Goal: Task Accomplishment & Management: Use online tool/utility

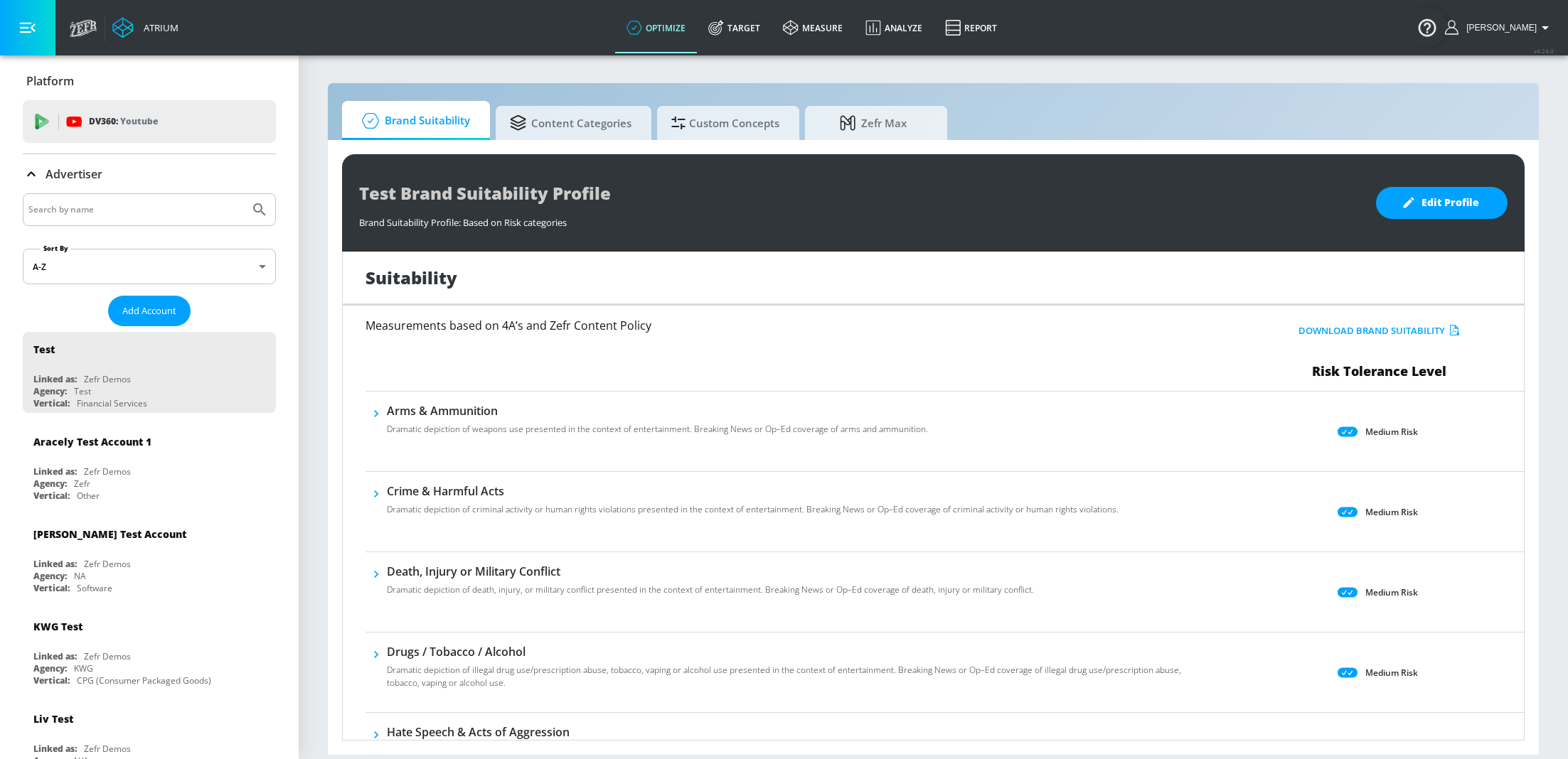
click at [98, 215] on input "Search by name" at bounding box center [136, 209] width 215 height 18
type input "spinmaster"
click at [244, 194] on button "Submit Search" at bounding box center [259, 210] width 31 height 31
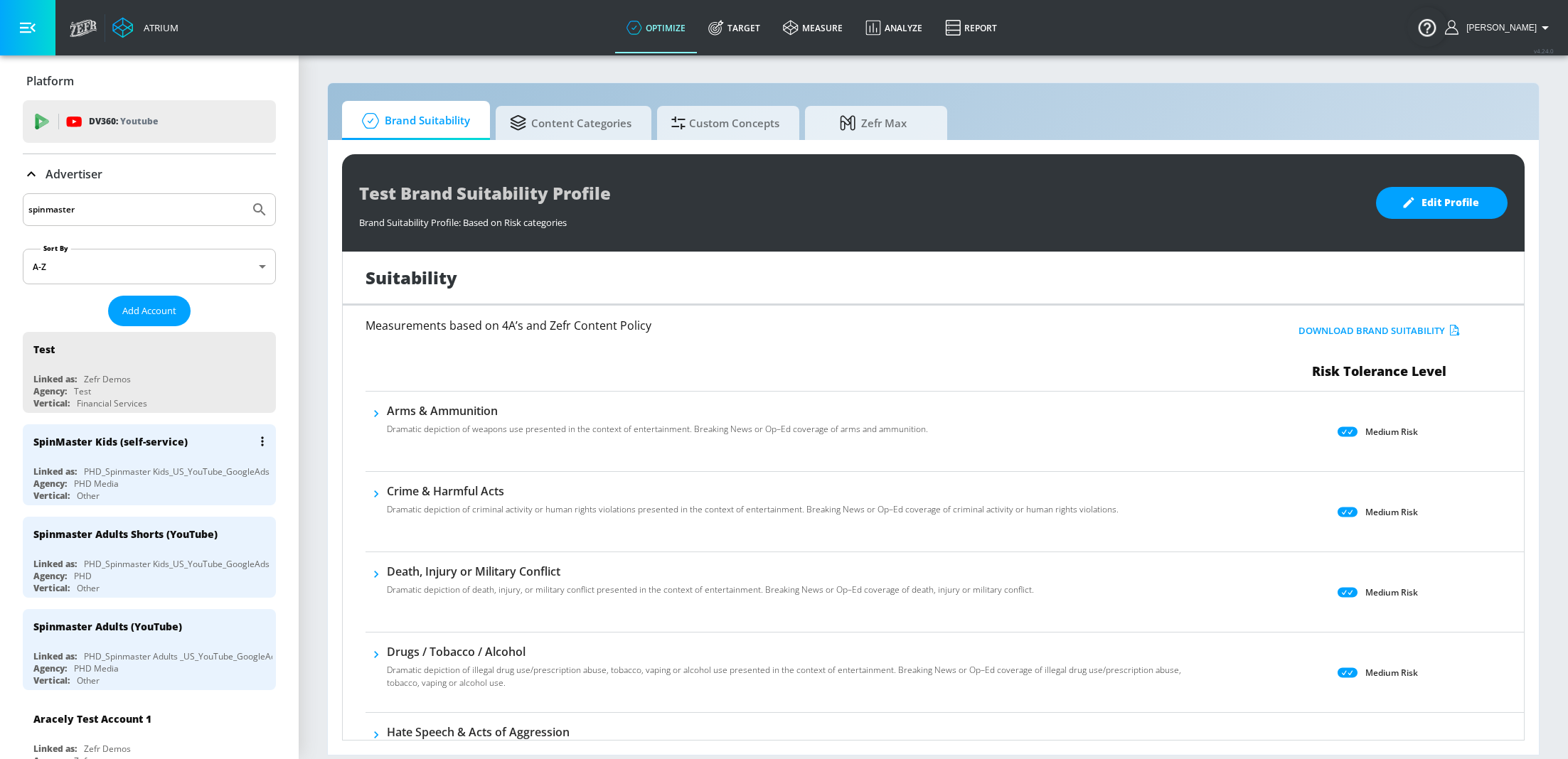
click at [126, 465] on div "PHD_Spinmaster Kids_US_YouTube_GoogleAds" at bounding box center [176, 471] width 186 height 12
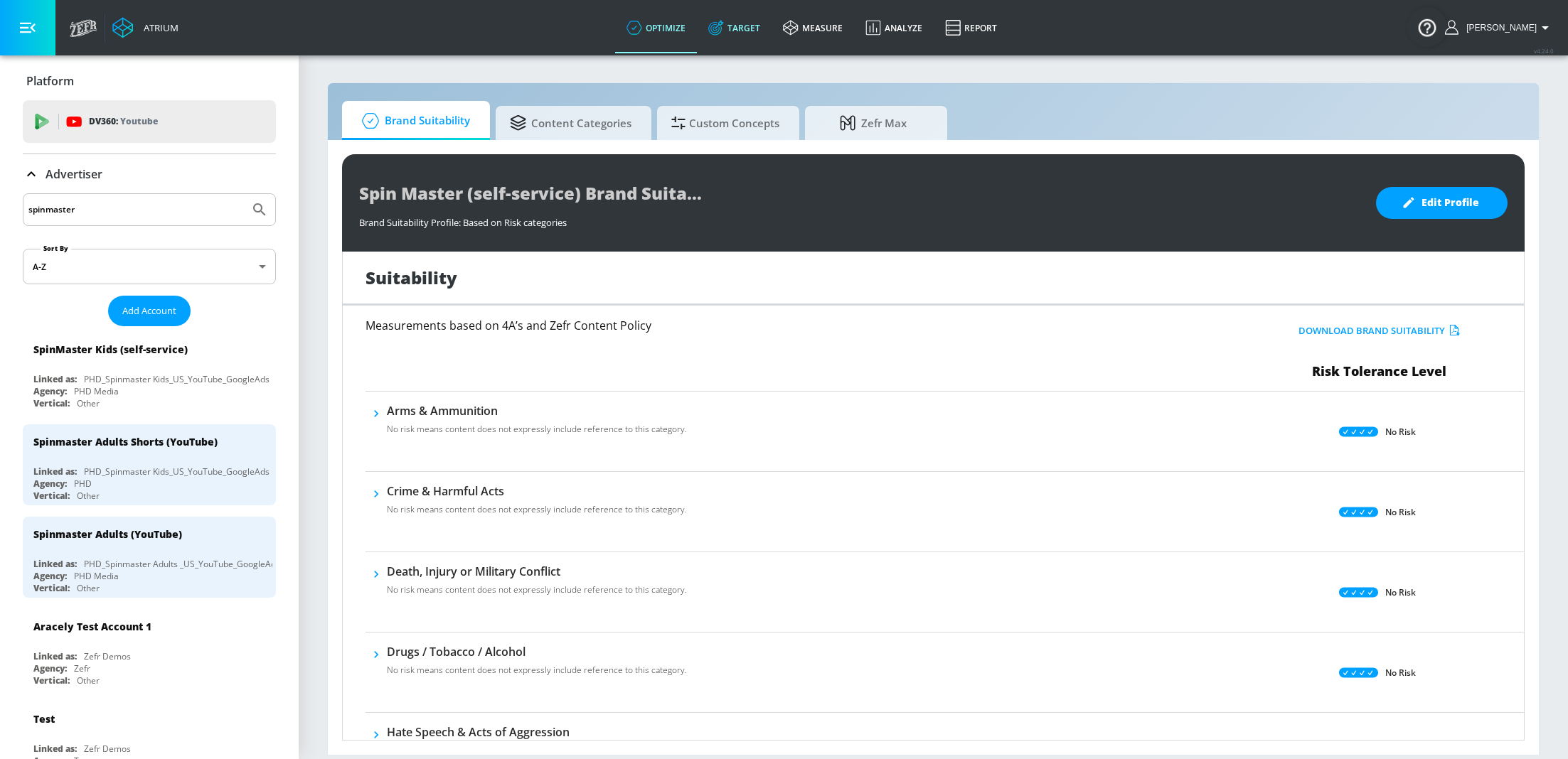
click at [746, 30] on link "Target" at bounding box center [734, 27] width 74 height 51
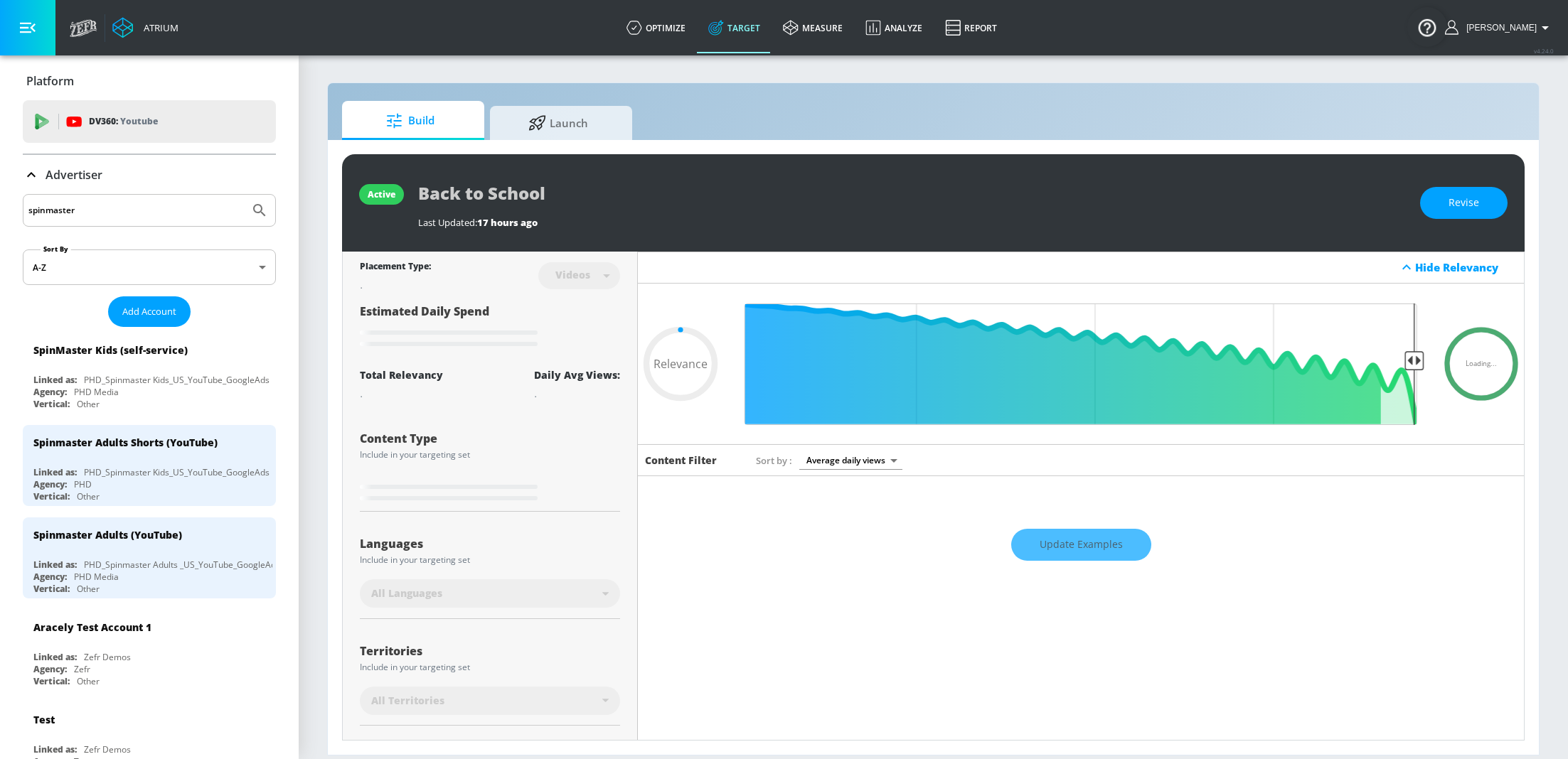
type input "0.45"
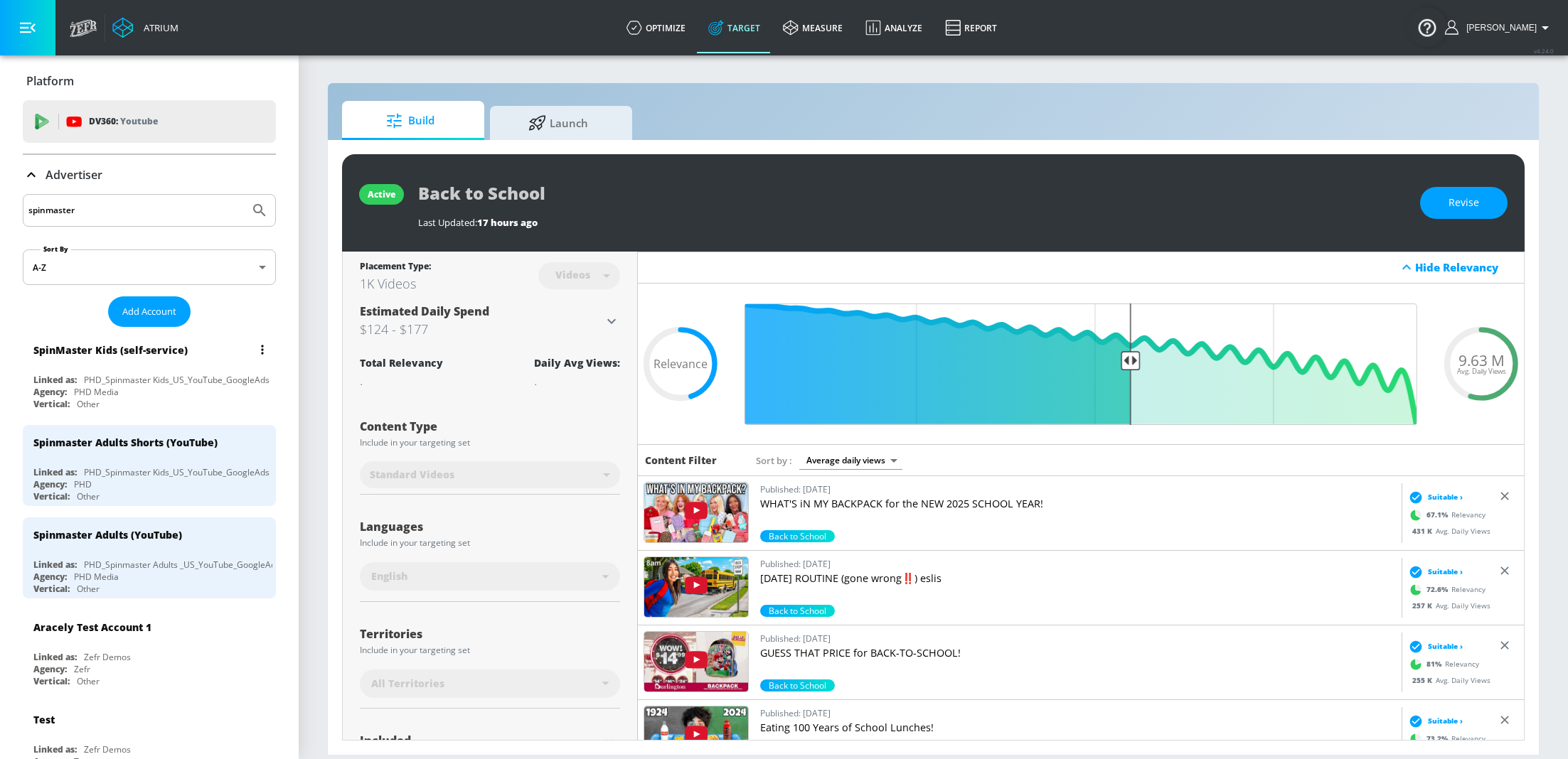
click at [170, 388] on div "Agency: PHD Media" at bounding box center [153, 392] width 239 height 12
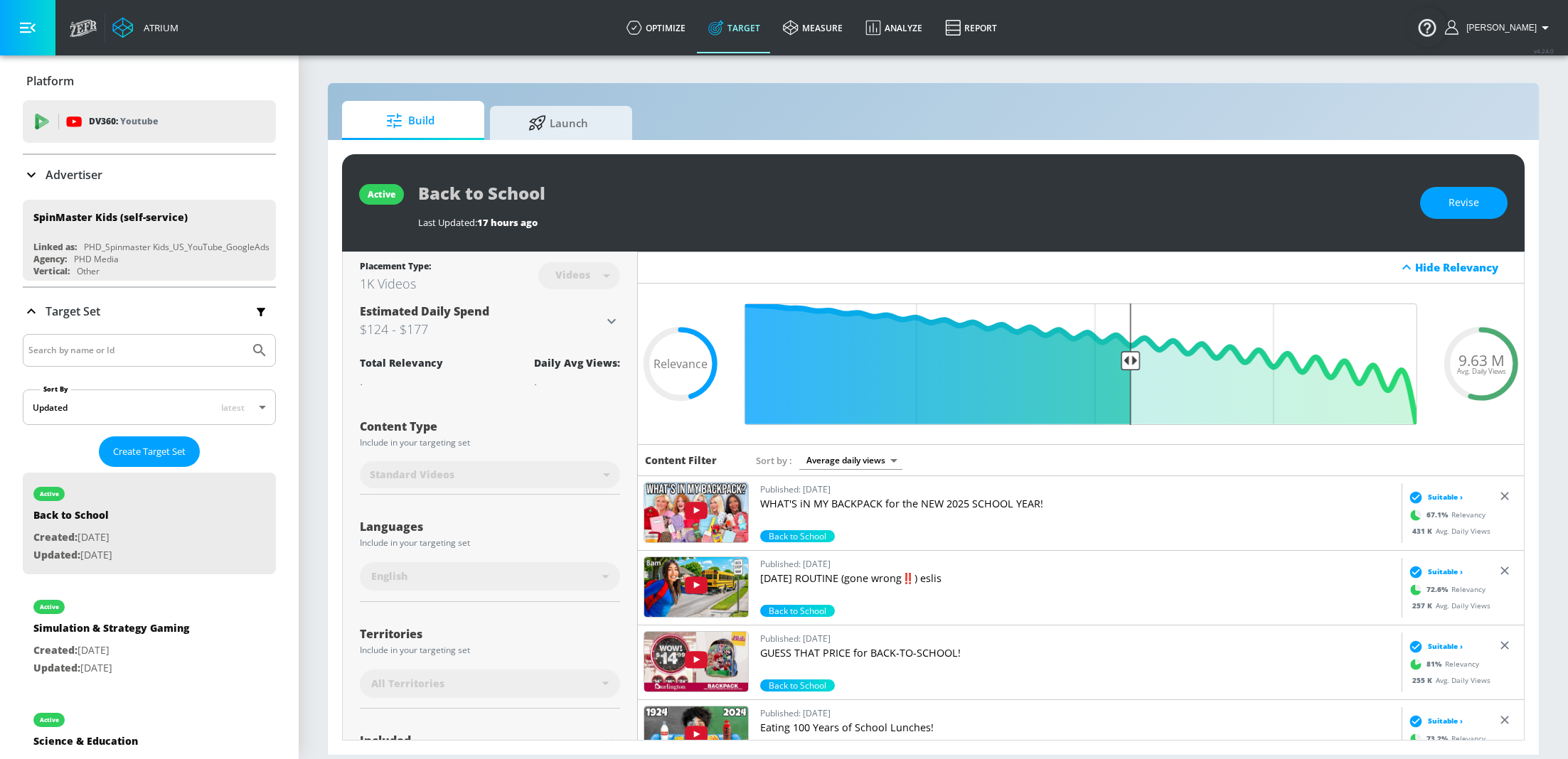
click at [35, 168] on icon at bounding box center [31, 175] width 17 height 17
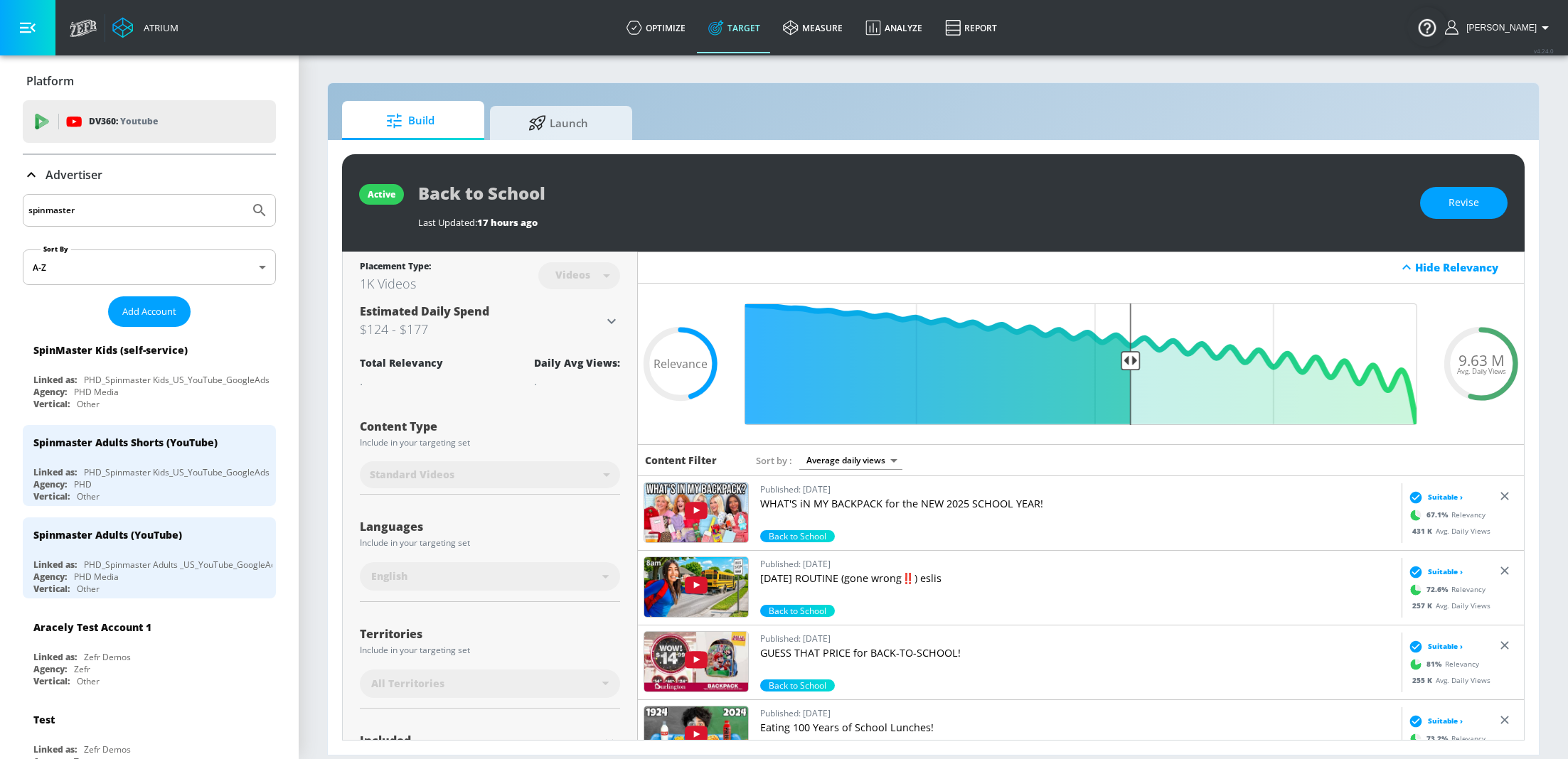
click at [29, 176] on icon at bounding box center [31, 175] width 17 height 17
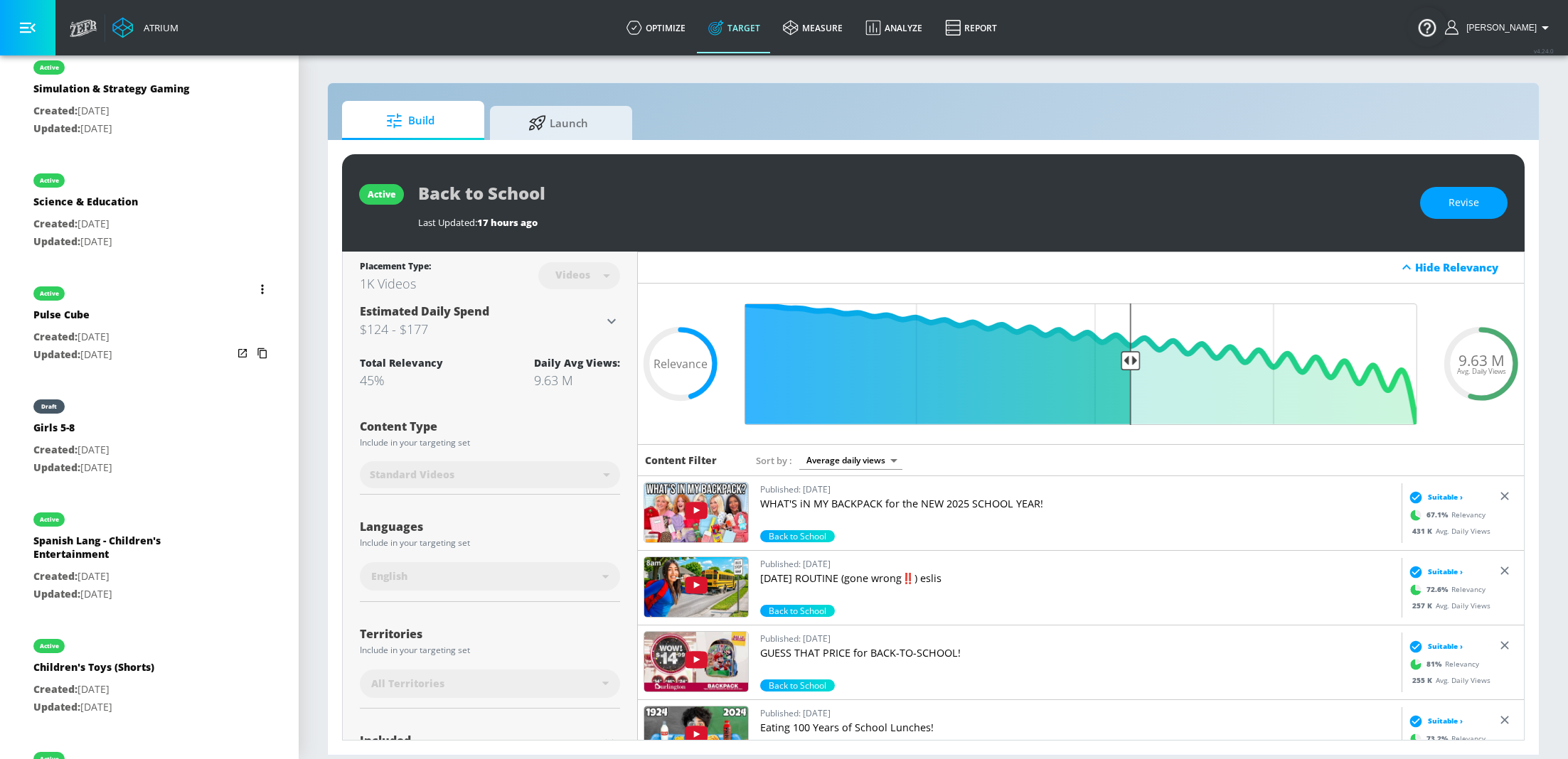
scroll to position [777, 0]
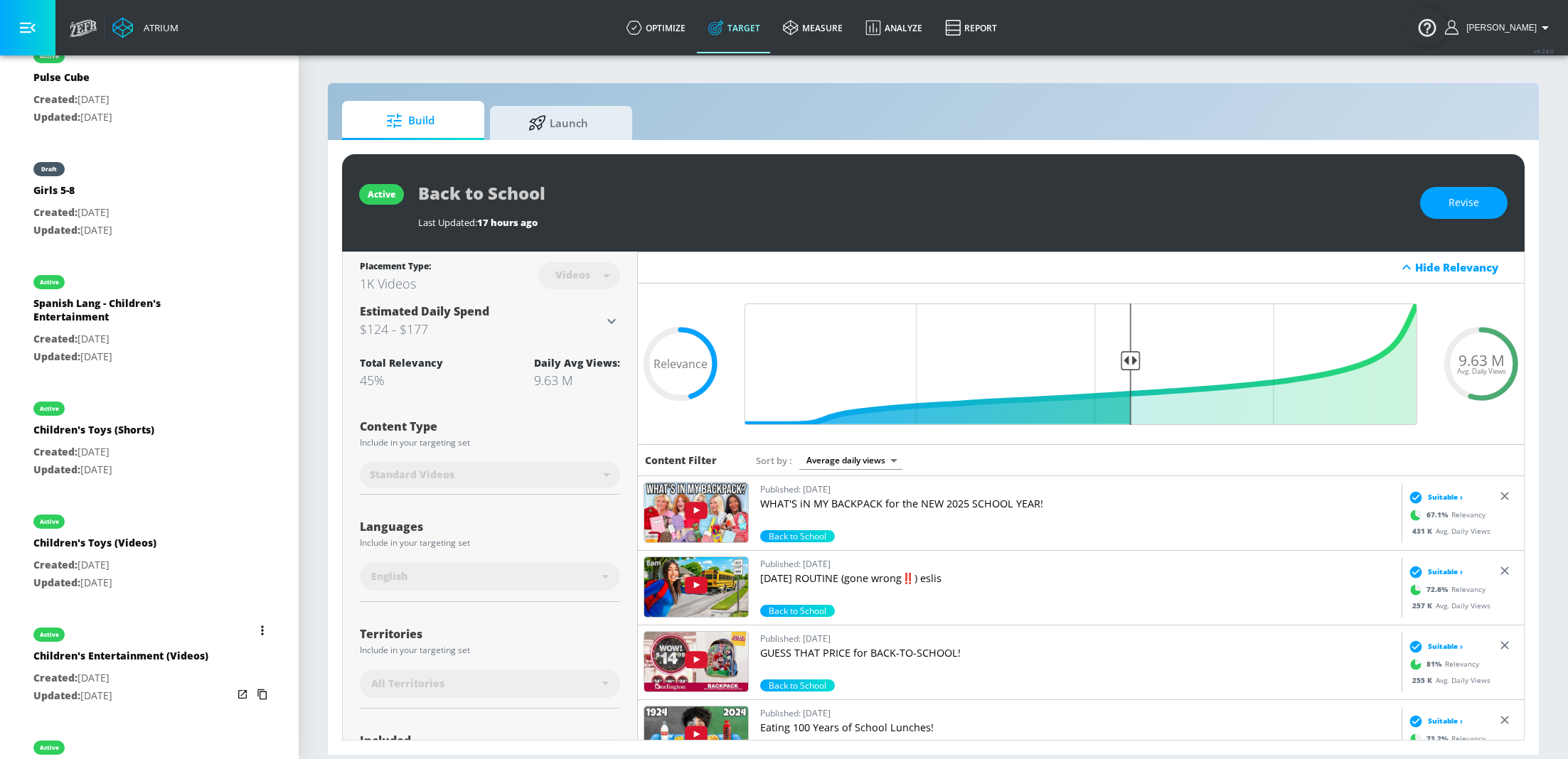
click at [115, 629] on div "active" at bounding box center [121, 630] width 175 height 35
type input "Children's Entertainment (Videos)"
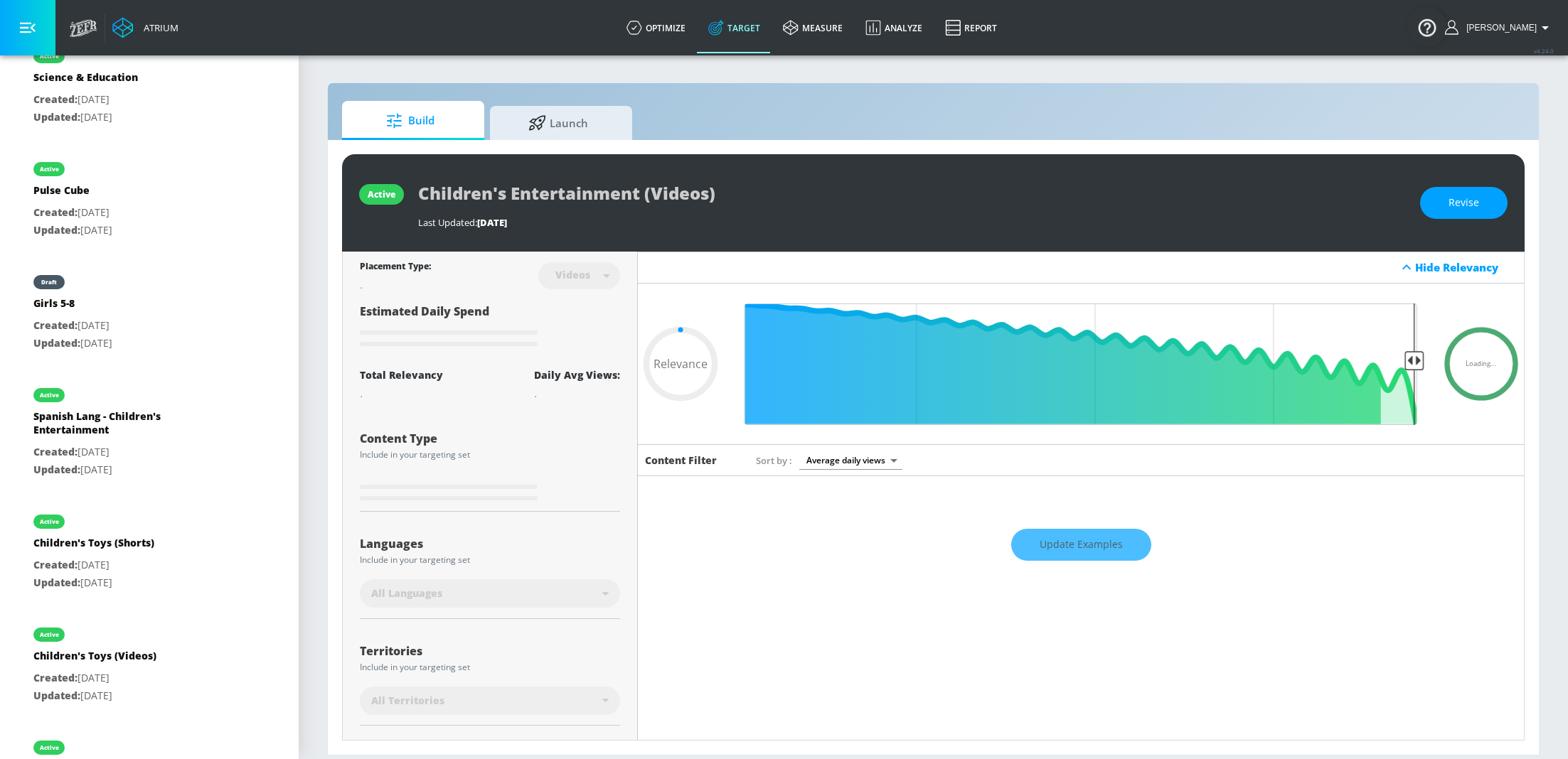
scroll to position [143, 0]
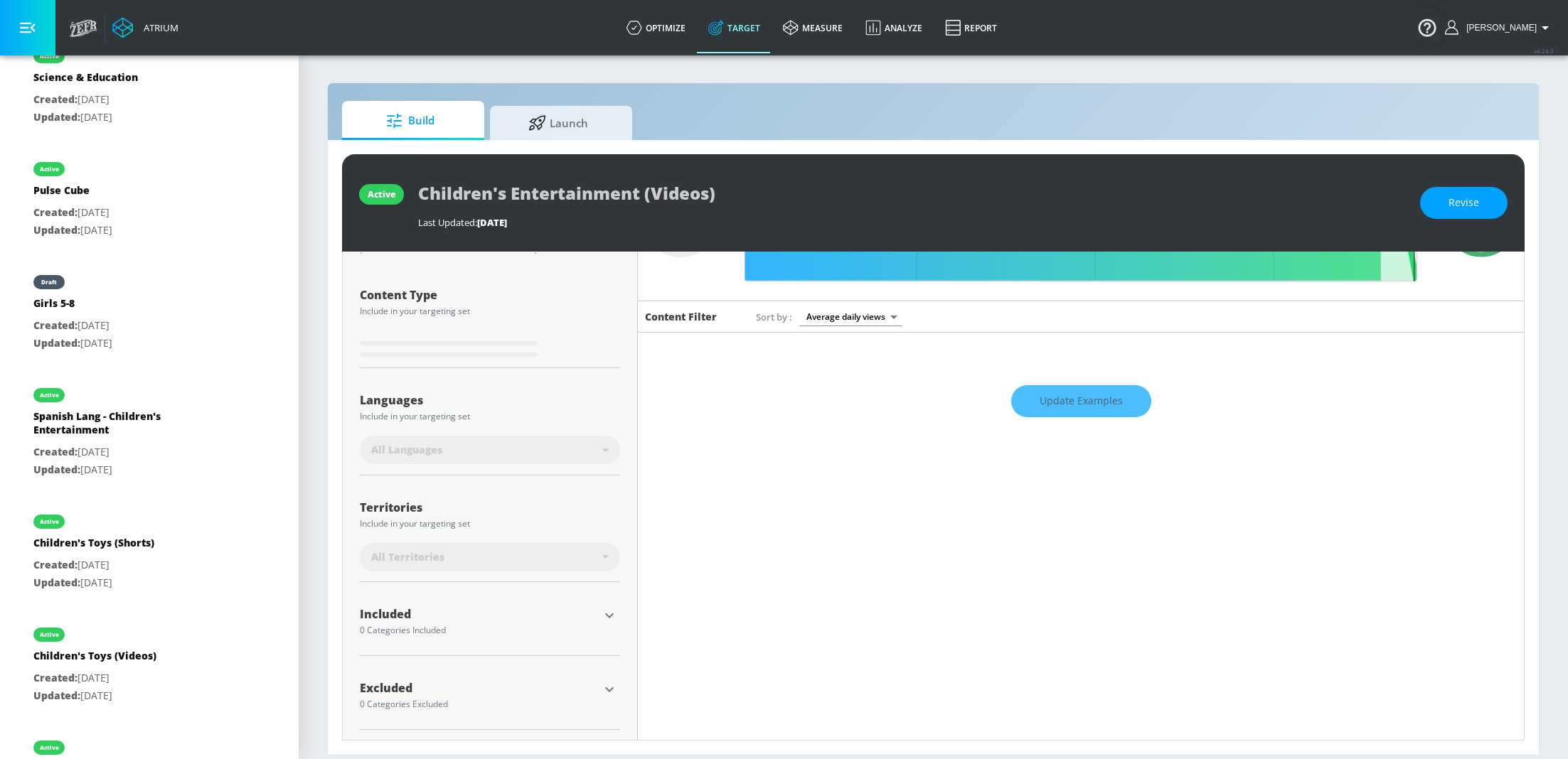
type input "0.71"
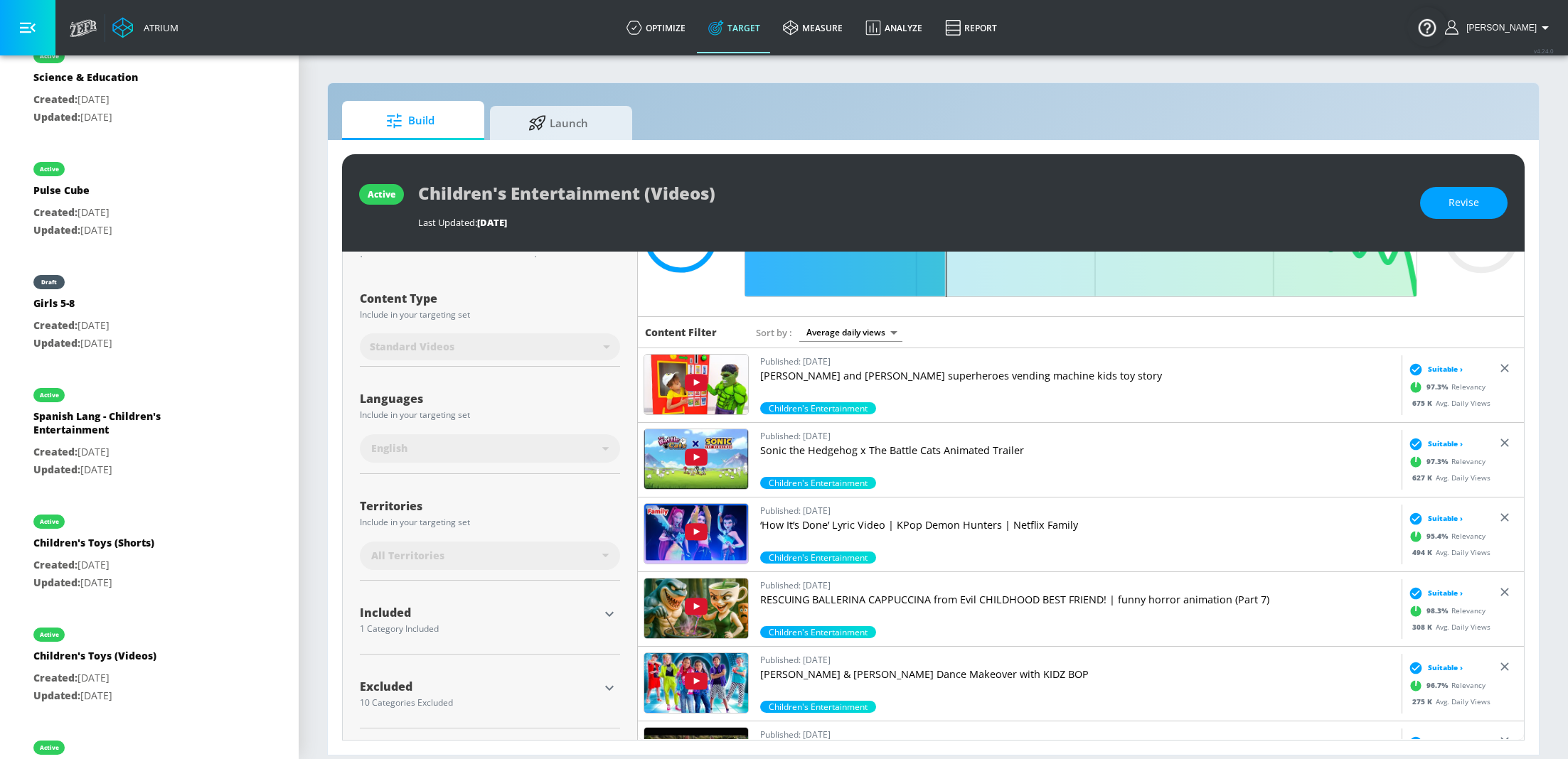
scroll to position [127, 0]
click at [610, 684] on icon "button" at bounding box center [609, 689] width 17 height 17
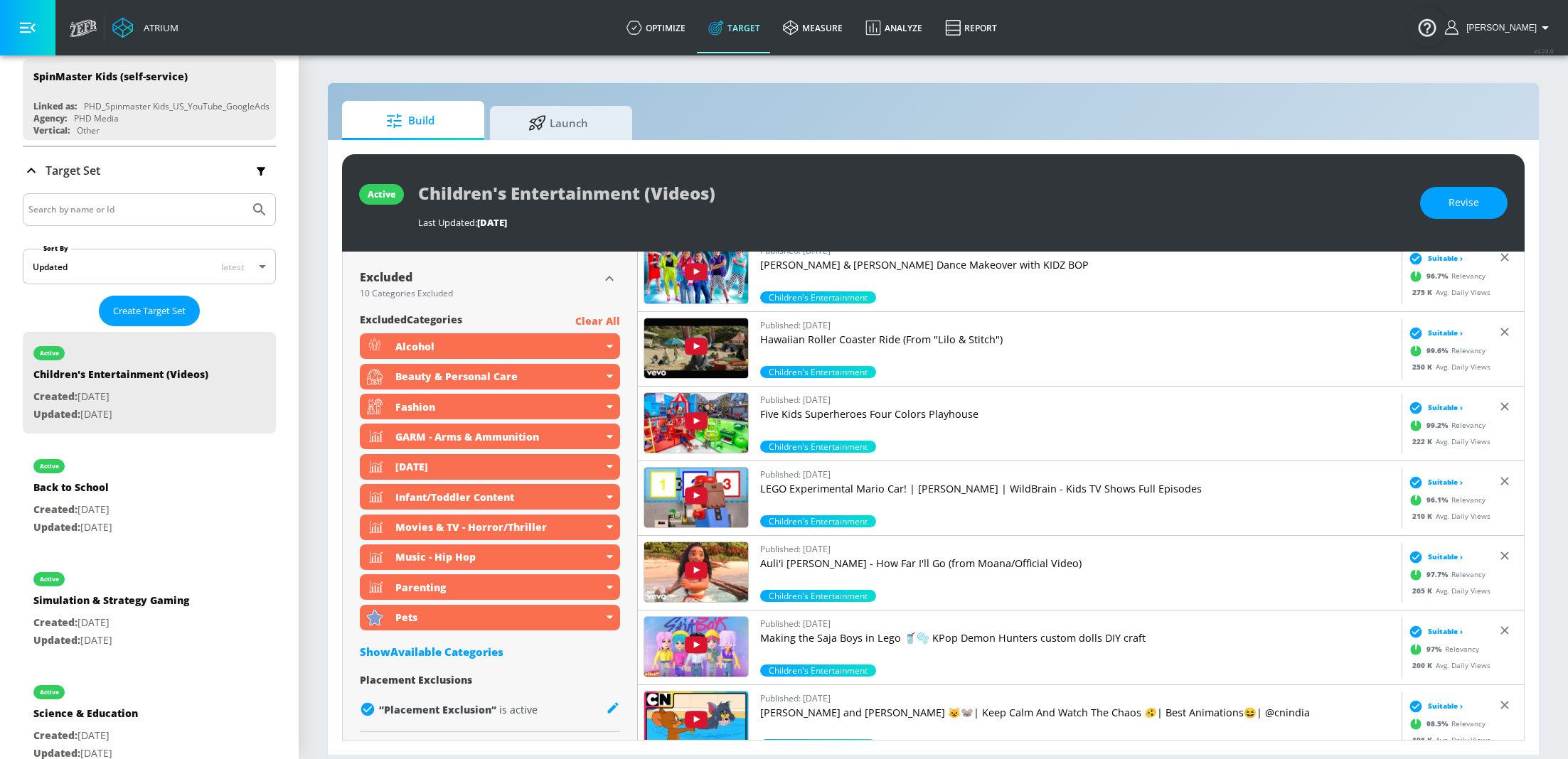
scroll to position [0, 0]
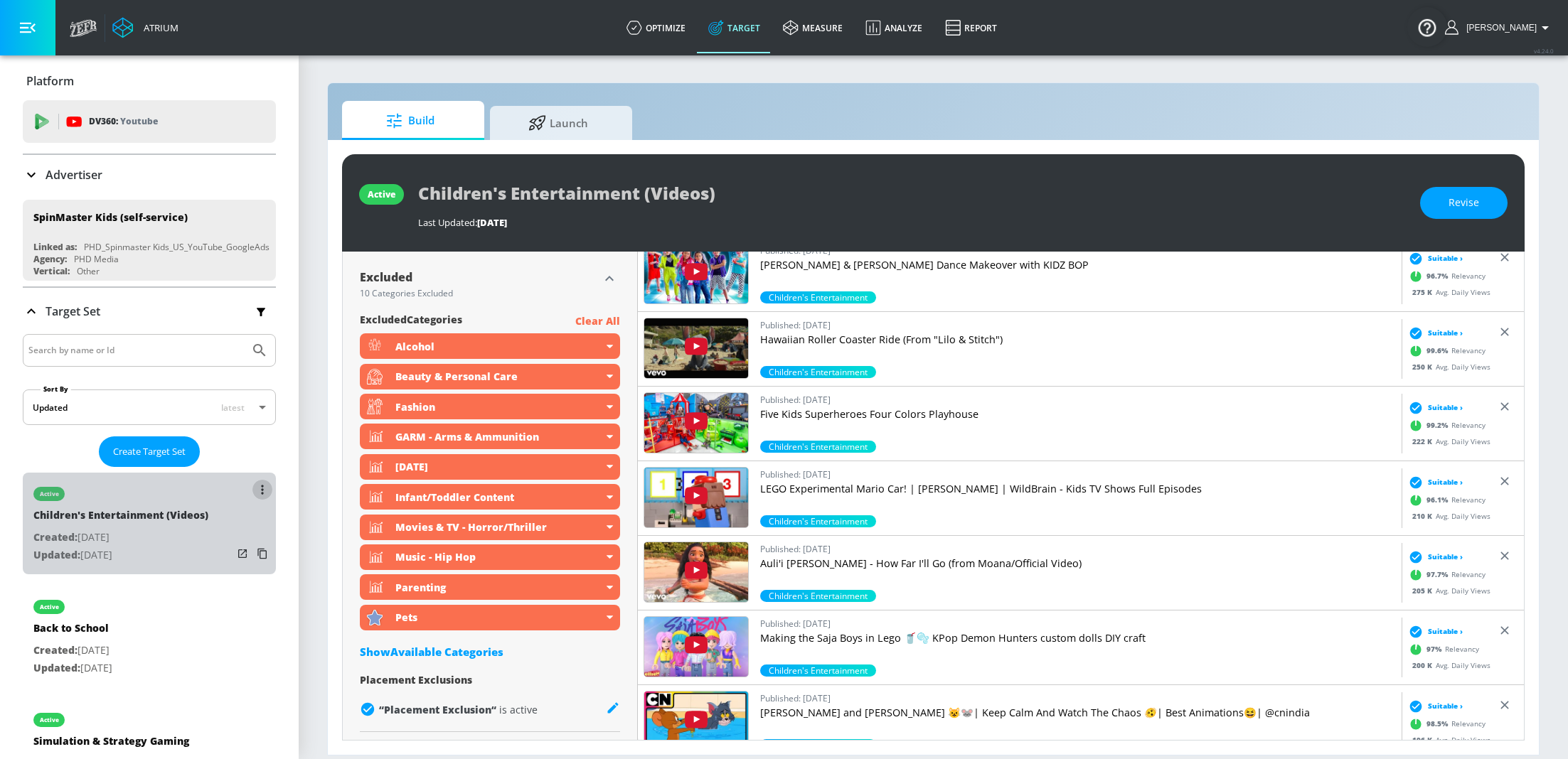
click at [263, 487] on button "list of Target Set" at bounding box center [262, 490] width 20 height 20
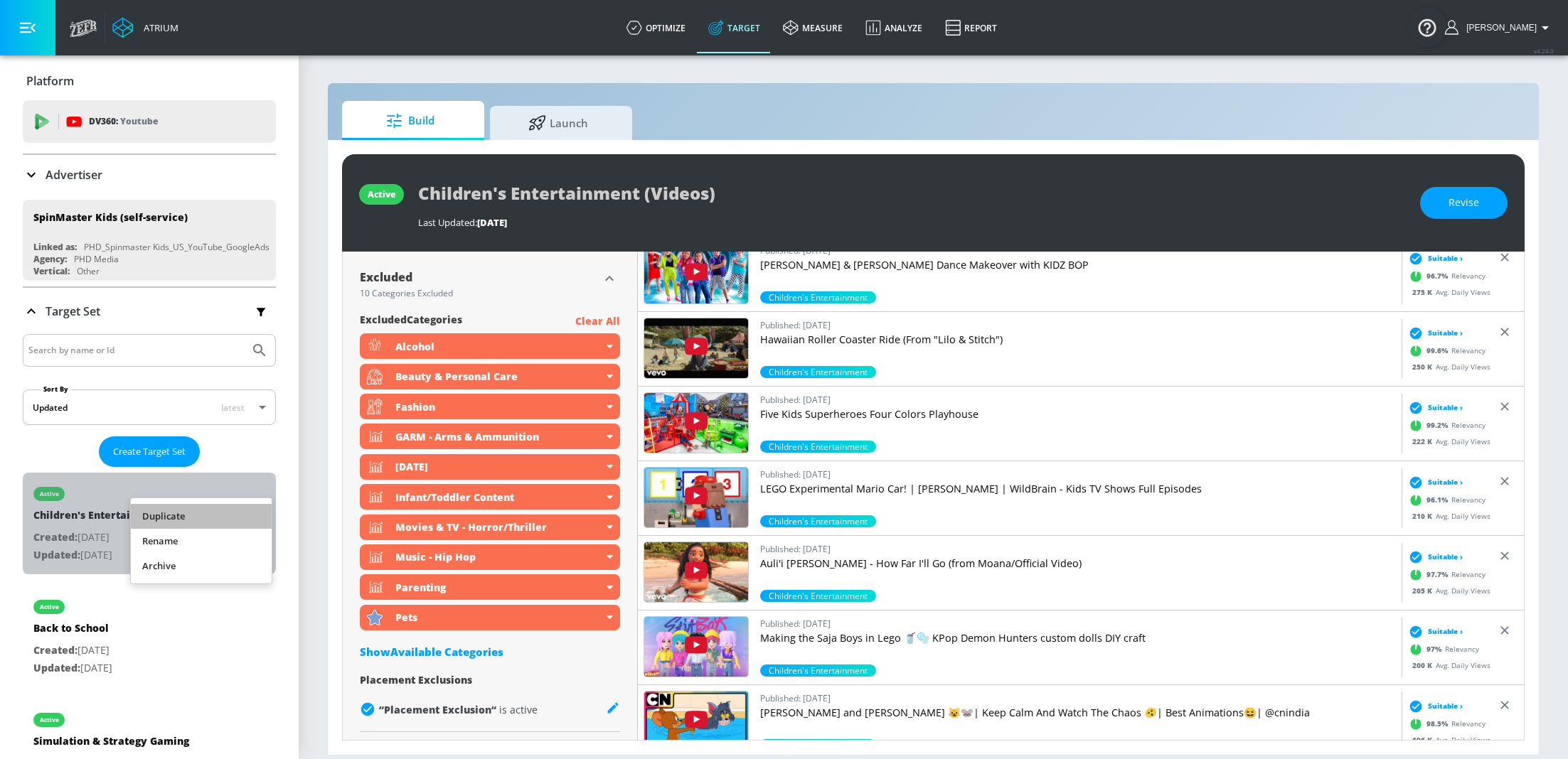
click at [248, 509] on li "Duplicate" at bounding box center [200, 516] width 141 height 25
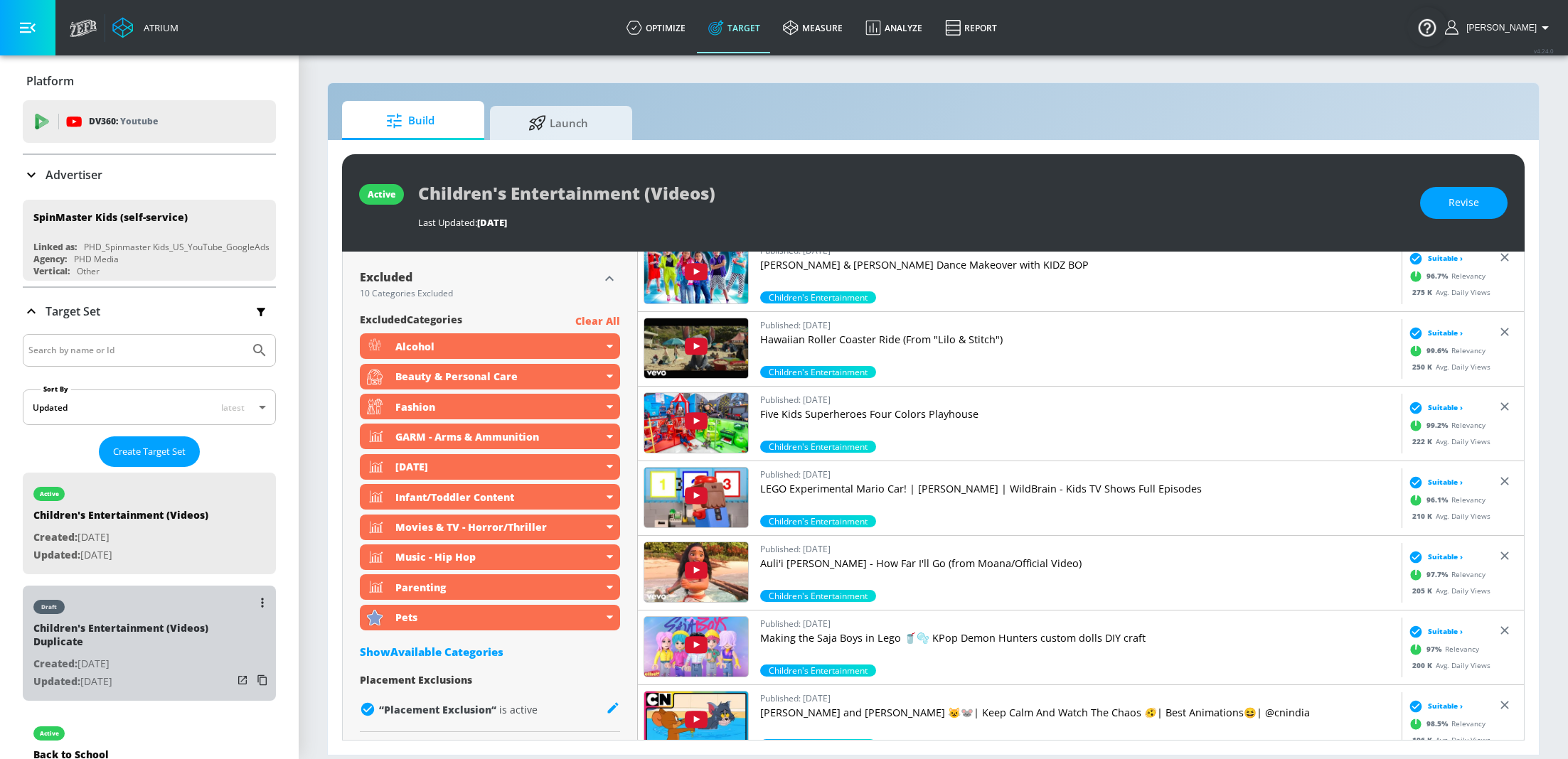
click at [165, 630] on div "Children's Entertainment (Videos) Duplicate" at bounding box center [133, 638] width 199 height 35
type input "Children's Entertainment (Videos) Duplicate"
type input "0.05"
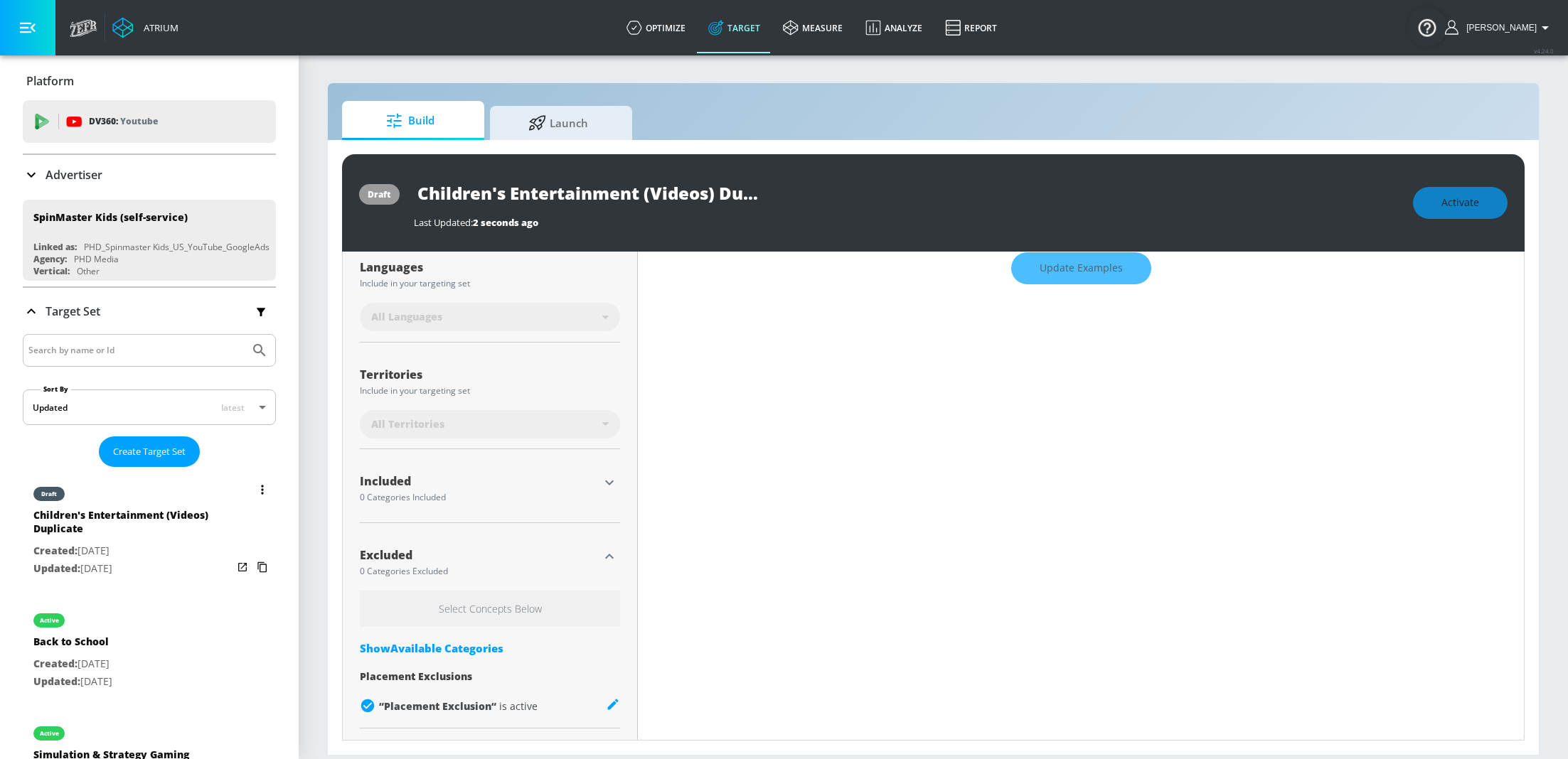
scroll to position [275, 0]
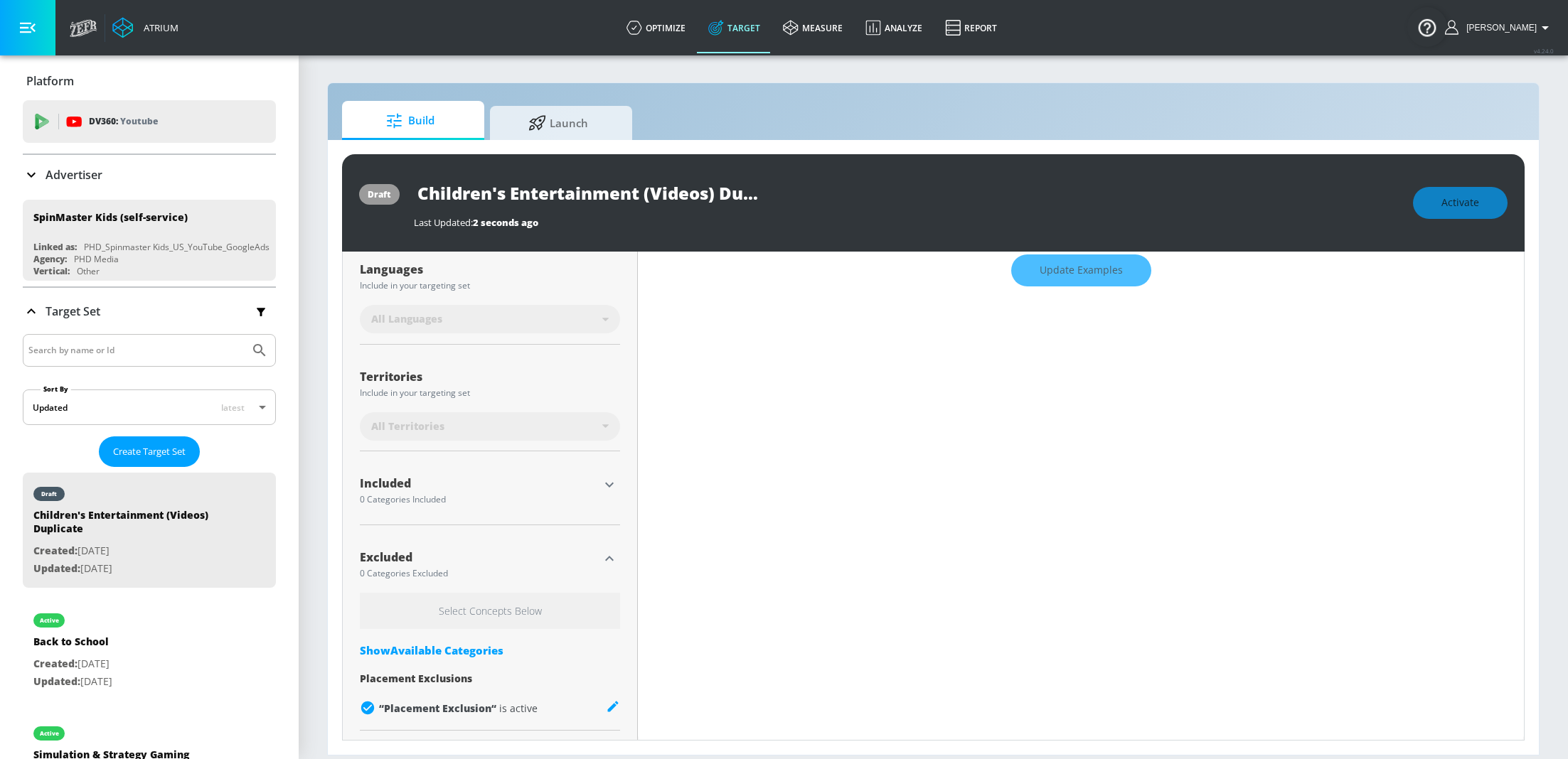
click at [705, 191] on input "Children's Entertainment (Videos) Duplicate" at bounding box center [592, 193] width 356 height 32
drag, startPoint x: 721, startPoint y: 195, endPoint x: 887, endPoint y: 181, distance: 166.6
click at [887, 181] on div "Children's Entertainment (Videos) Duplicate" at bounding box center [906, 193] width 985 height 32
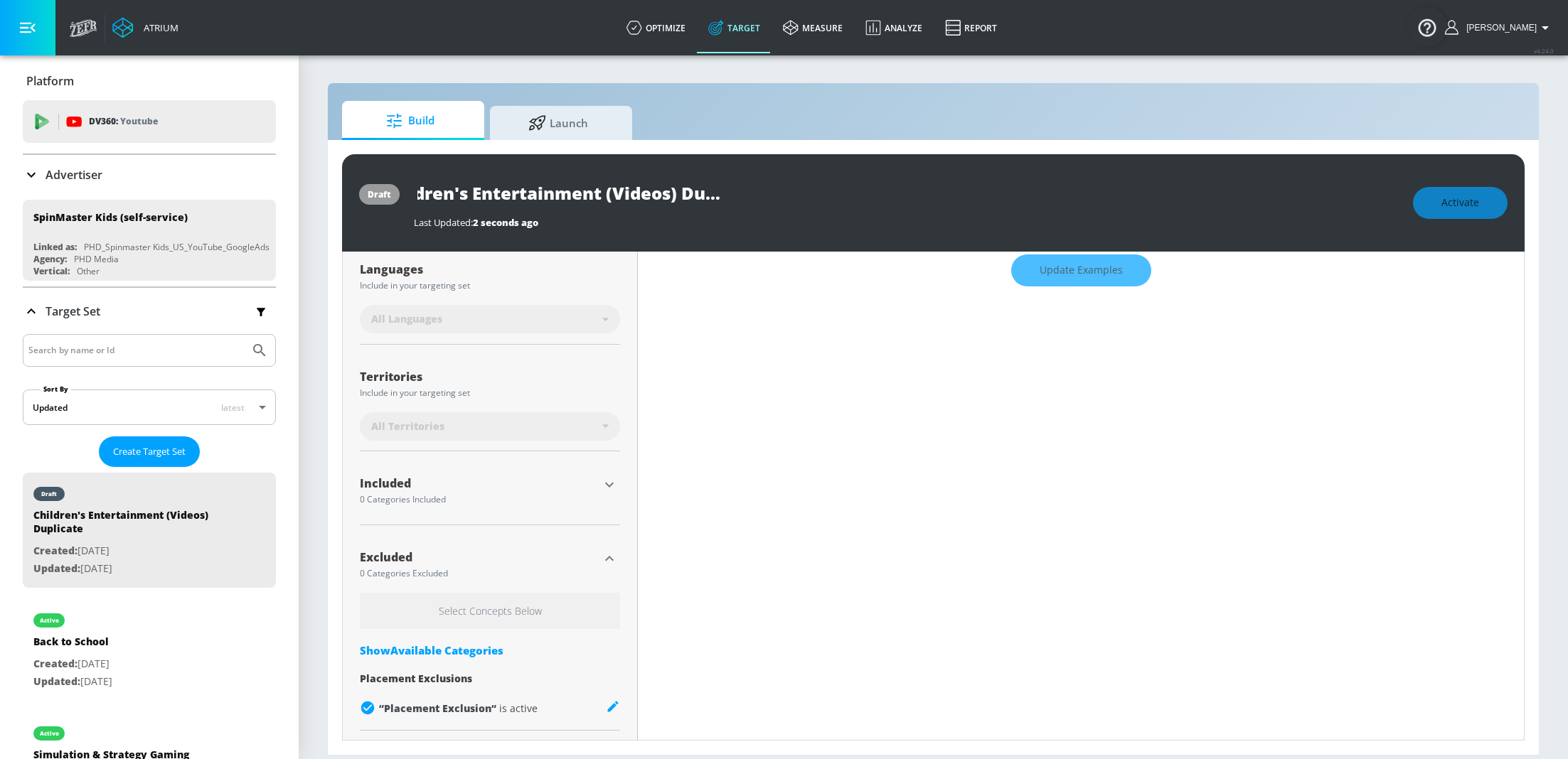
type input "Children's Entertainment (Videos) 8"
type input "0.71"
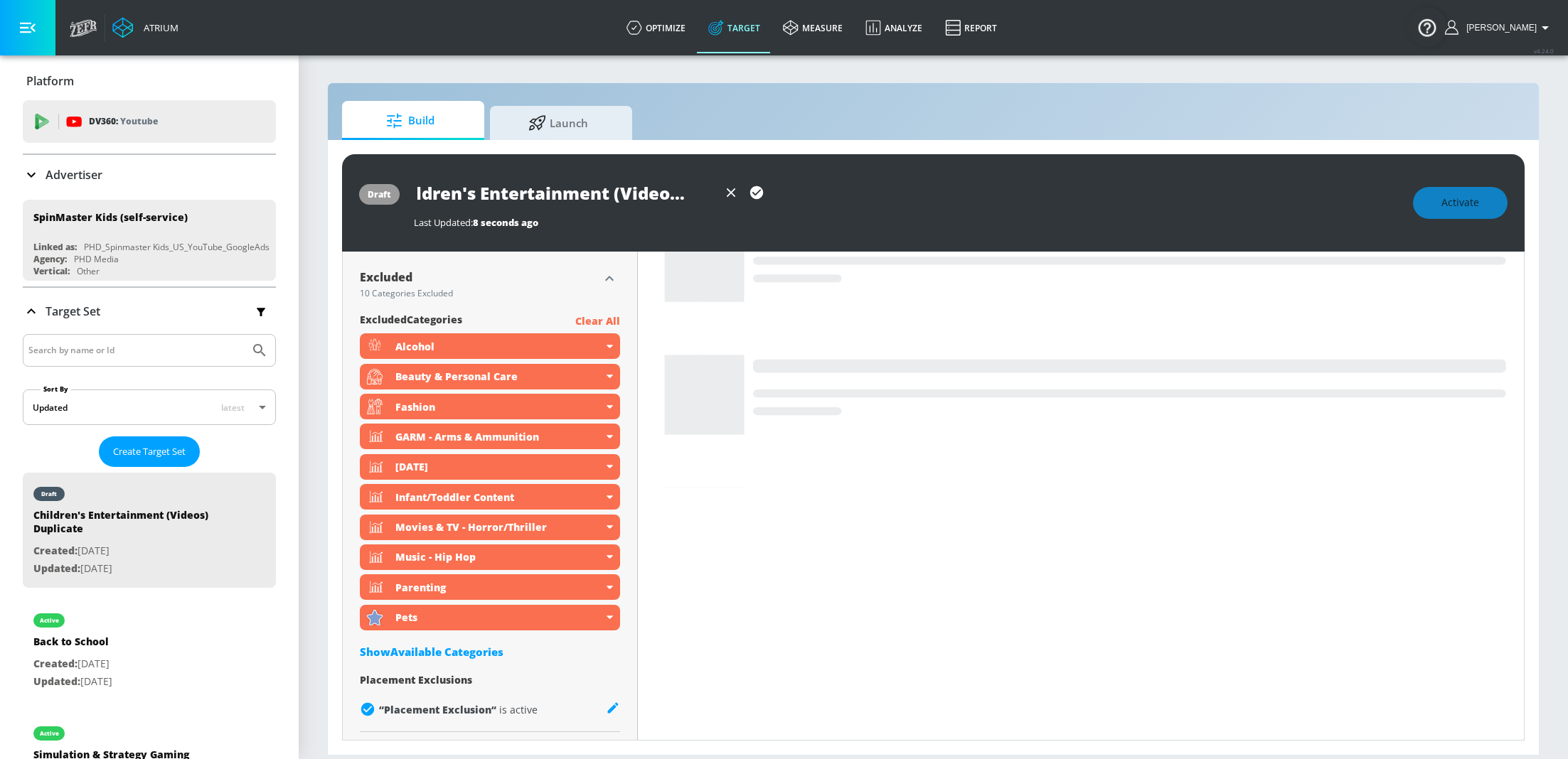
scroll to position [0, 40]
click at [761, 196] on icon "button" at bounding box center [757, 193] width 16 height 16
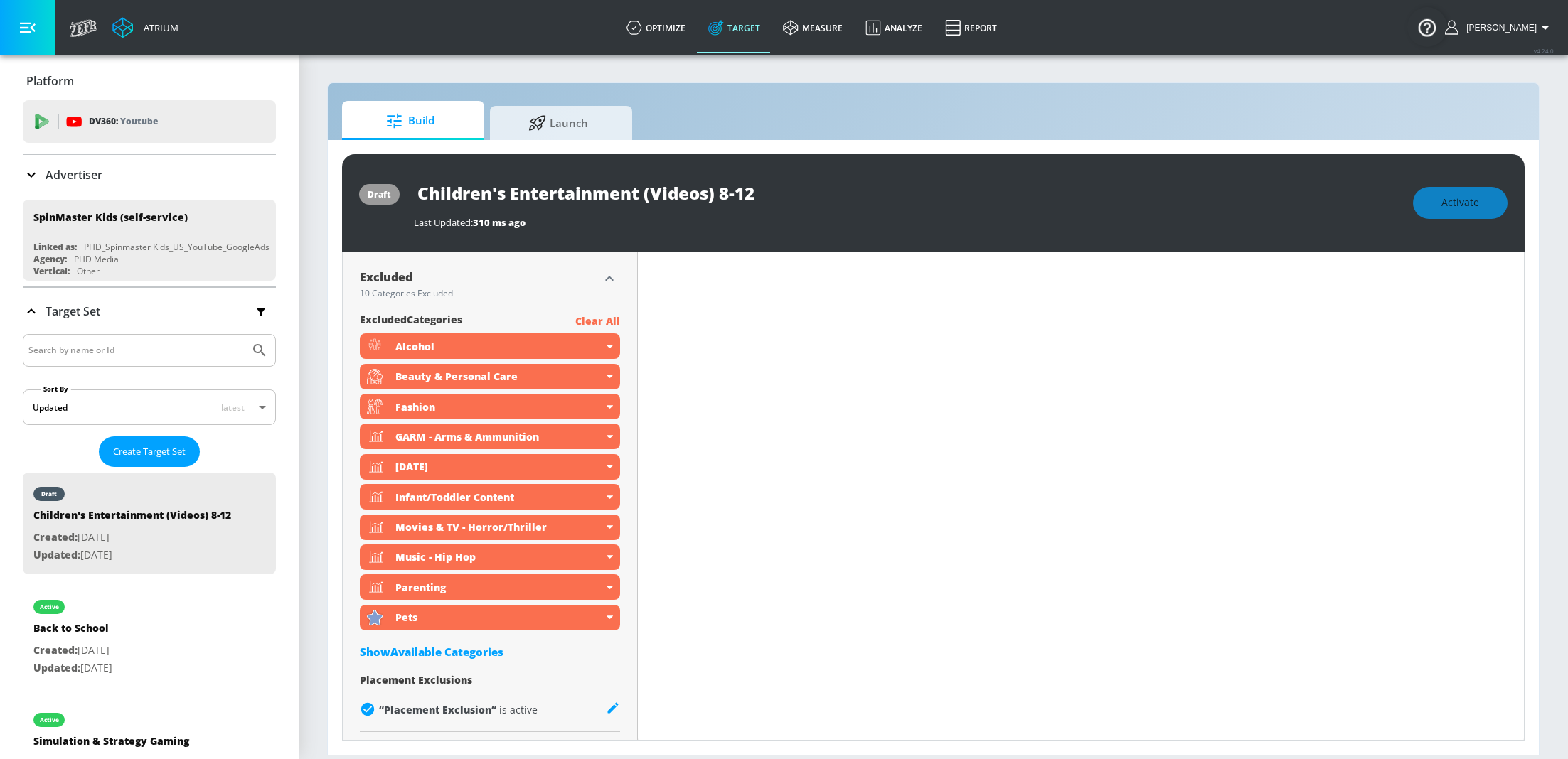
scroll to position [540, 0]
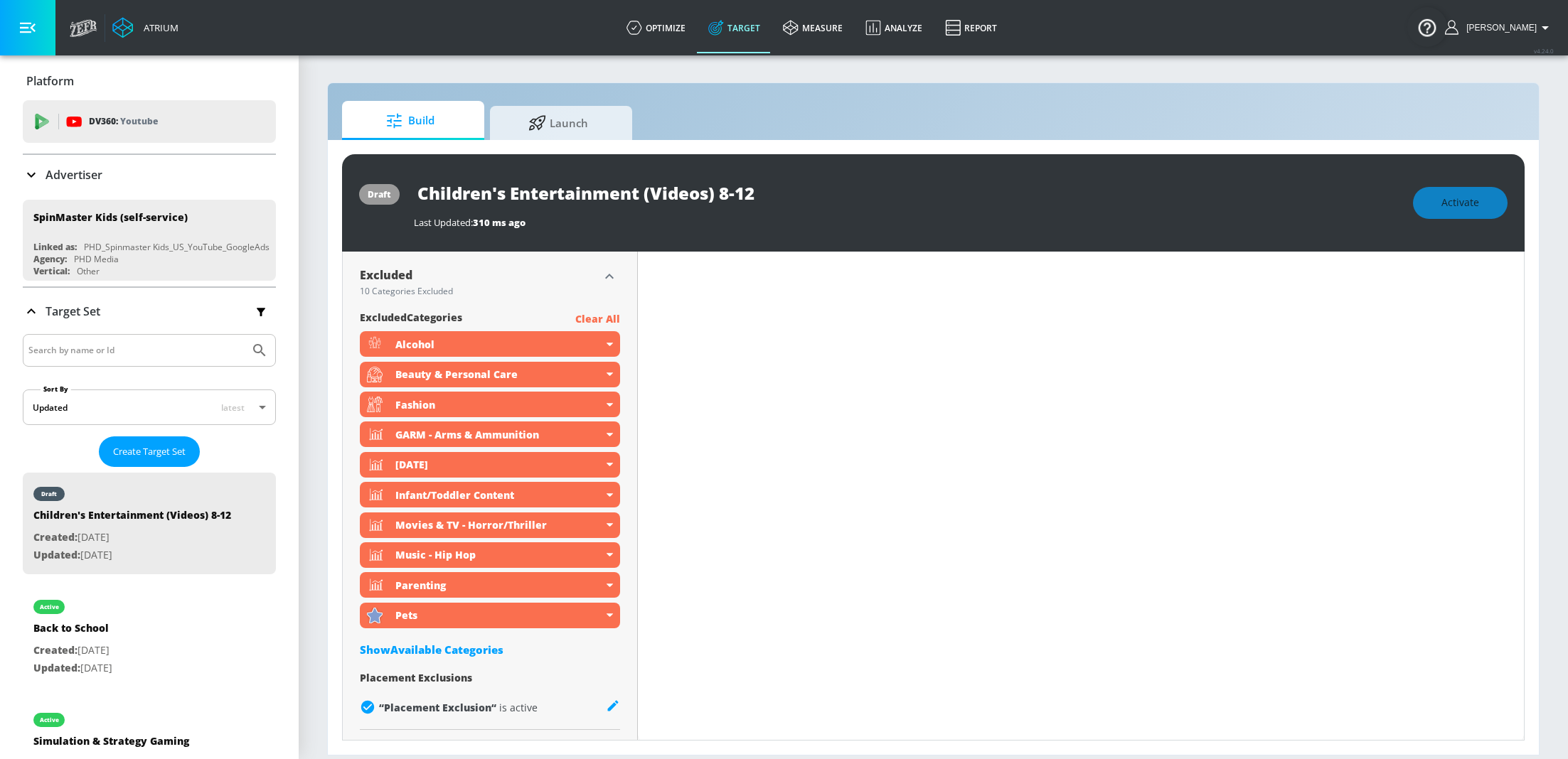
click at [461, 649] on div "Show Available Categories" at bounding box center [489, 649] width 260 height 14
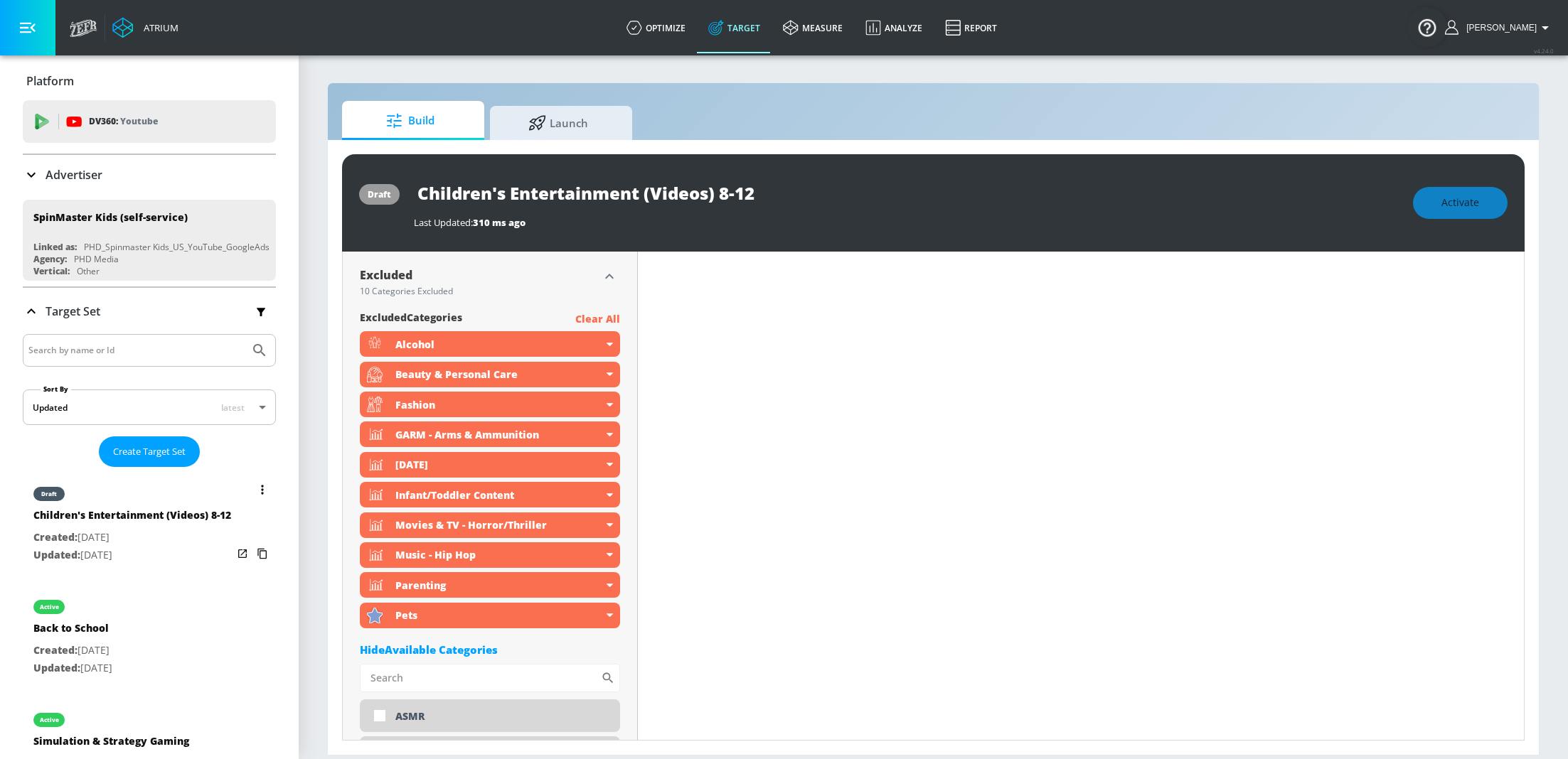
click at [265, 491] on button "list of Target Set" at bounding box center [262, 490] width 20 height 20
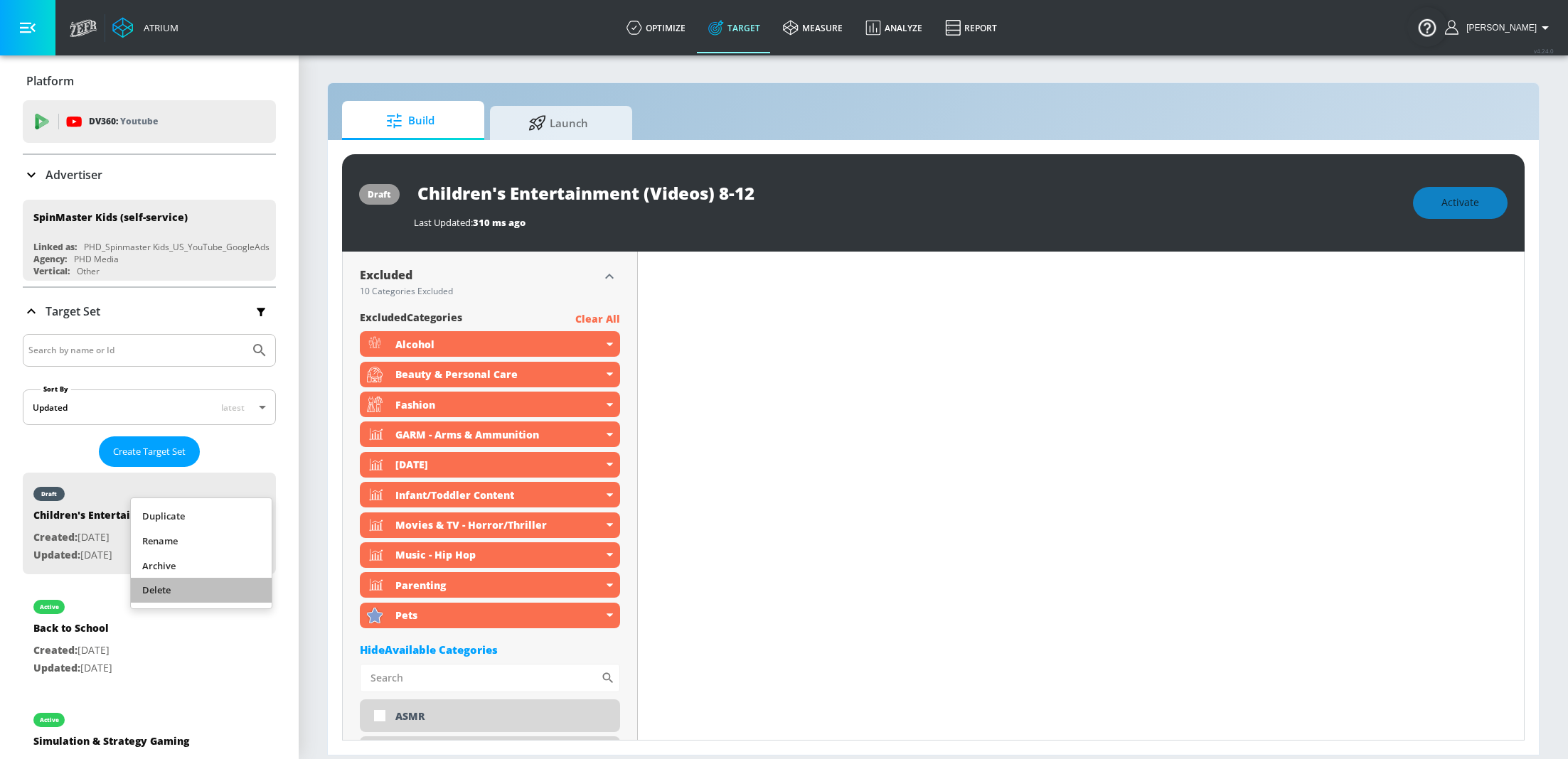
click at [178, 591] on li "Delete" at bounding box center [200, 590] width 141 height 25
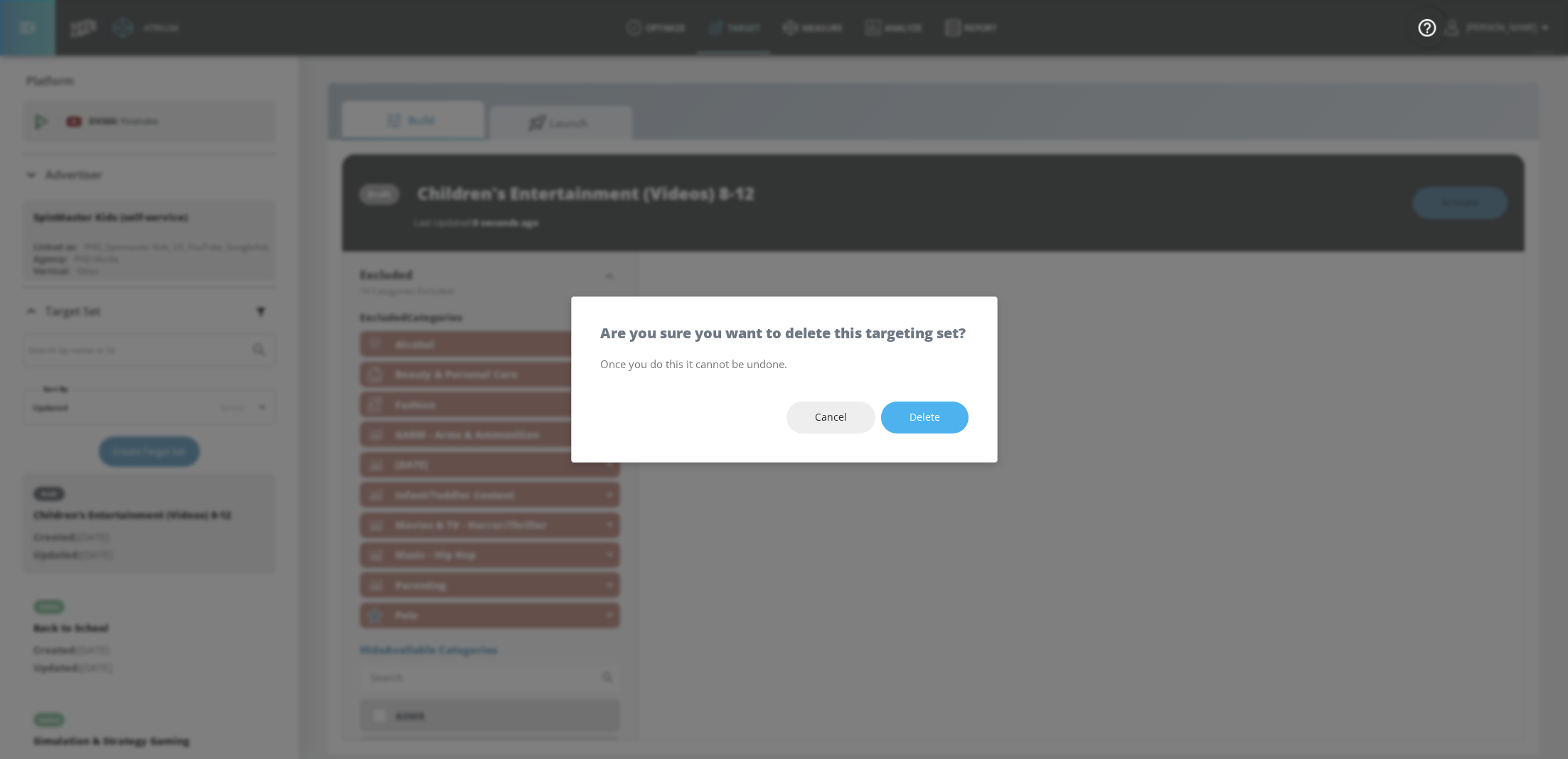
click at [922, 427] on span "Delete" at bounding box center [924, 417] width 30 height 18
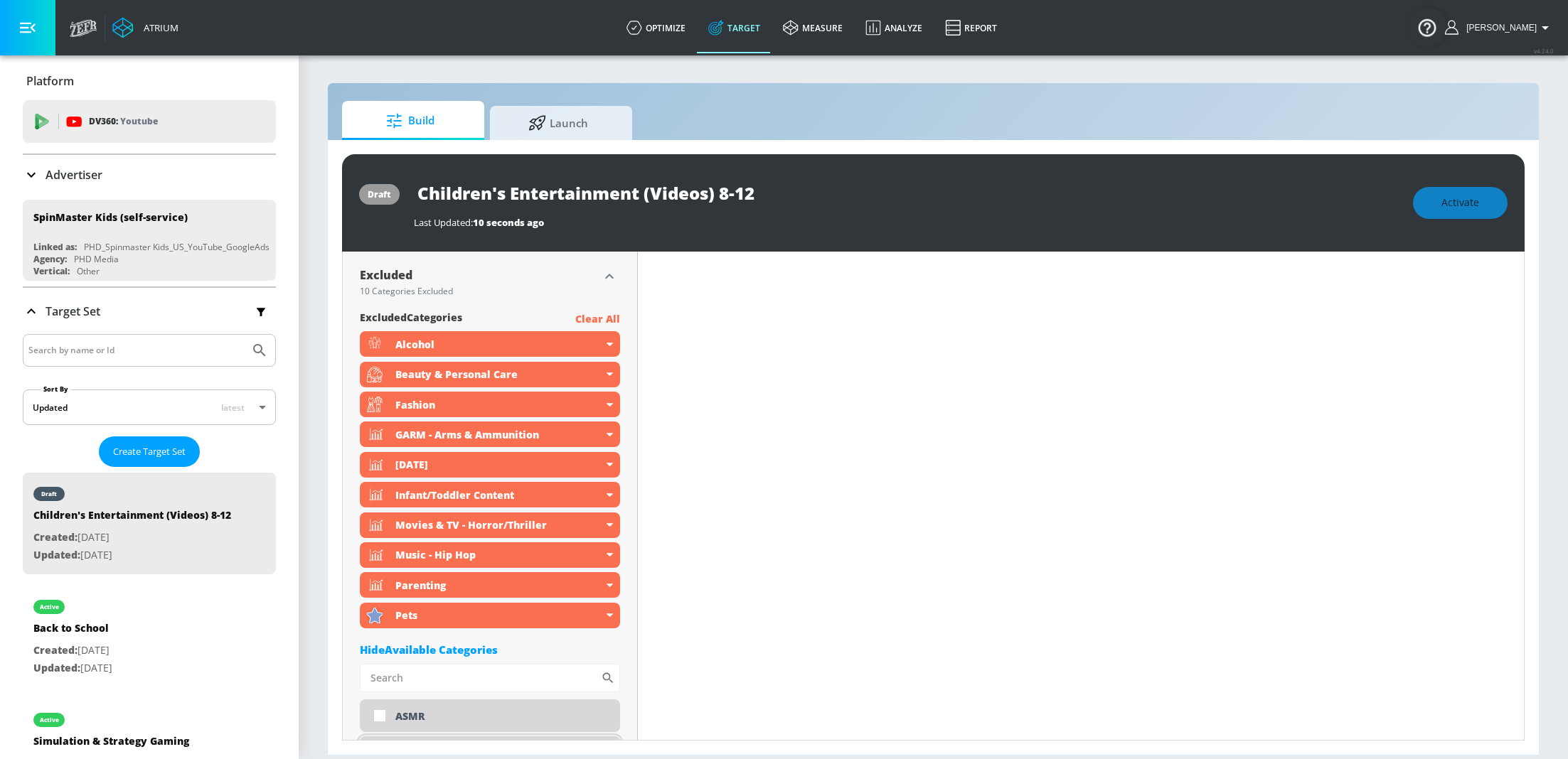
type input "Back to School"
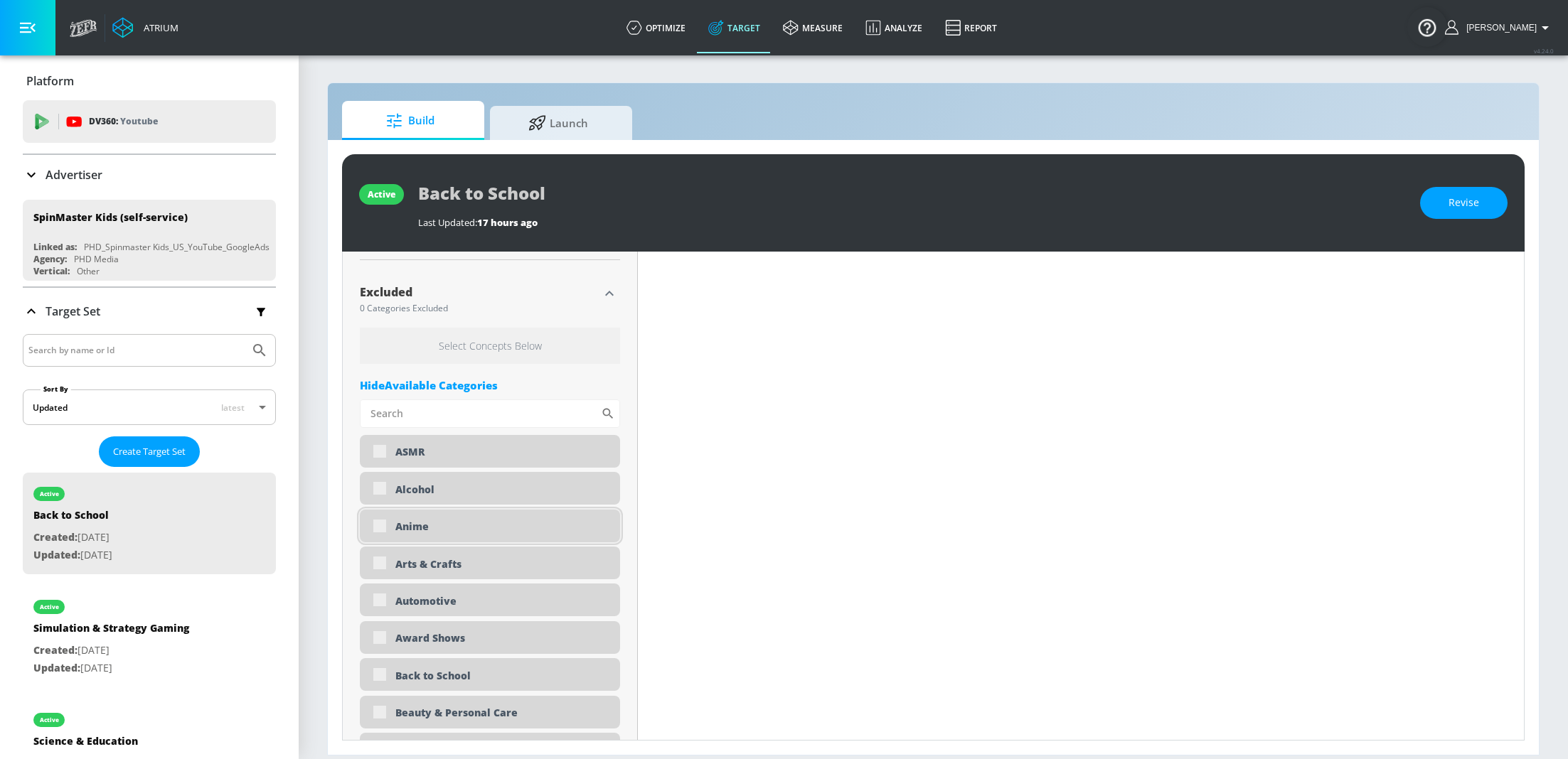
type input "0.05"
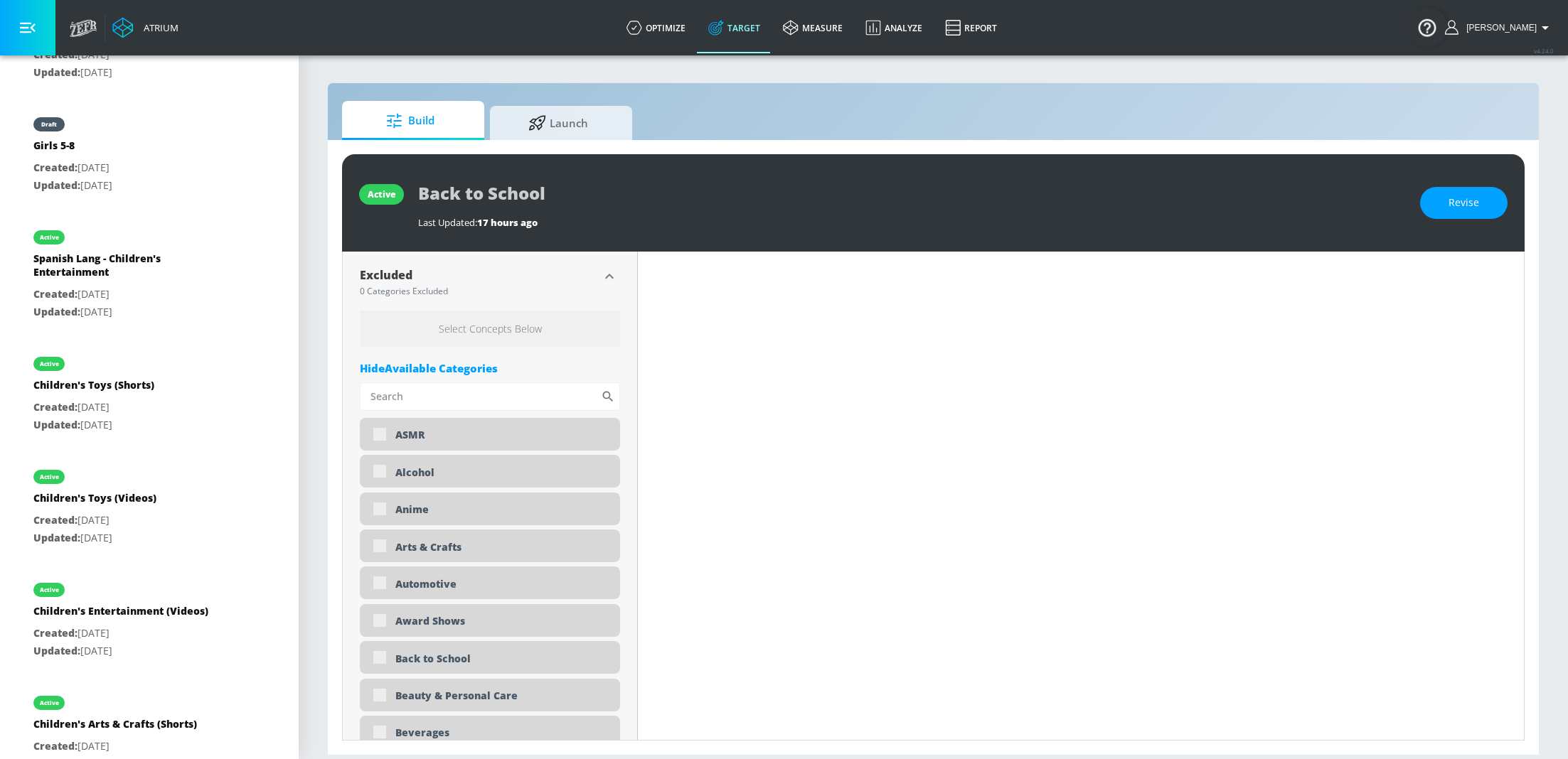
scroll to position [938, 0]
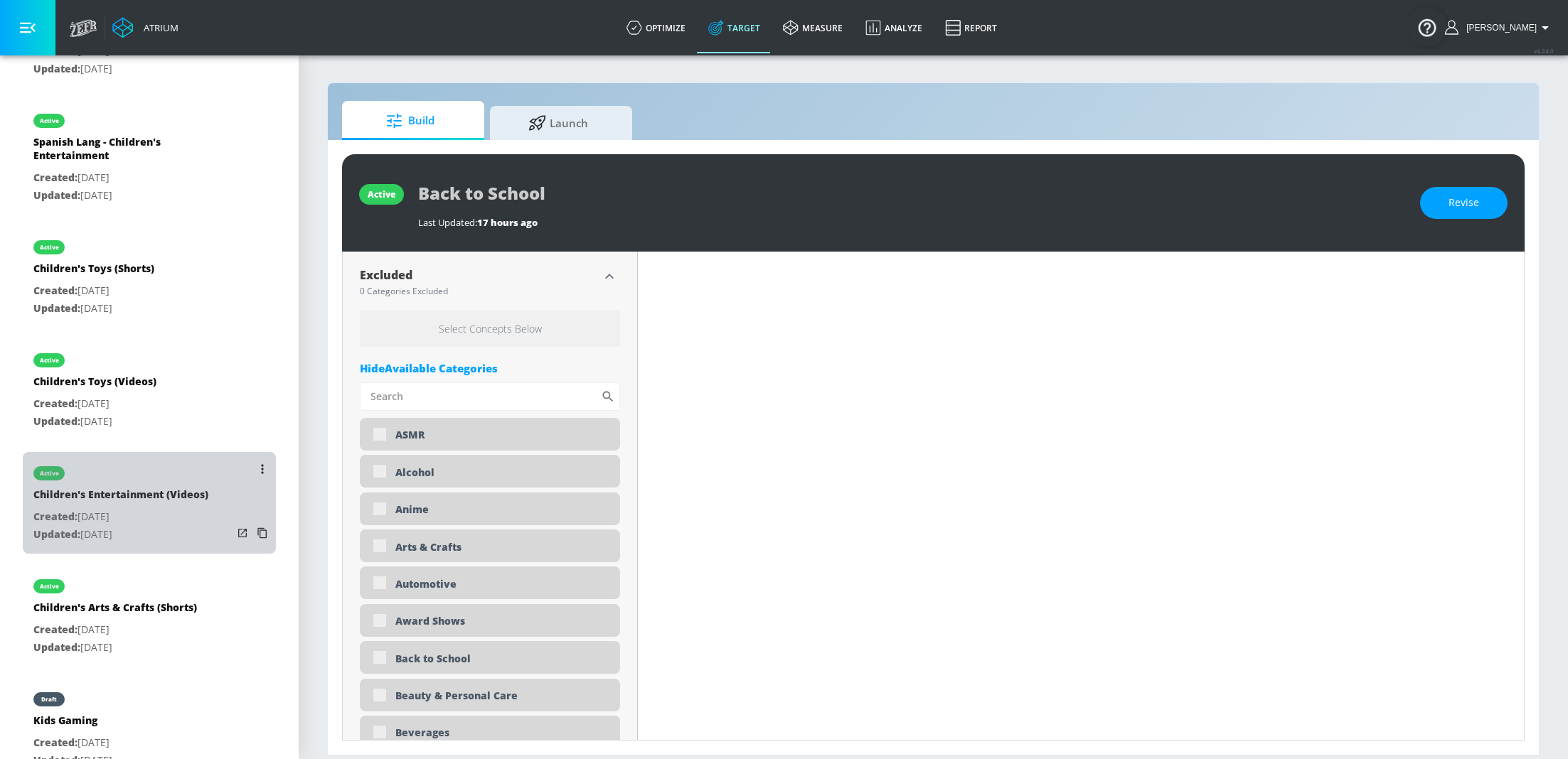
click at [163, 491] on div "Children's Entertainment (Videos)" at bounding box center [121, 498] width 175 height 21
type input "Children's Entertainment (Videos)"
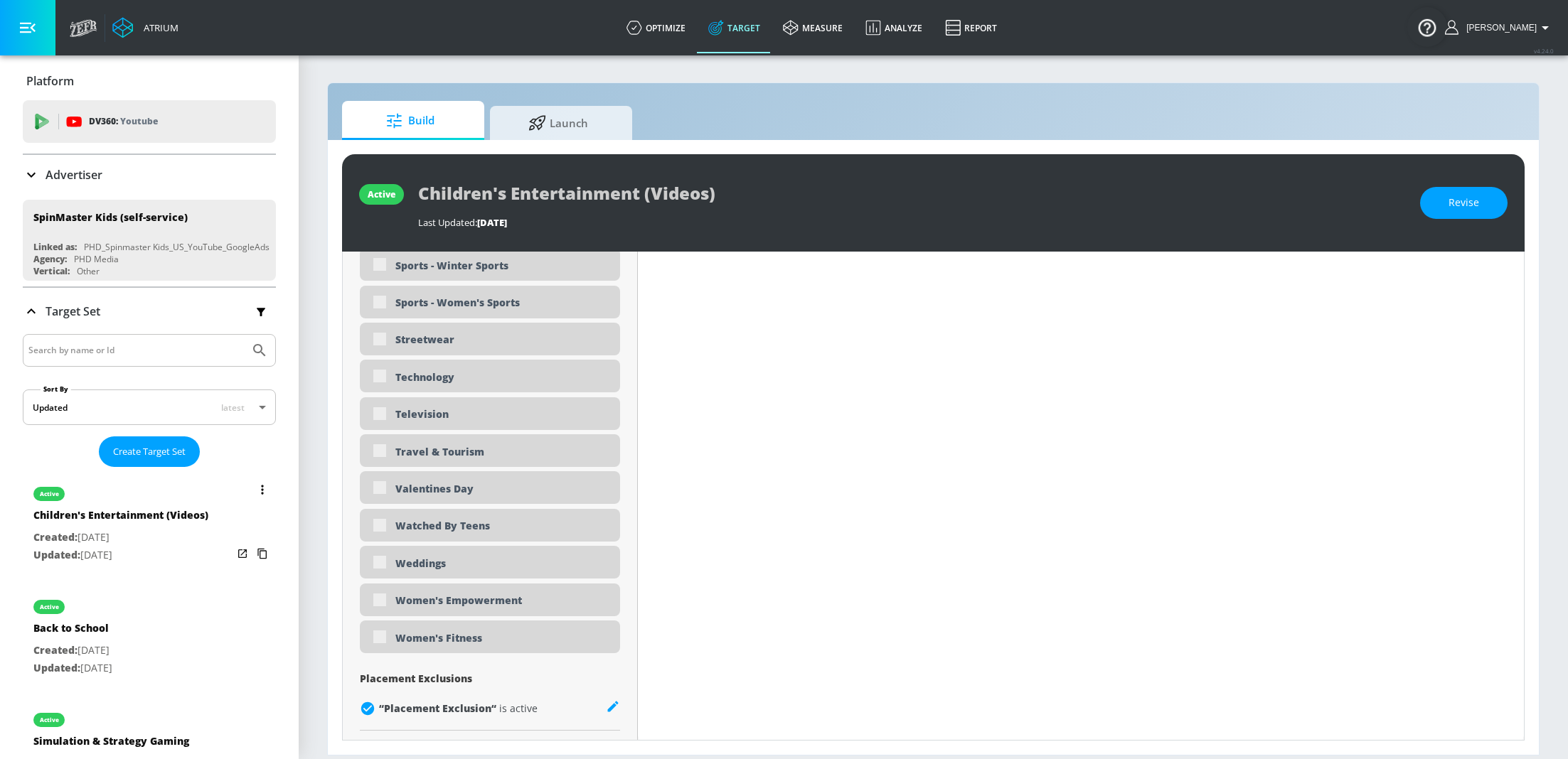
click at [162, 528] on p "Created: [DATE]" at bounding box center [121, 537] width 175 height 18
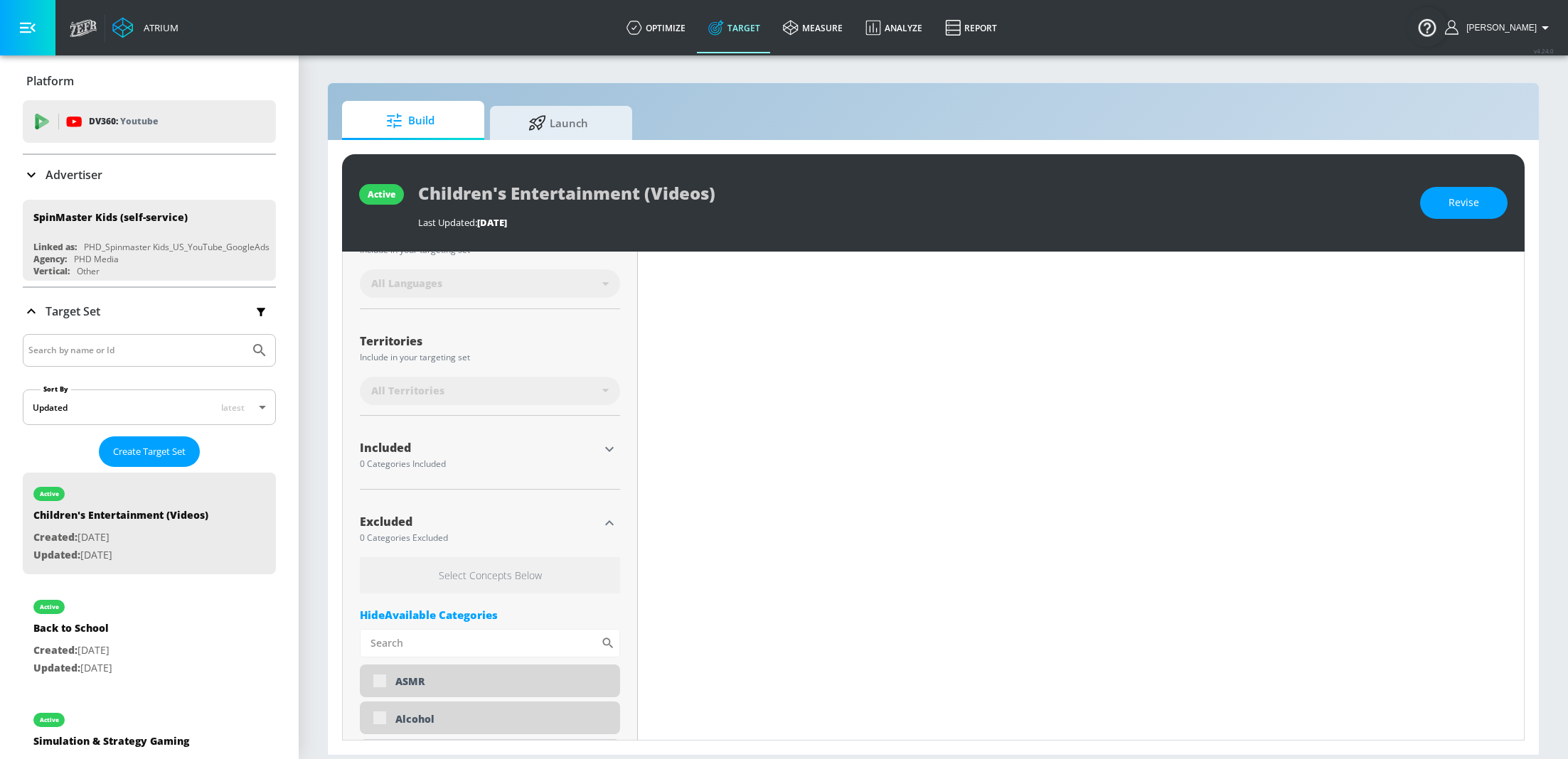
scroll to position [312, 0]
type input "0.71"
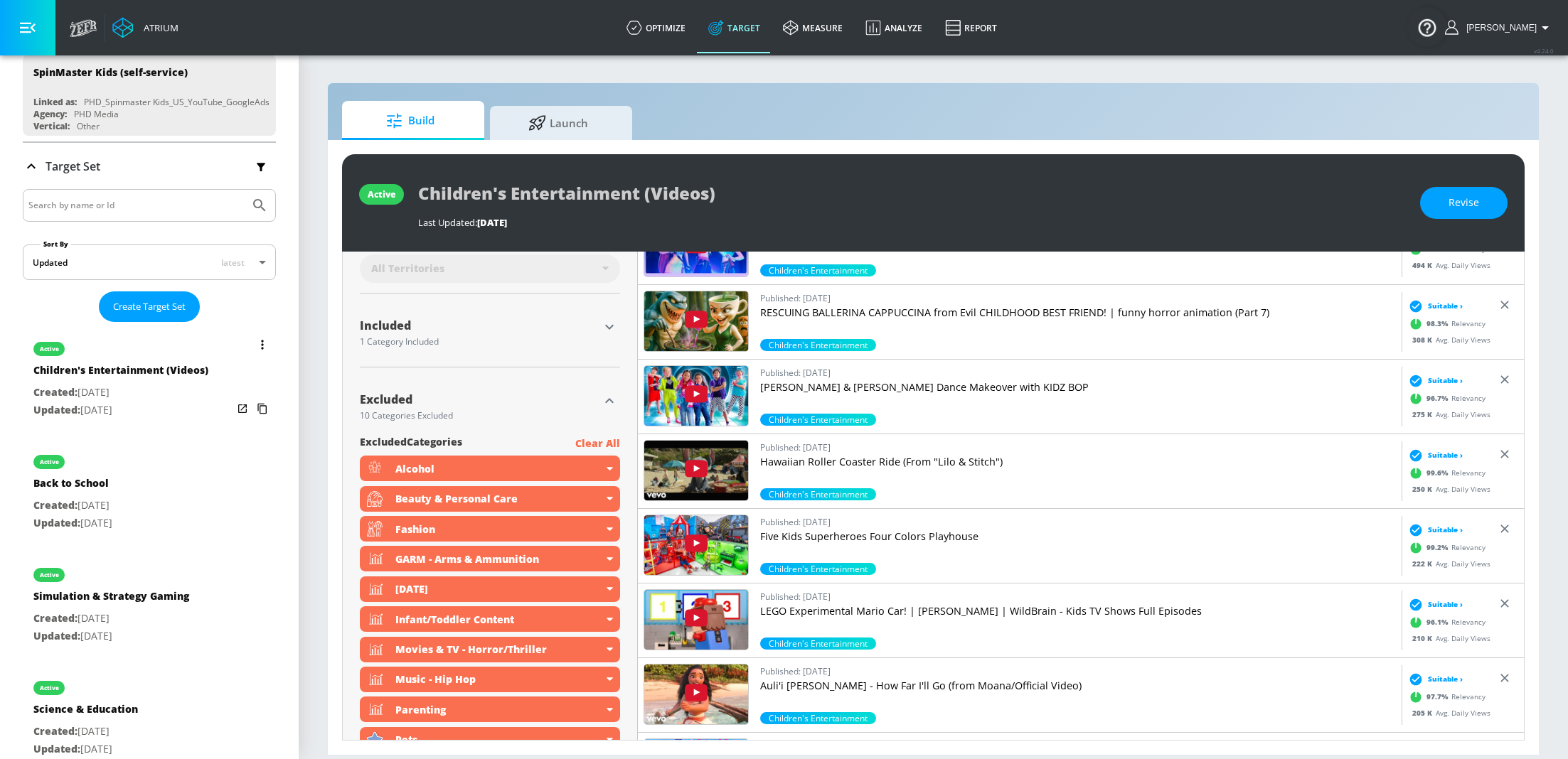
scroll to position [146, 0]
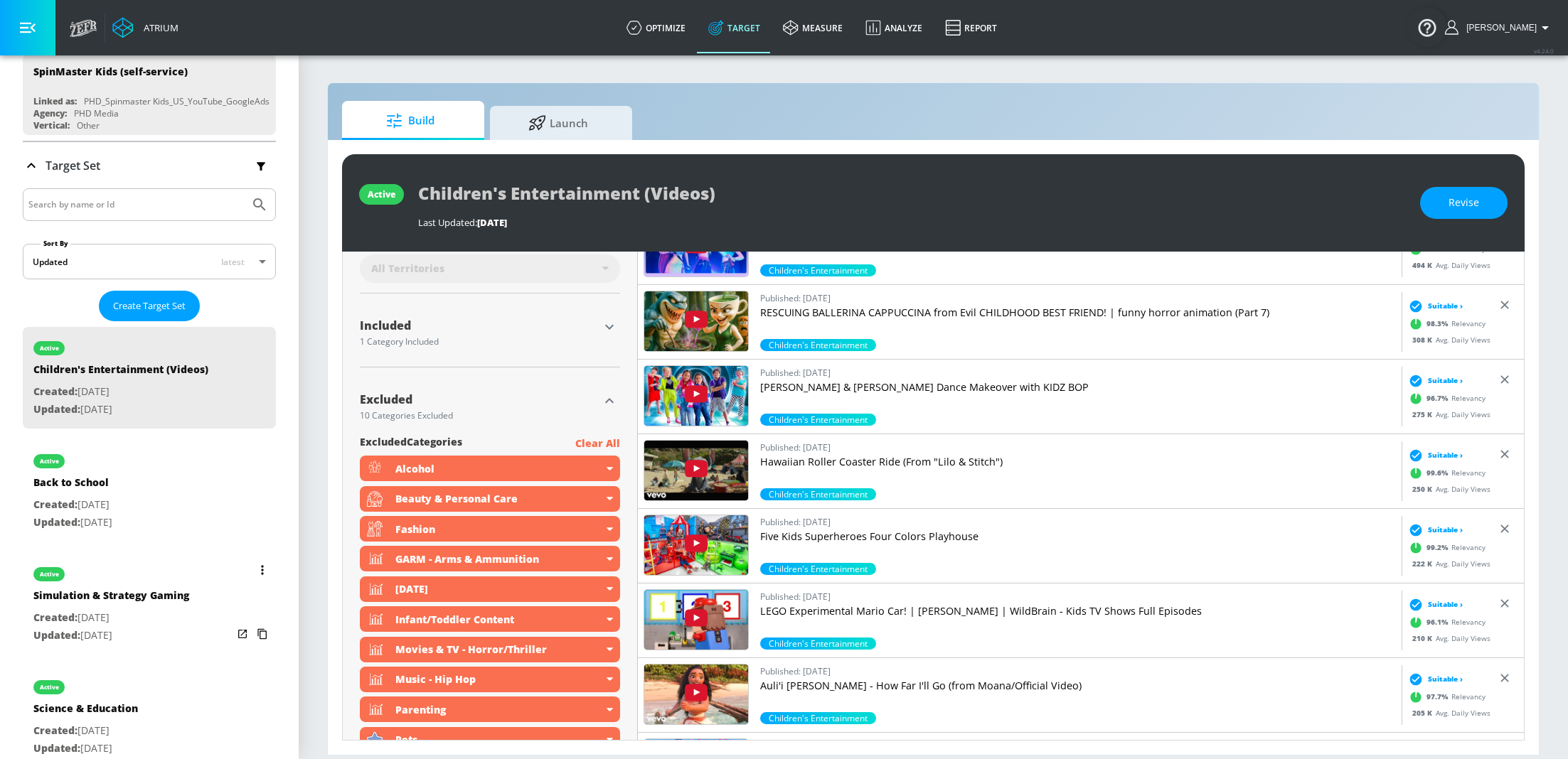
click at [156, 609] on p "Created: [DATE]" at bounding box center [111, 617] width 156 height 18
type input "Simulation & Strategy Gaming"
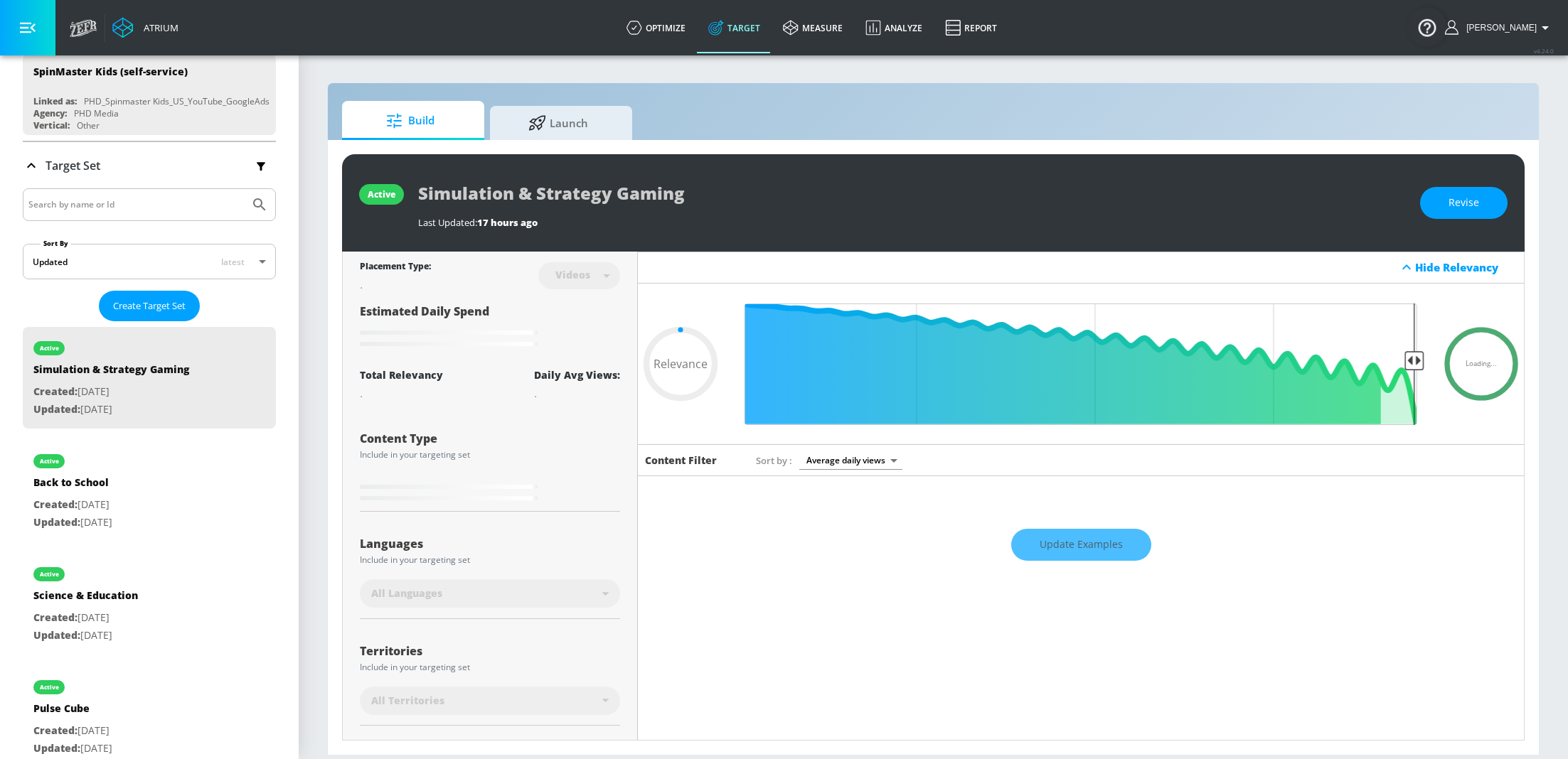
click at [1087, 548] on div "Update Examples" at bounding box center [1080, 545] width 886 height 50
click at [1101, 548] on div "Update Examples" at bounding box center [1080, 545] width 886 height 50
type input "0.54"
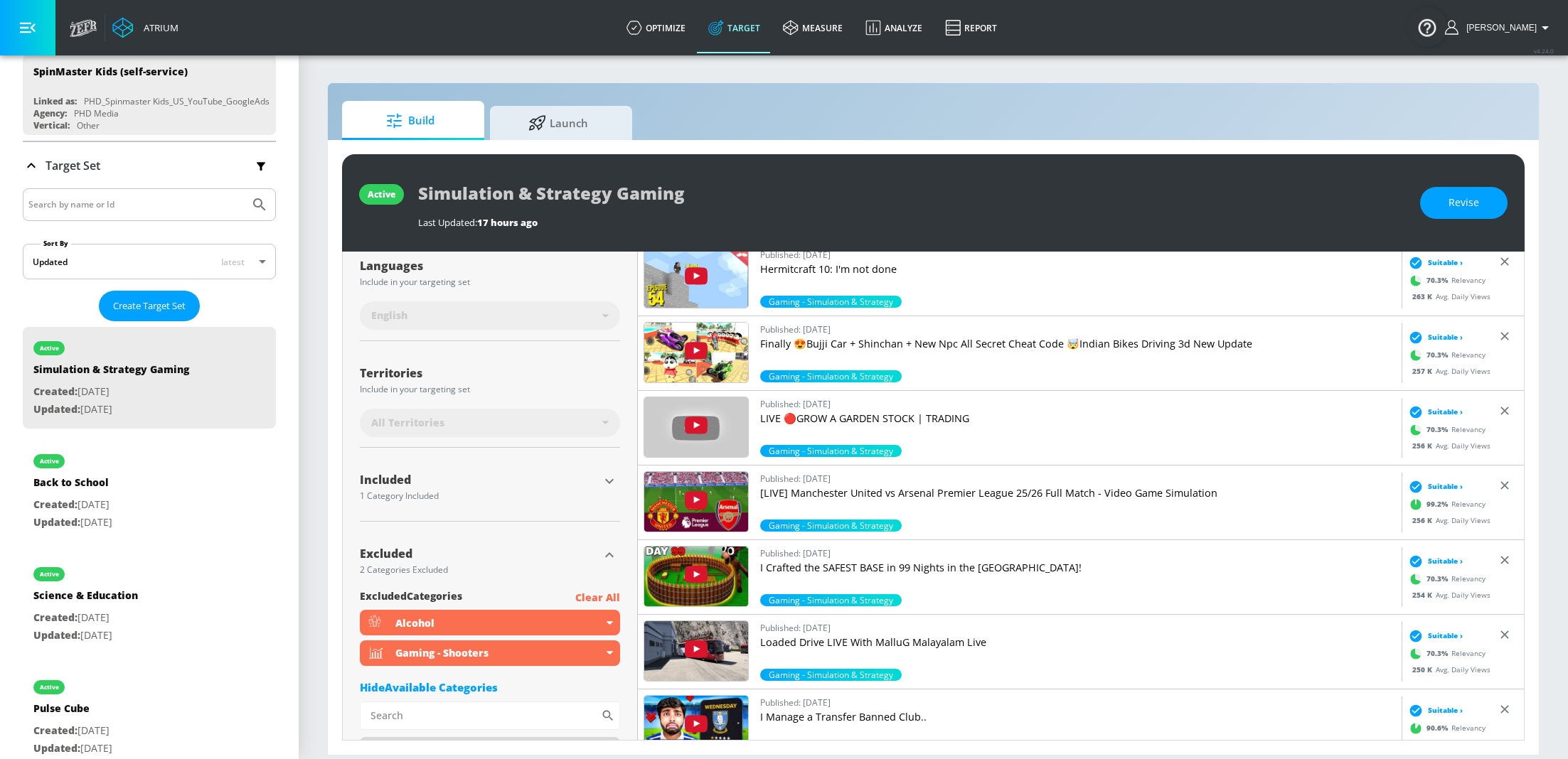
scroll to position [2885, 0]
click at [155, 607] on div "active Science & Education Created: [DATE] Updated: [DATE]" at bounding box center [149, 604] width 253 height 102
type input "Science & Education"
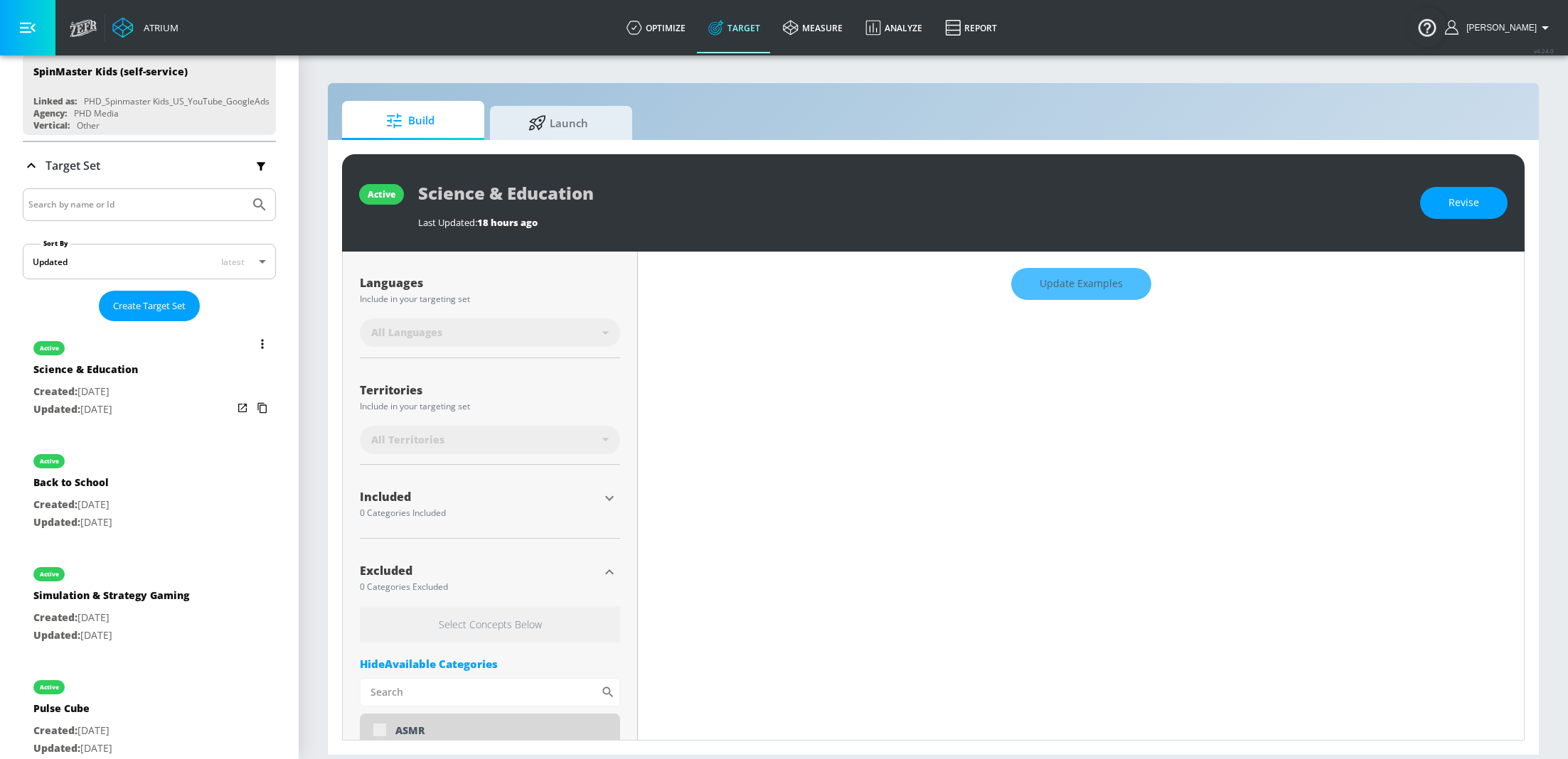
scroll to position [277, 0]
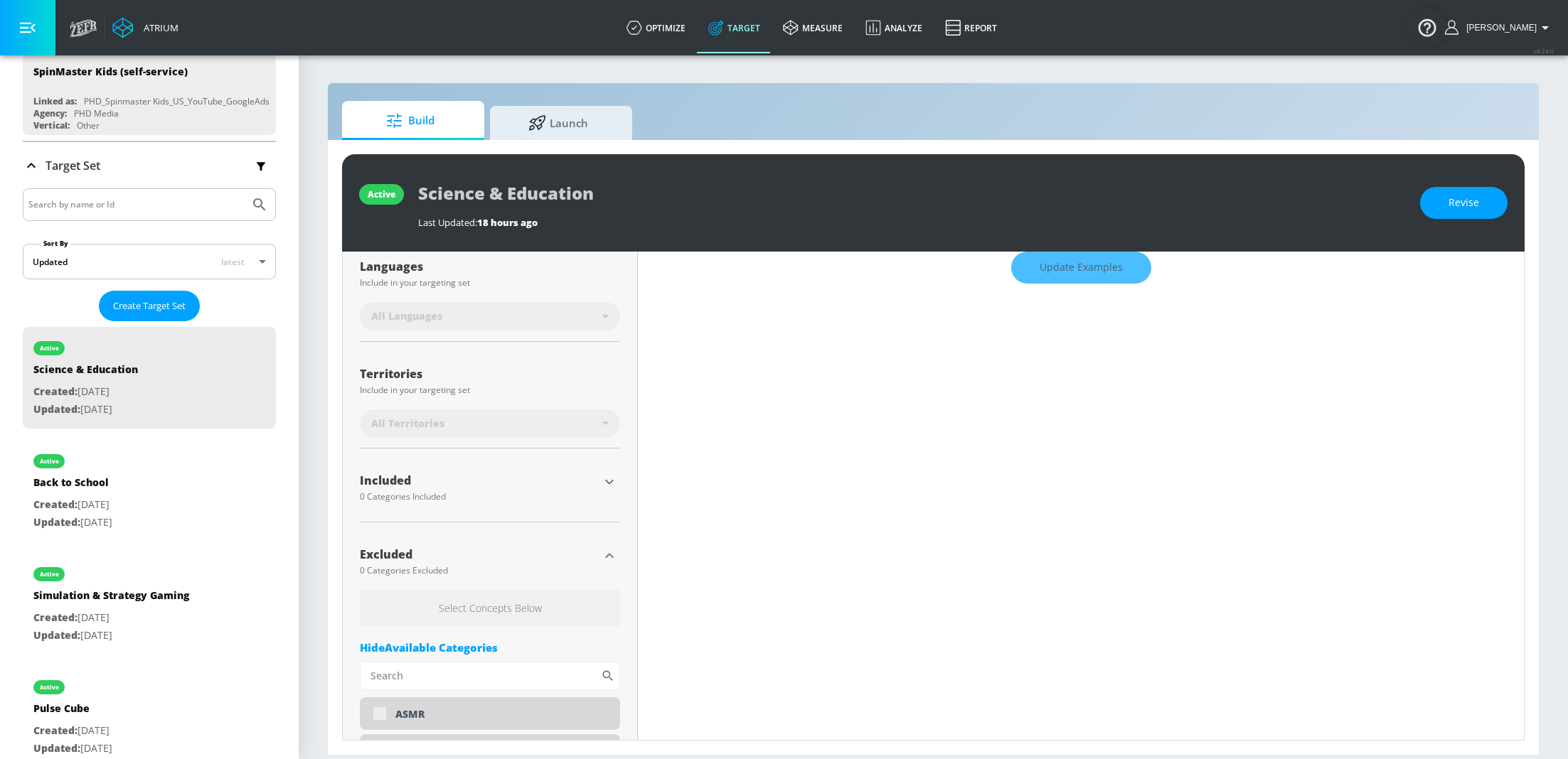
type input "0.71"
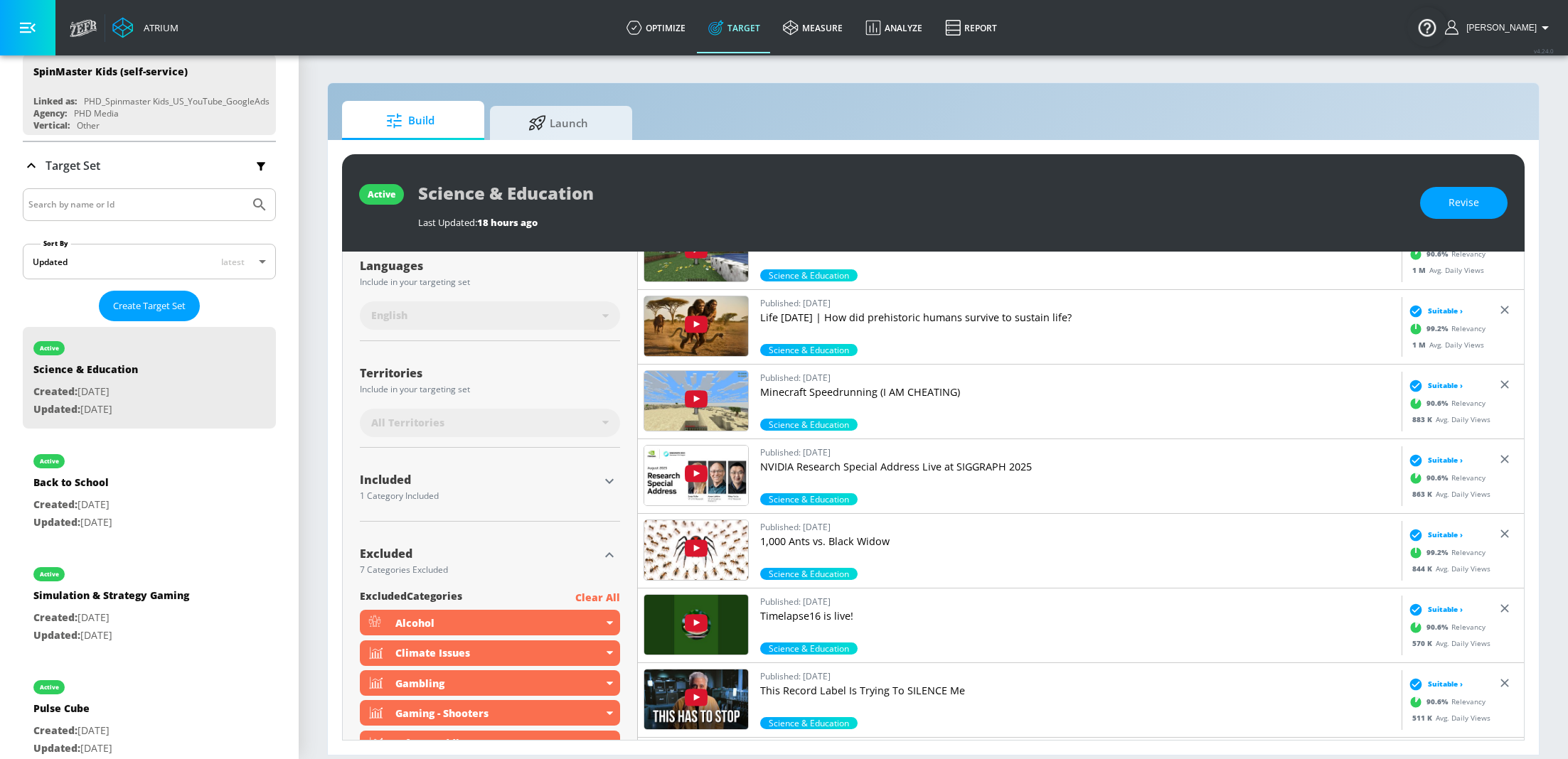
scroll to position [0, 0]
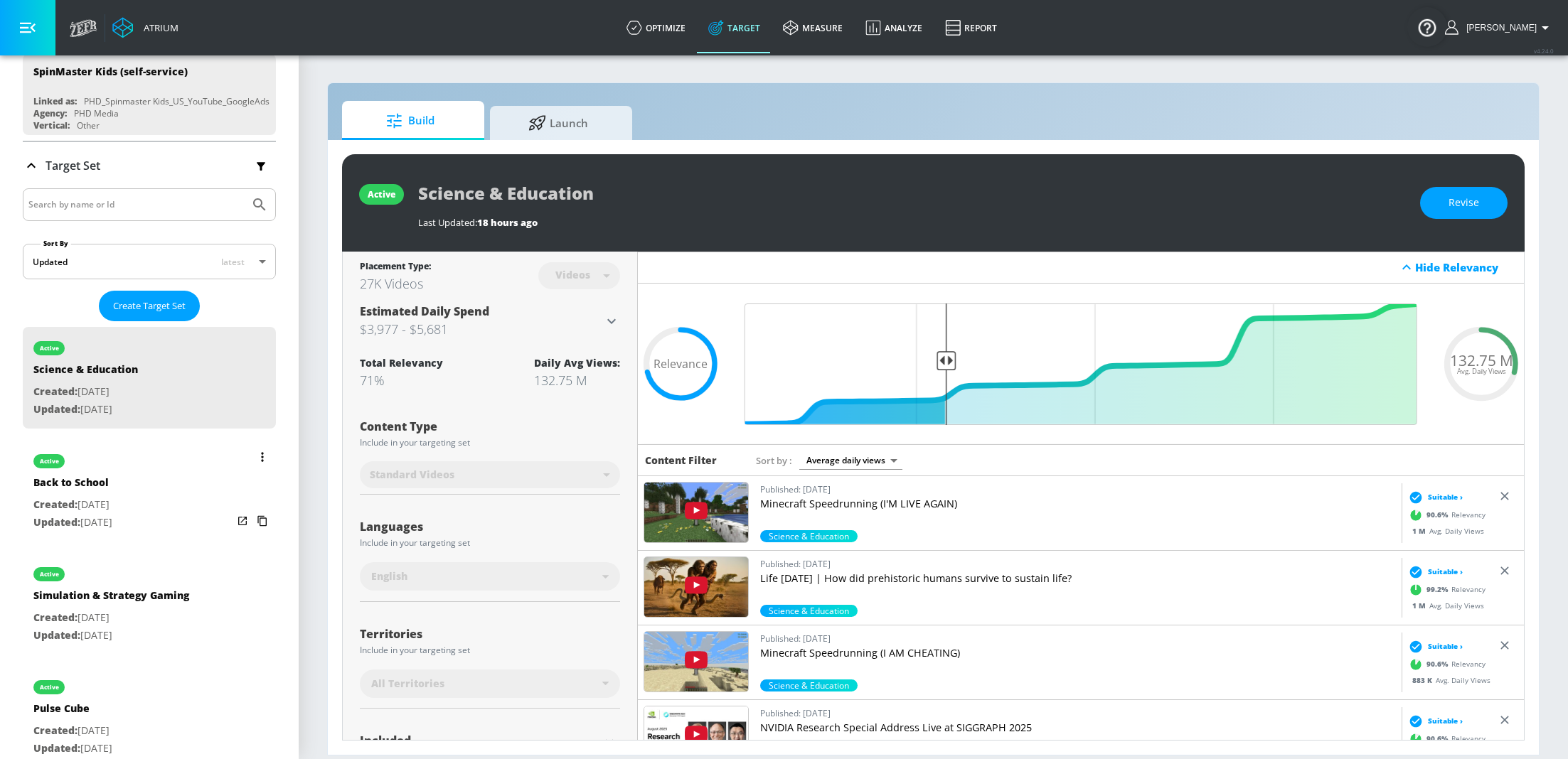
click at [162, 490] on div "active Back to School Created: [DATE] Updated: [DATE]" at bounding box center [149, 490] width 253 height 102
type input "Back to School"
type input "0.05"
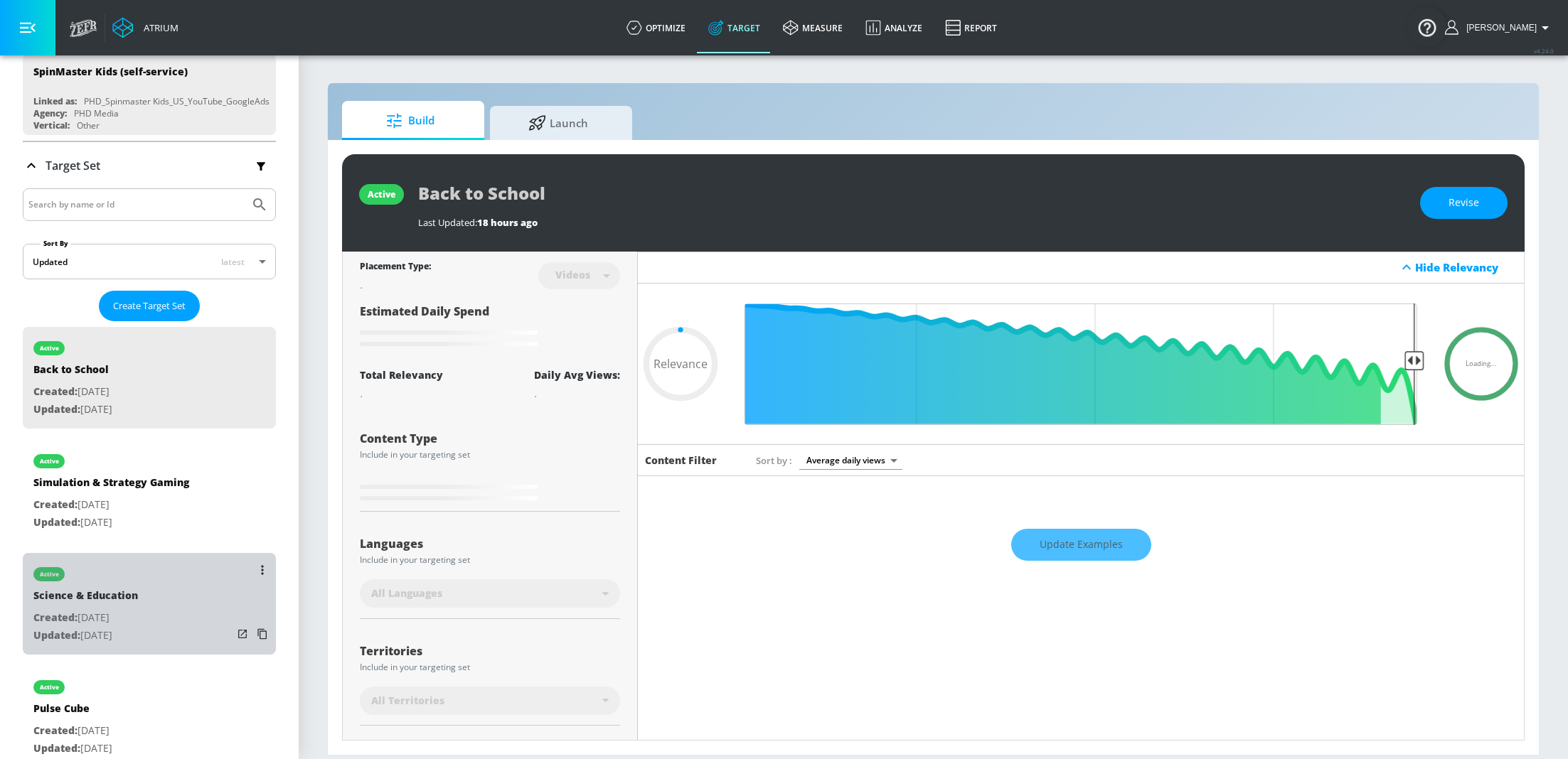
click at [130, 588] on div "Science & Education" at bounding box center [86, 598] width 105 height 21
type input "Science & Education"
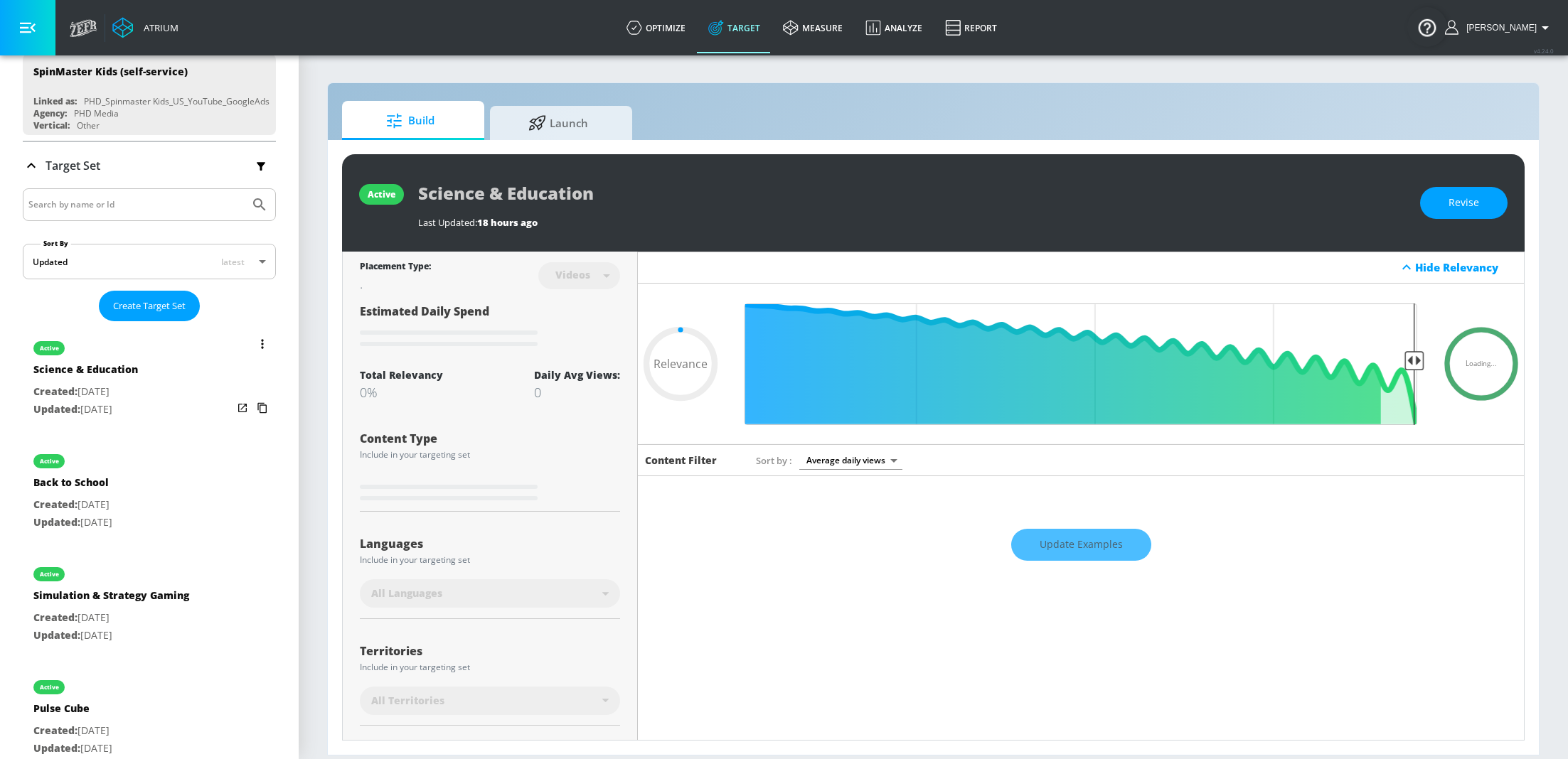
type input "0.71"
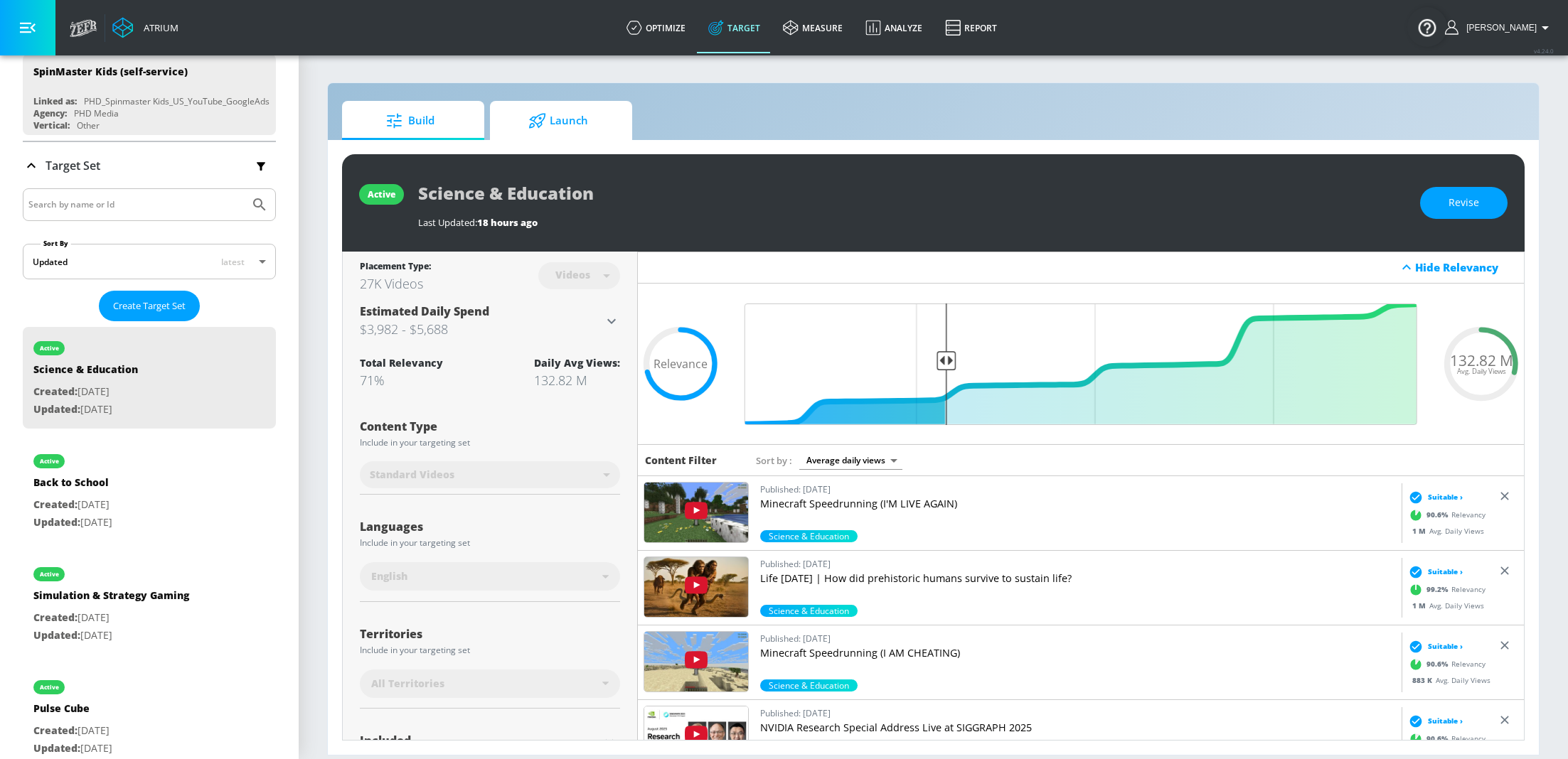
click at [562, 132] on span "Launch" at bounding box center [558, 121] width 108 height 35
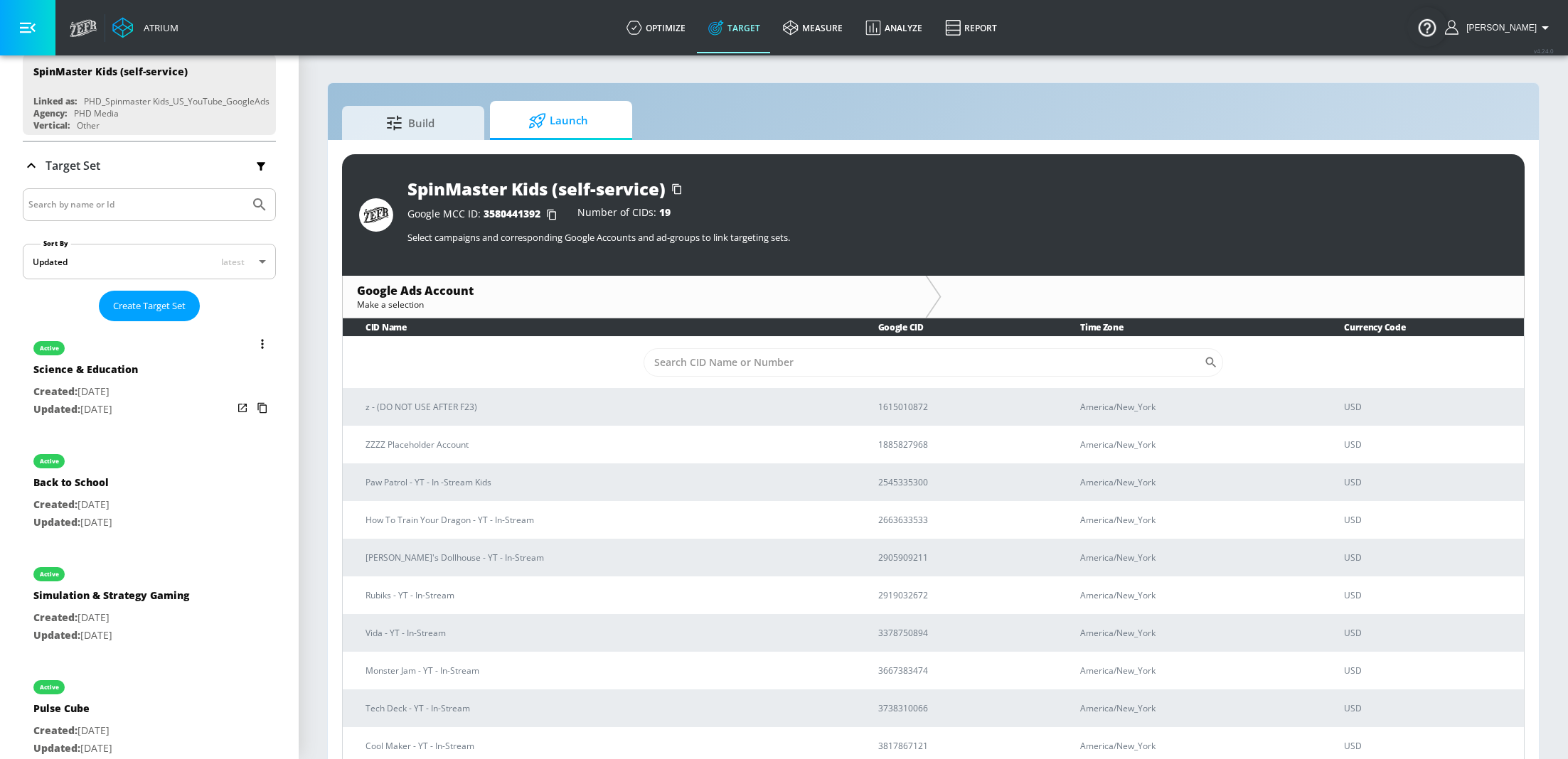
click at [138, 371] on div "Science & Education" at bounding box center [86, 373] width 105 height 21
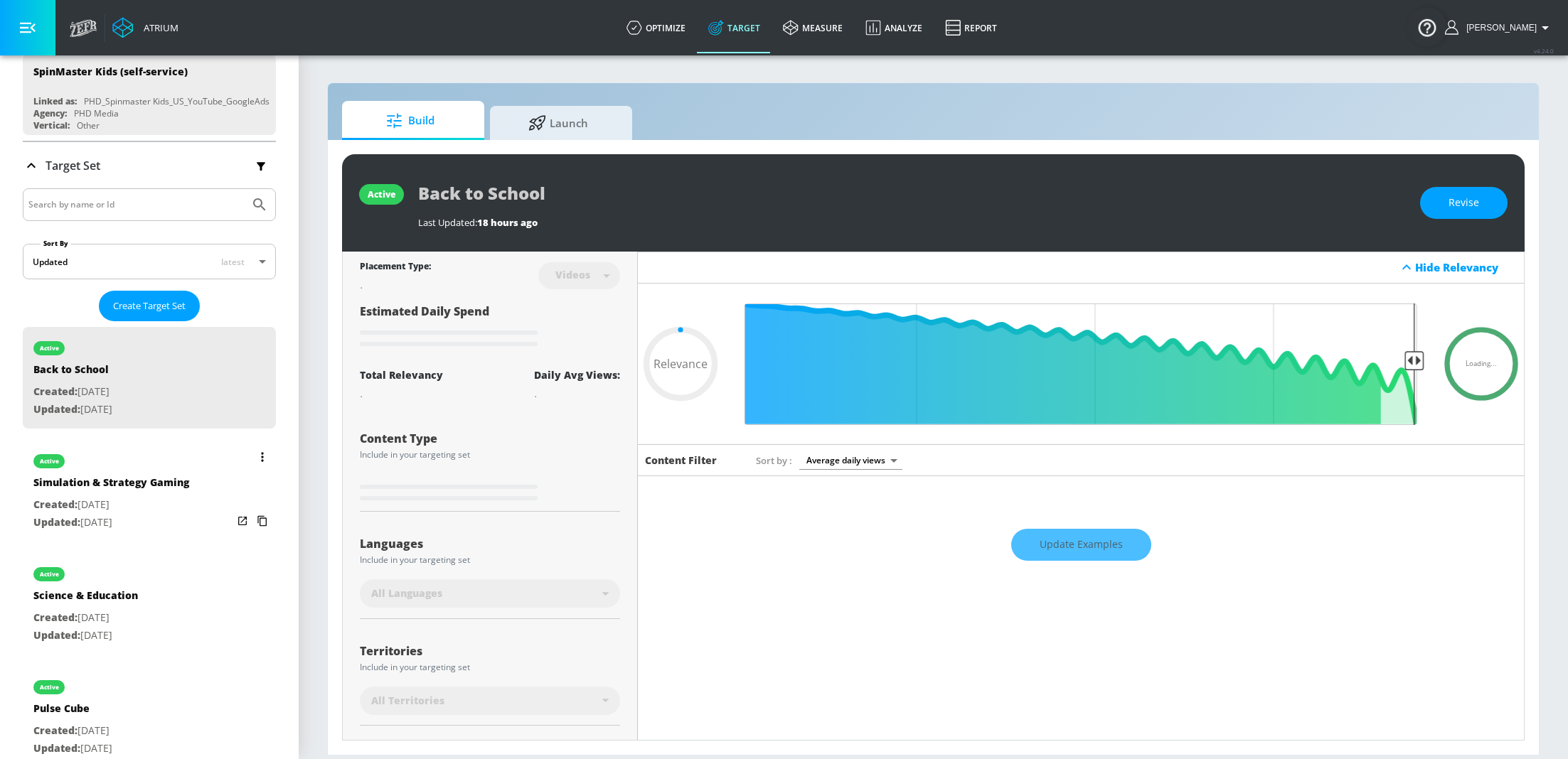
type input "0.45"
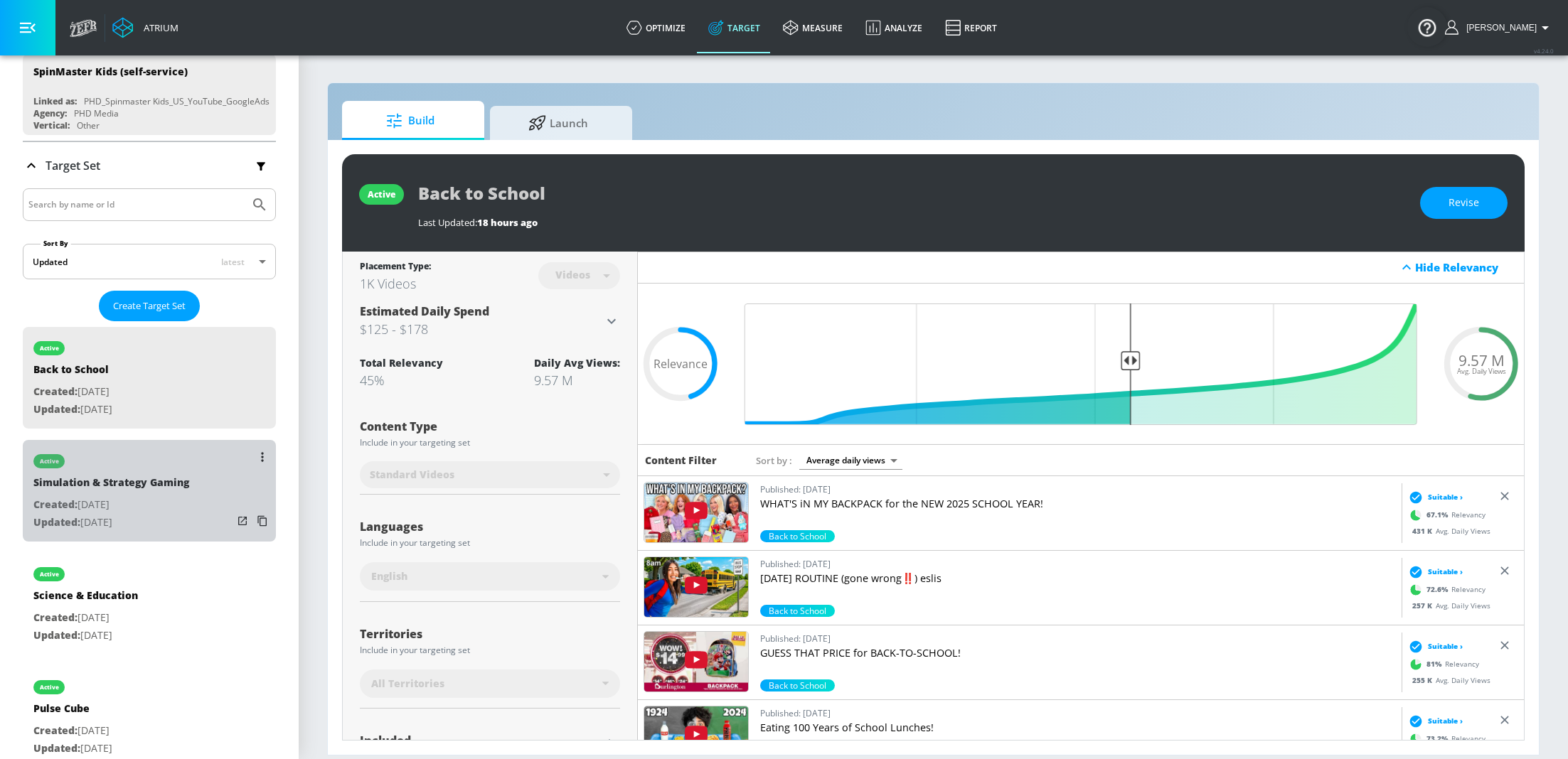
click at [147, 520] on p "Updated: [DATE]" at bounding box center [111, 522] width 156 height 18
type input "Simulation & Strategy Gaming"
type input "0.05"
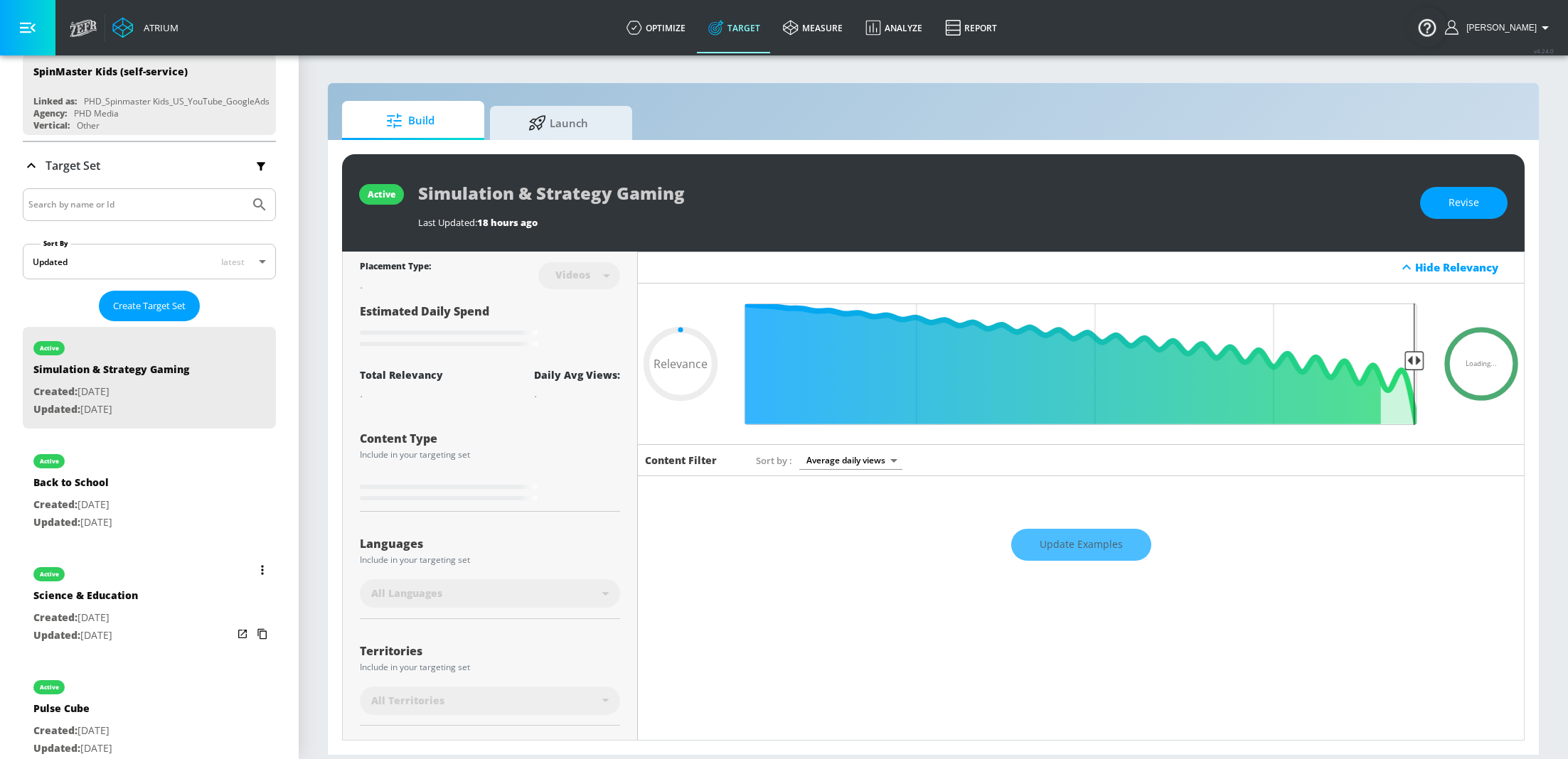
click at [146, 603] on div "active Science & Education Created: [DATE] Updated: [DATE]" at bounding box center [149, 604] width 253 height 102
type input "Science & Education"
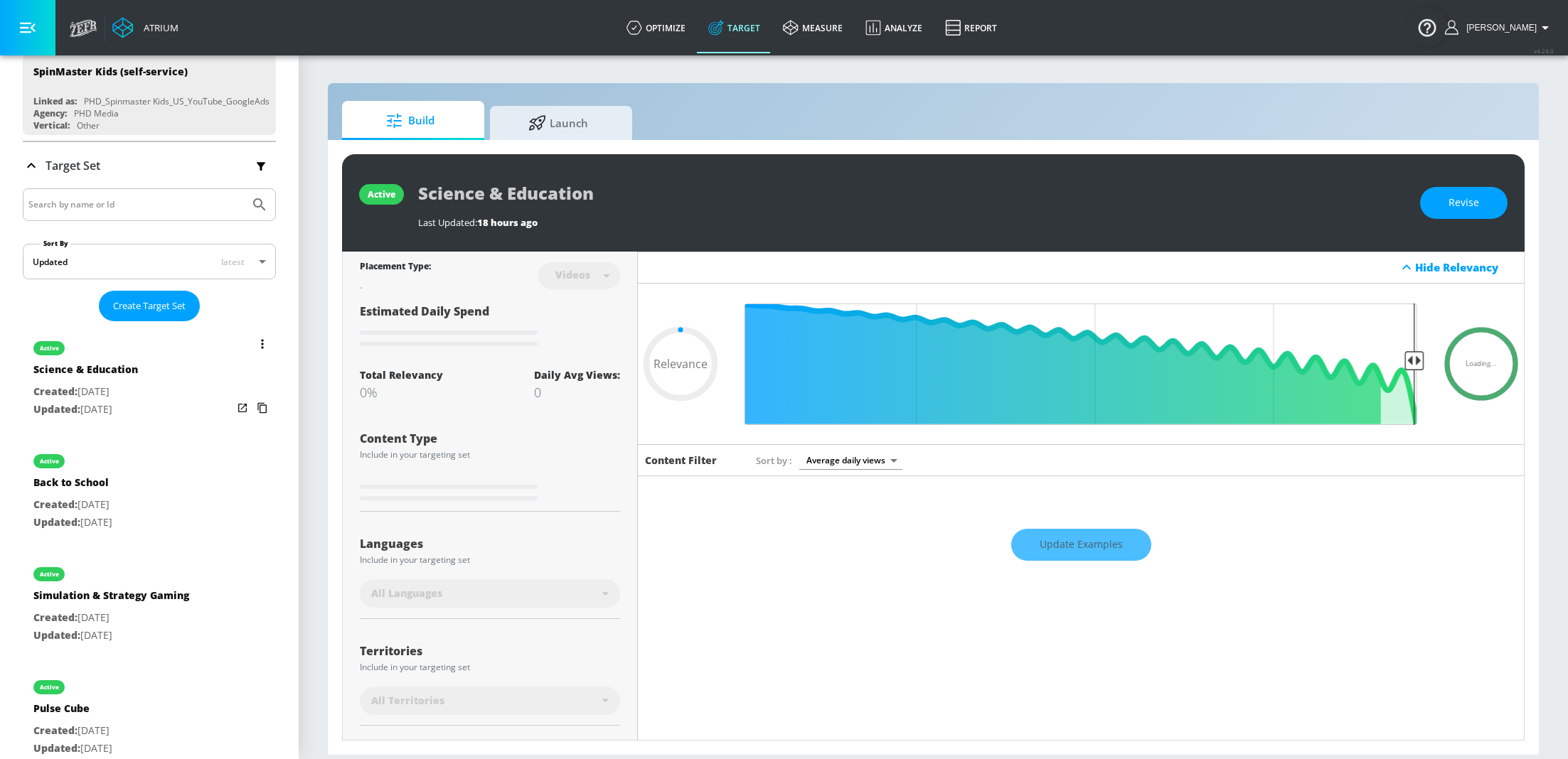
type input "0.71"
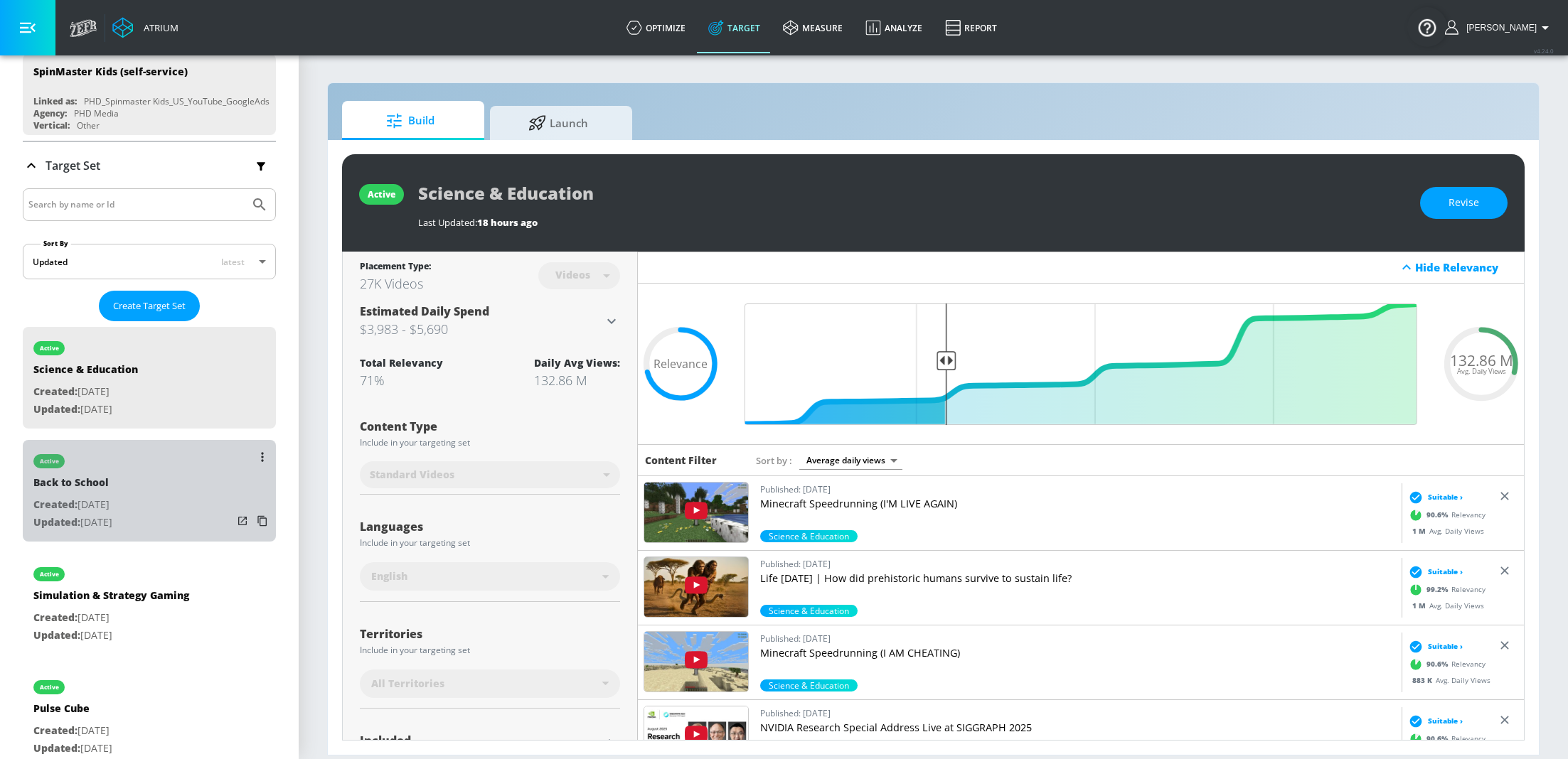
click at [108, 490] on div "Back to School" at bounding box center [73, 486] width 79 height 21
type input "Back to School"
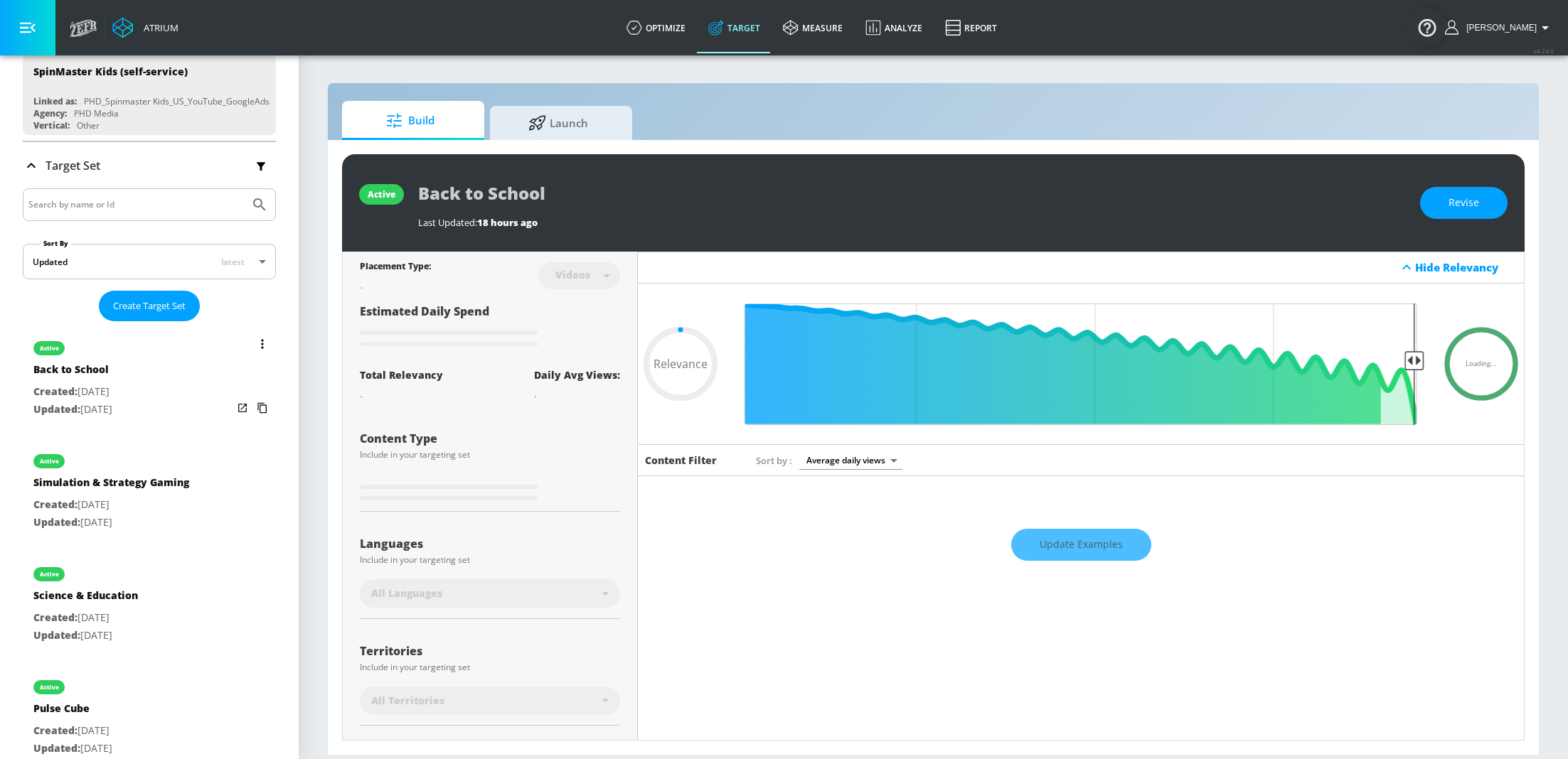
type input "0.45"
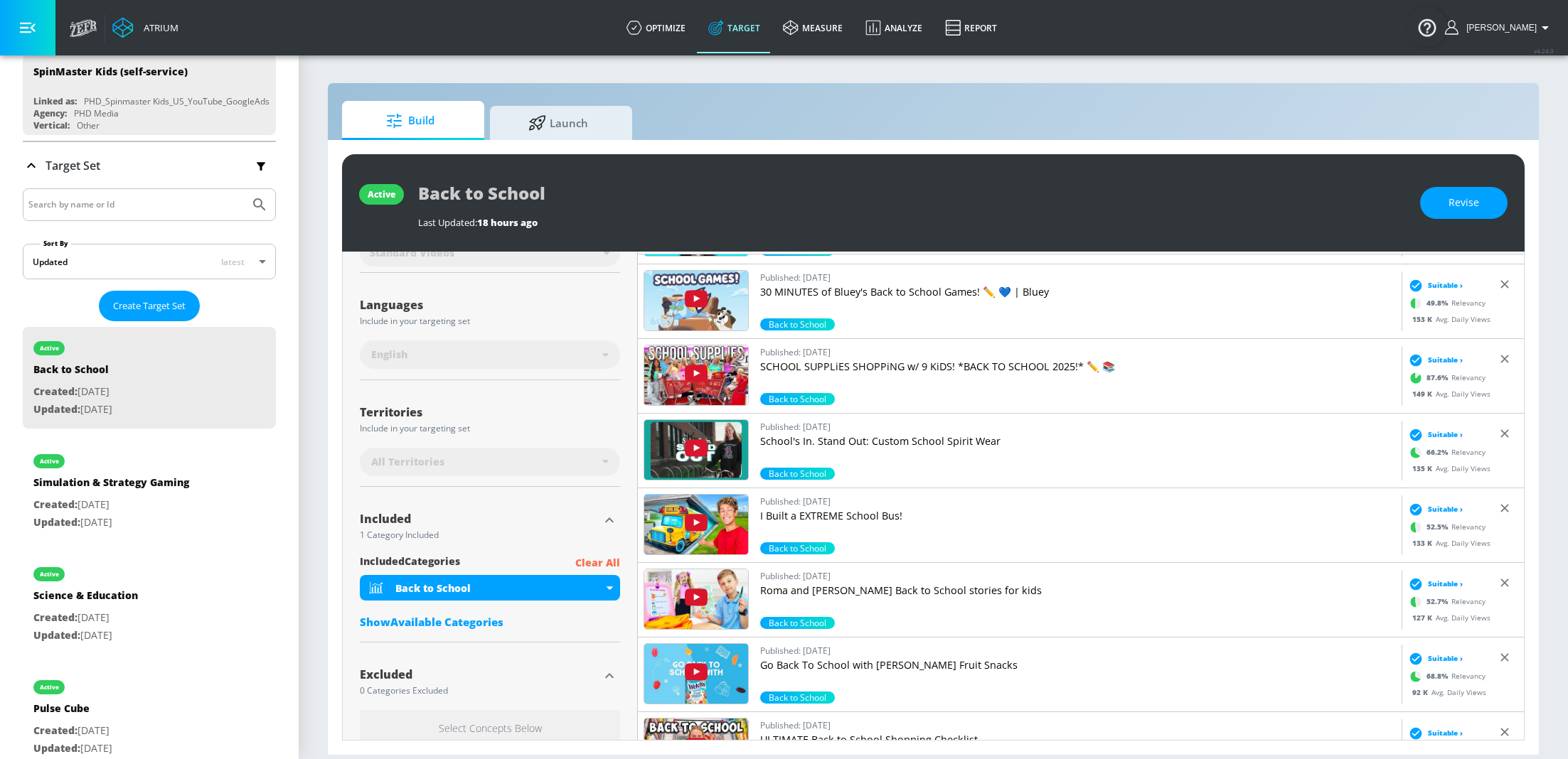
scroll to position [340, 0]
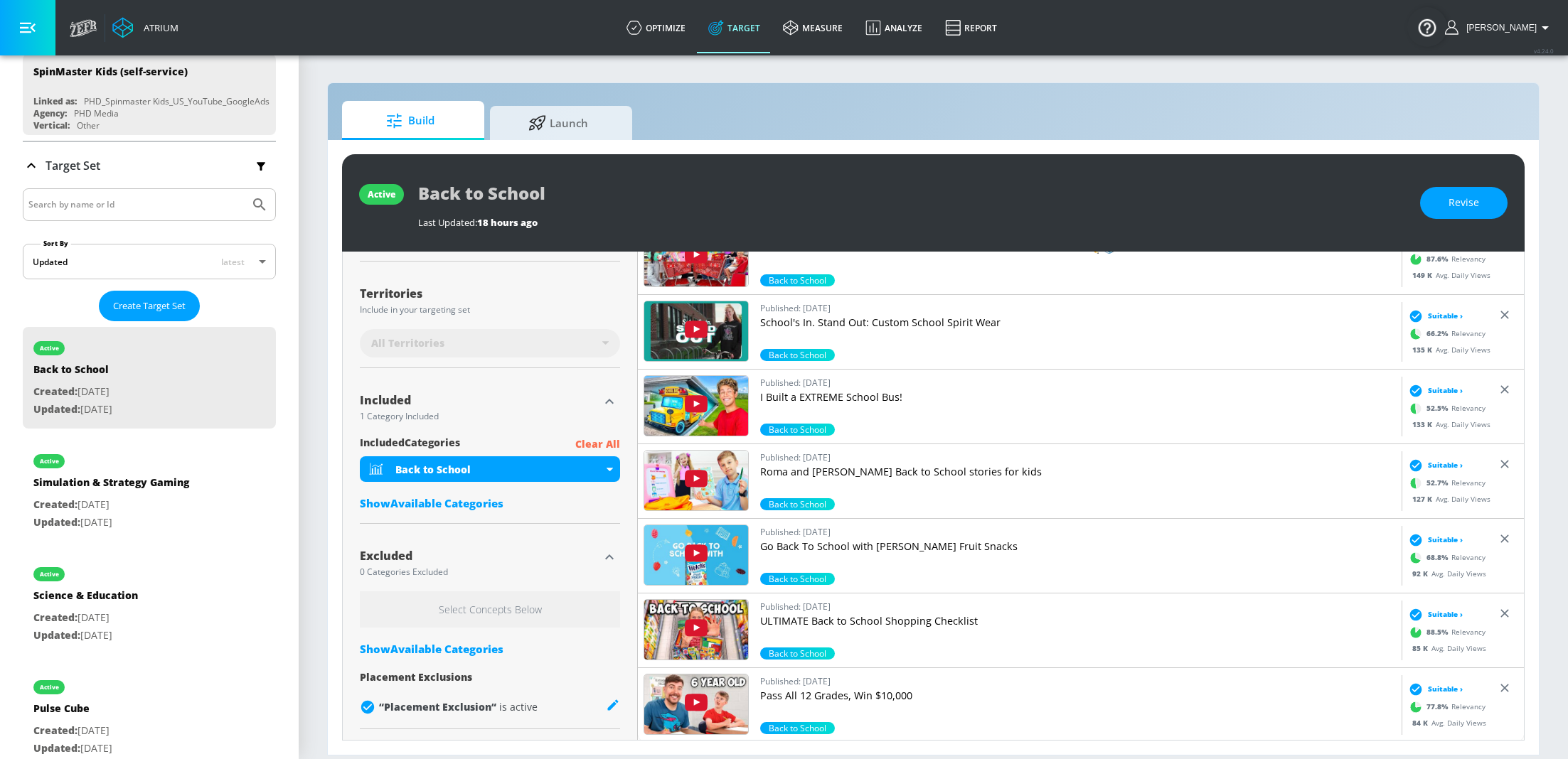
click at [423, 649] on div "Show Available Categories" at bounding box center [489, 648] width 260 height 14
click at [489, 682] on input "Sort By" at bounding box center [479, 677] width 241 height 28
type input "infant"
click at [382, 712] on div "Infant/Toddler Content" at bounding box center [489, 716] width 260 height 35
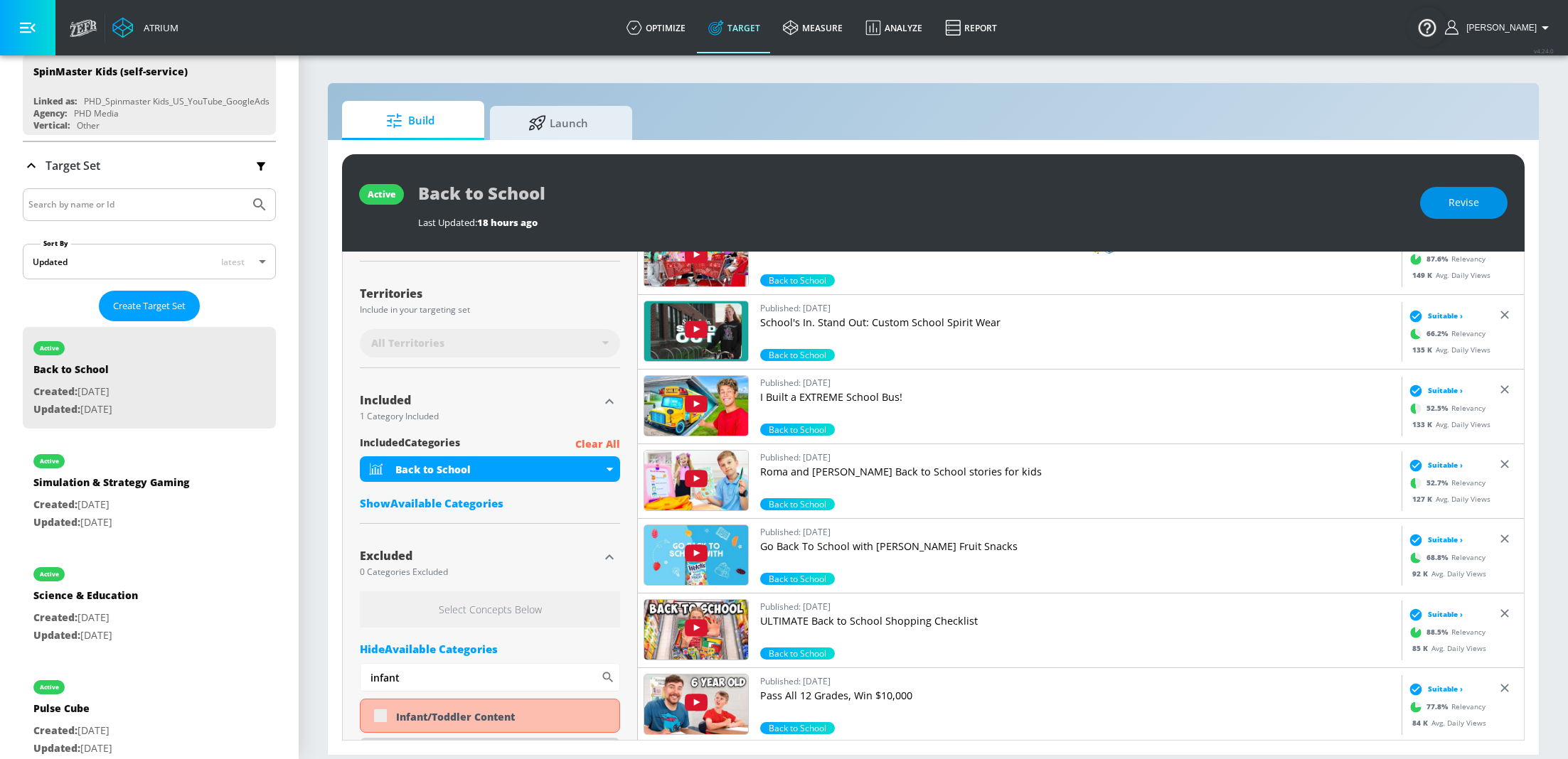
click at [1464, 194] on span "Revise" at bounding box center [1463, 203] width 30 height 18
click at [380, 717] on input "checkbox" at bounding box center [380, 716] width 26 height 26
checkbox input "true"
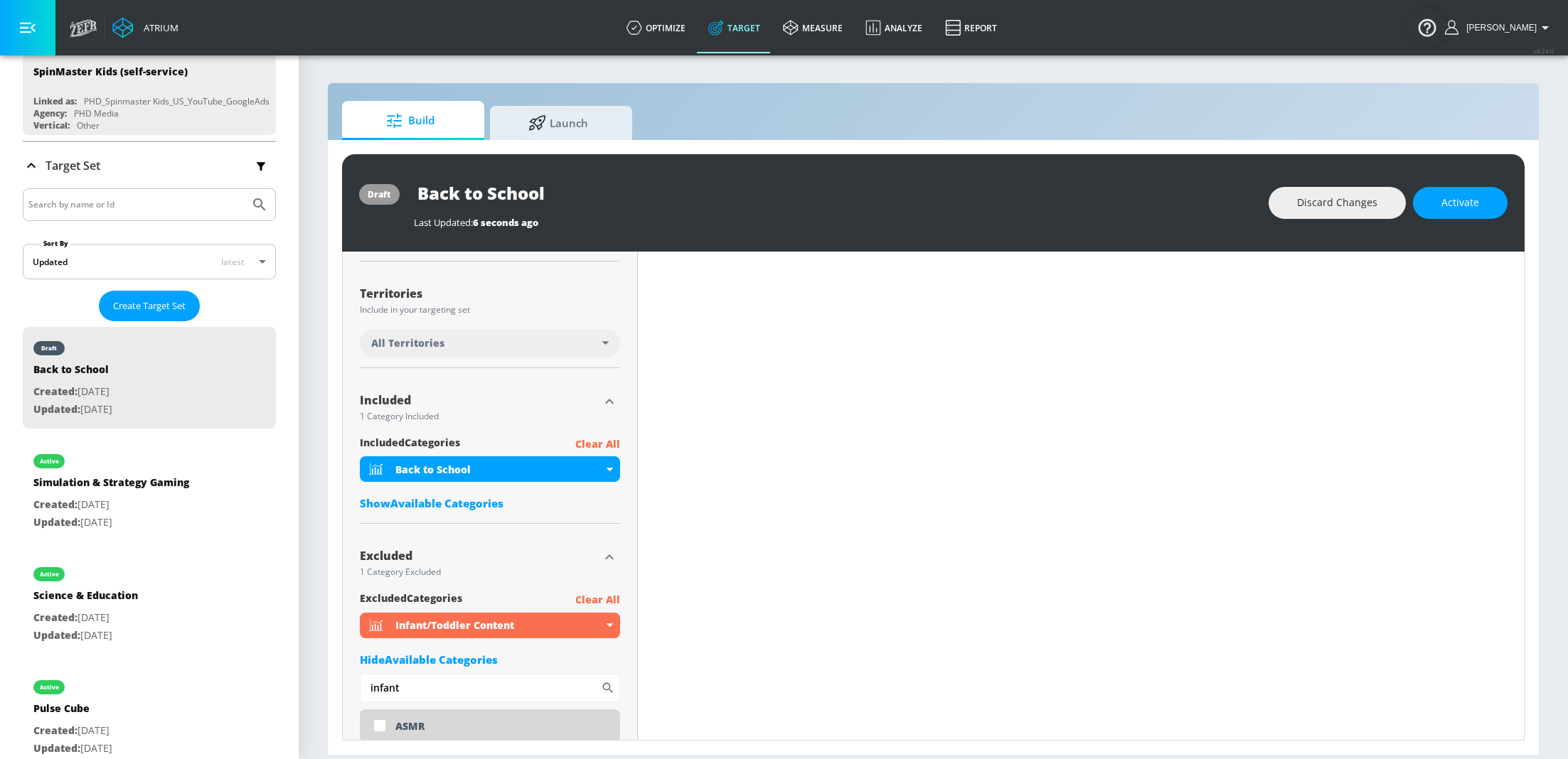
scroll to position [0, 0]
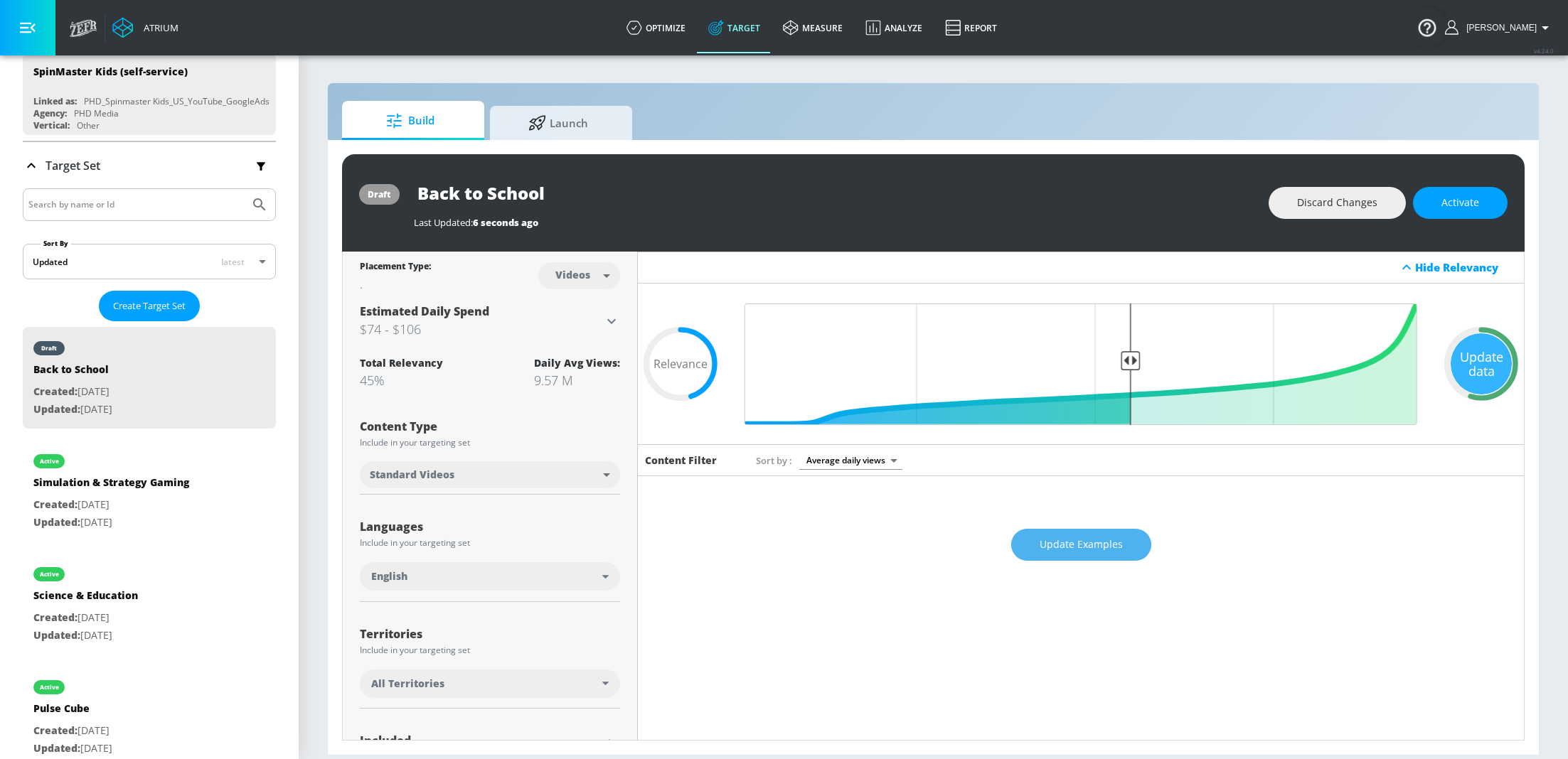
click at [1095, 558] on button "Update Examples" at bounding box center [1081, 544] width 140 height 32
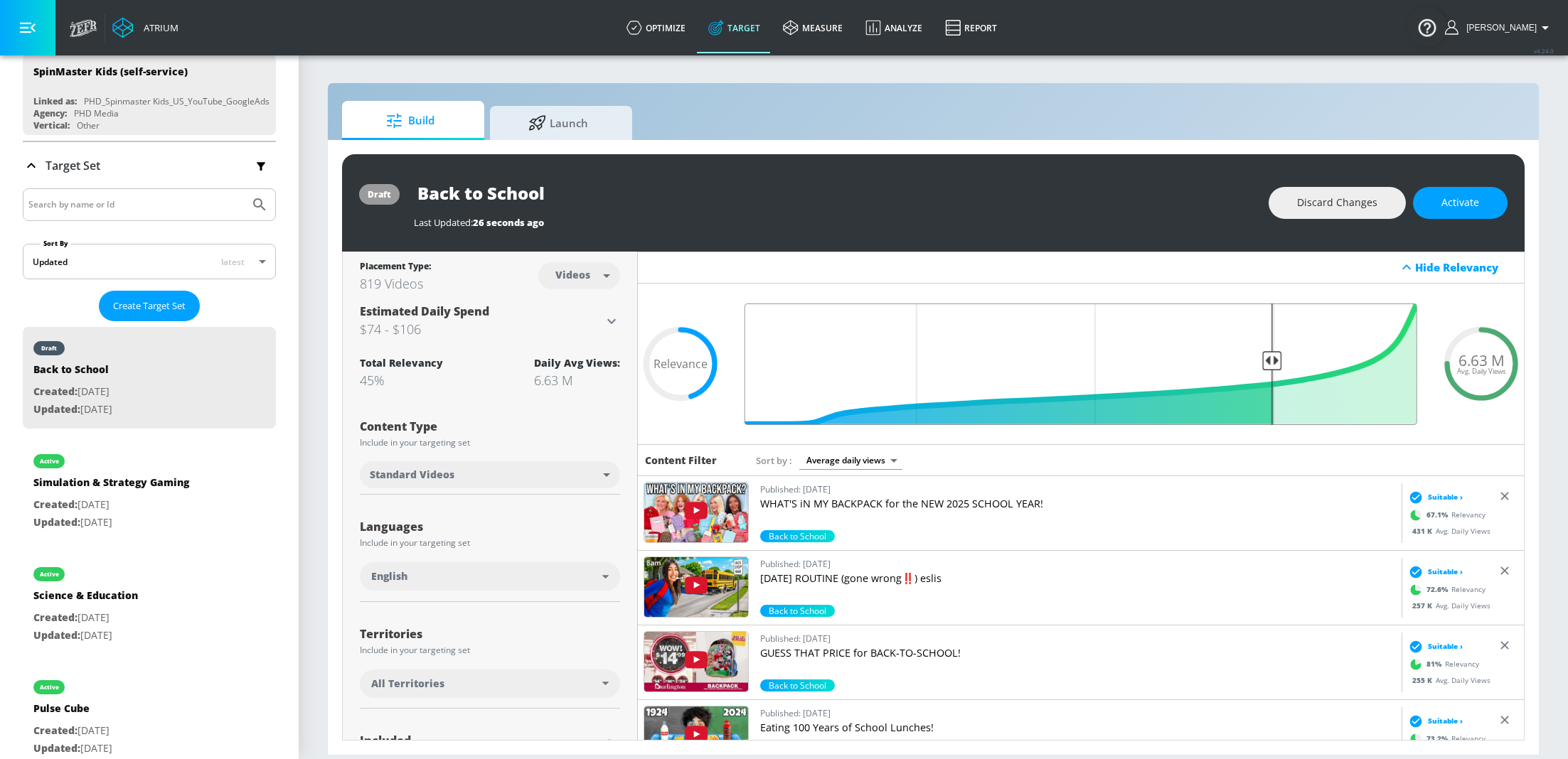
drag, startPoint x: 1127, startPoint y: 358, endPoint x: 1271, endPoint y: 363, distance: 144.1
click at [1271, 364] on input "Final Threshold" at bounding box center [1080, 364] width 687 height 122
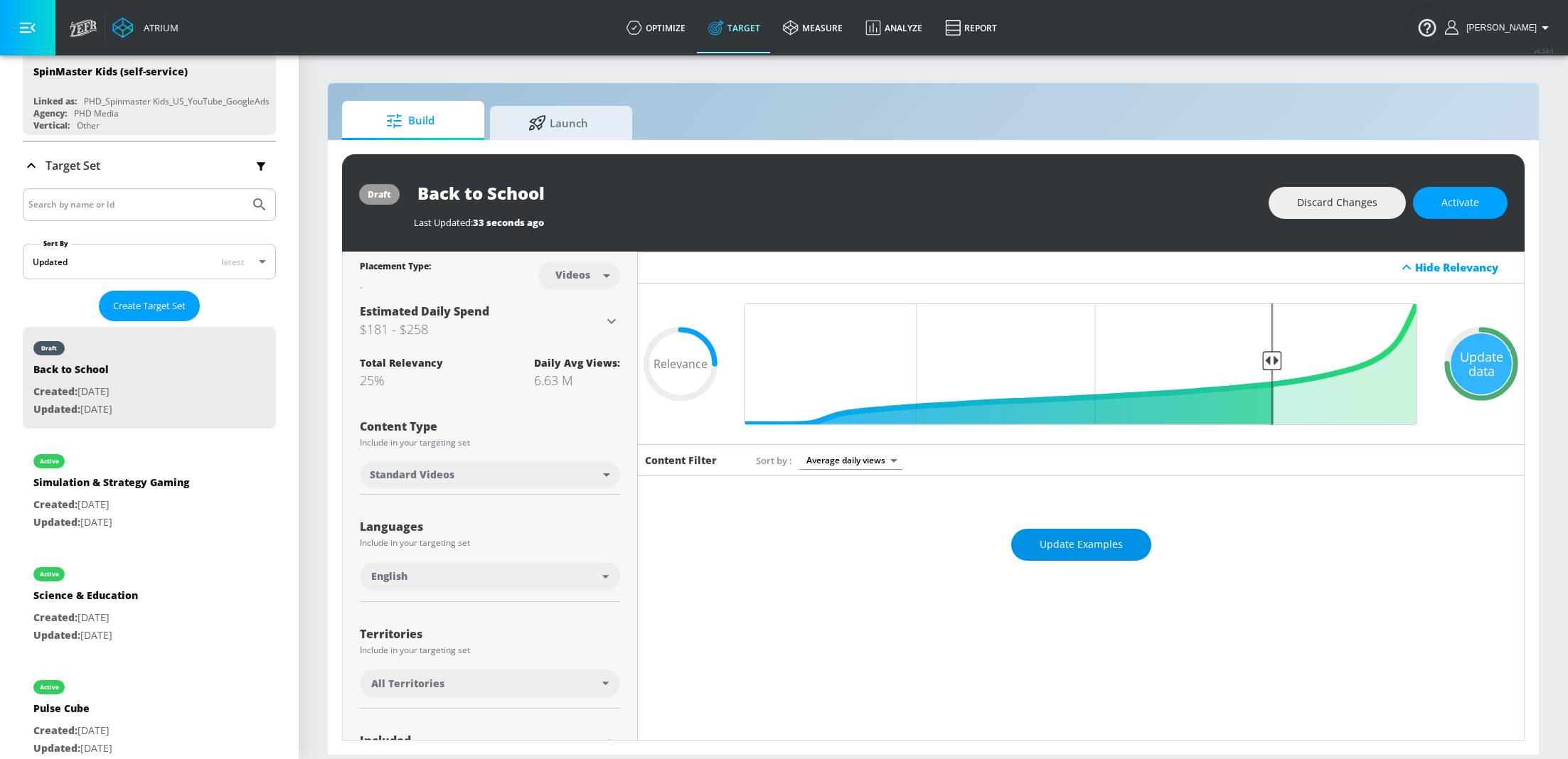
click at [1124, 543] on button "Update Examples" at bounding box center [1081, 544] width 140 height 32
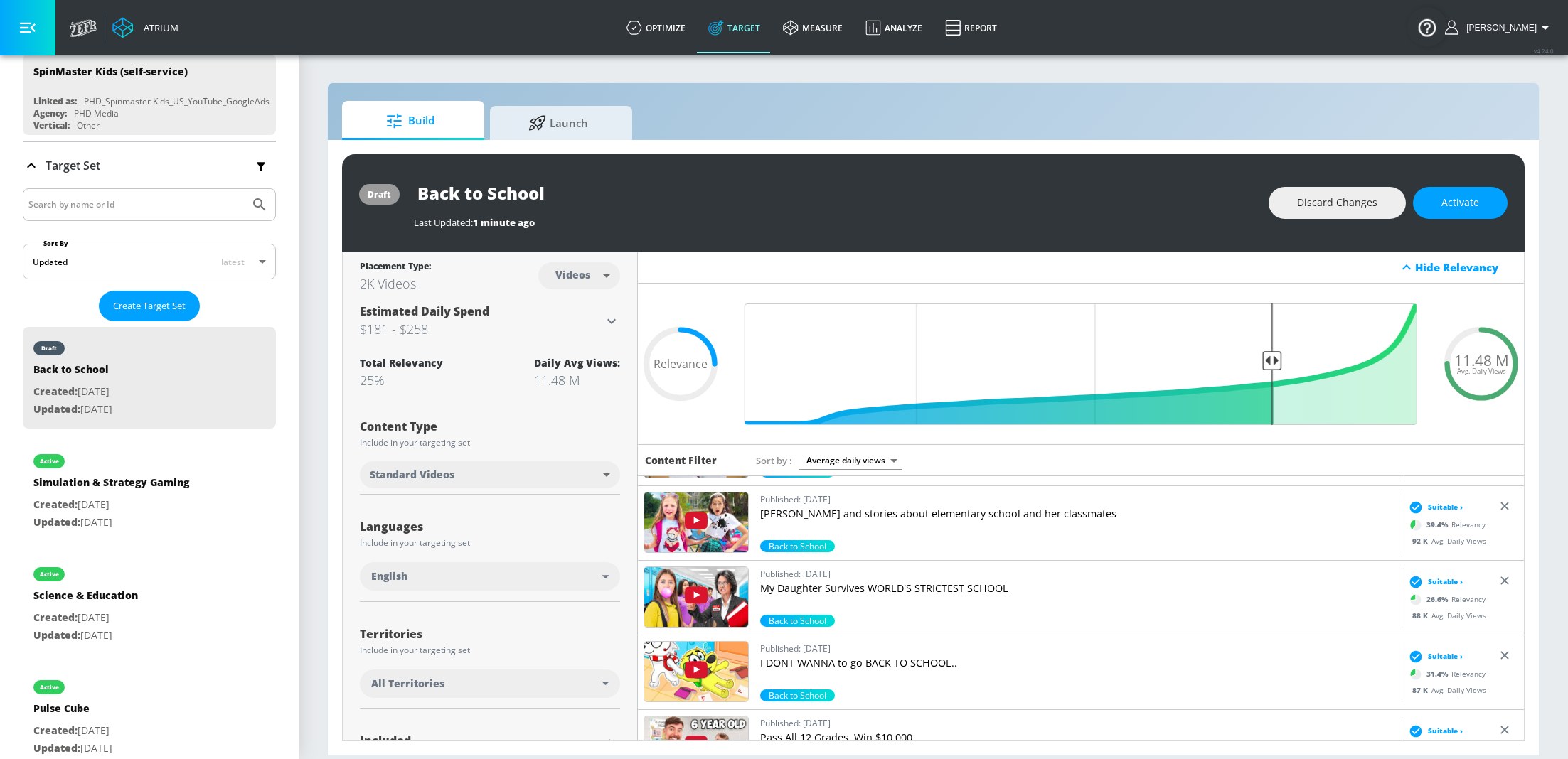
scroll to position [1200, 0]
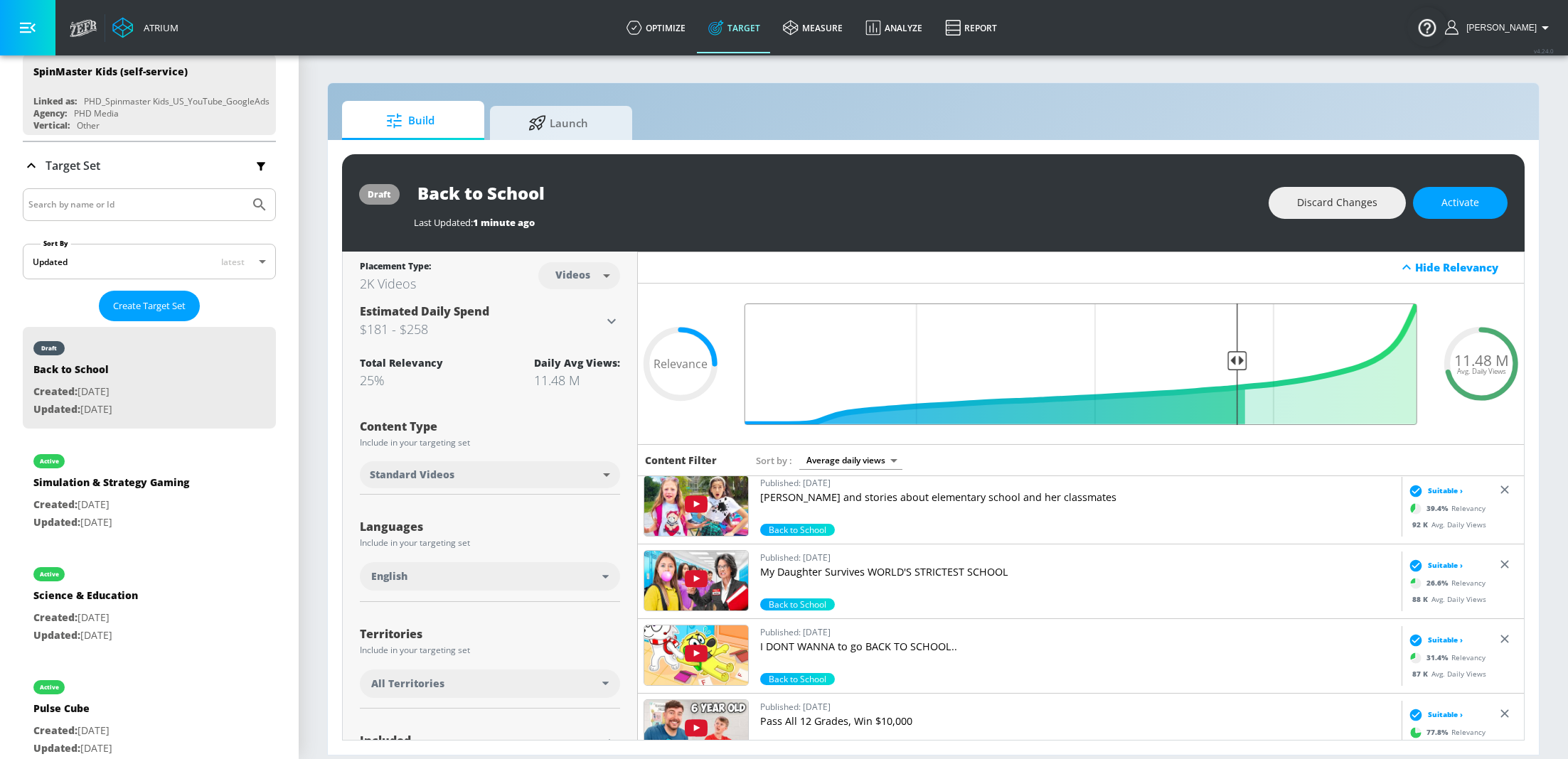
drag, startPoint x: 1273, startPoint y: 358, endPoint x: 1240, endPoint y: 360, distance: 33.1
type input "0.3"
click at [1240, 360] on input "Final Threshold" at bounding box center [1080, 364] width 687 height 122
